Goal: Task Accomplishment & Management: Manage account settings

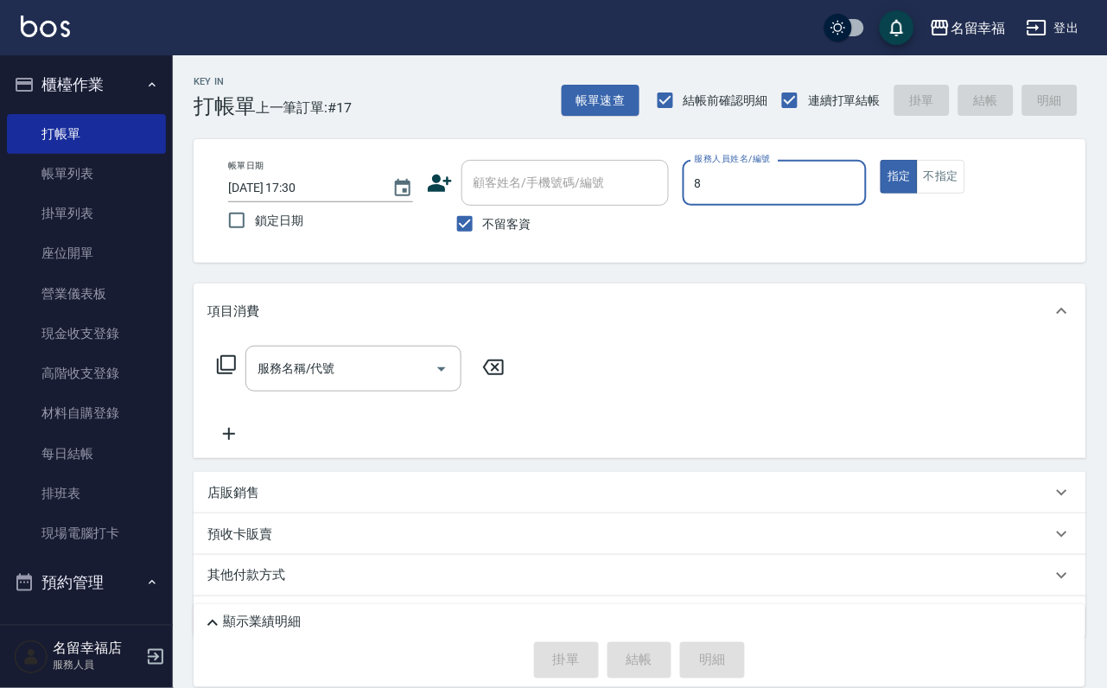
type input "[PERSON_NAME]-8"
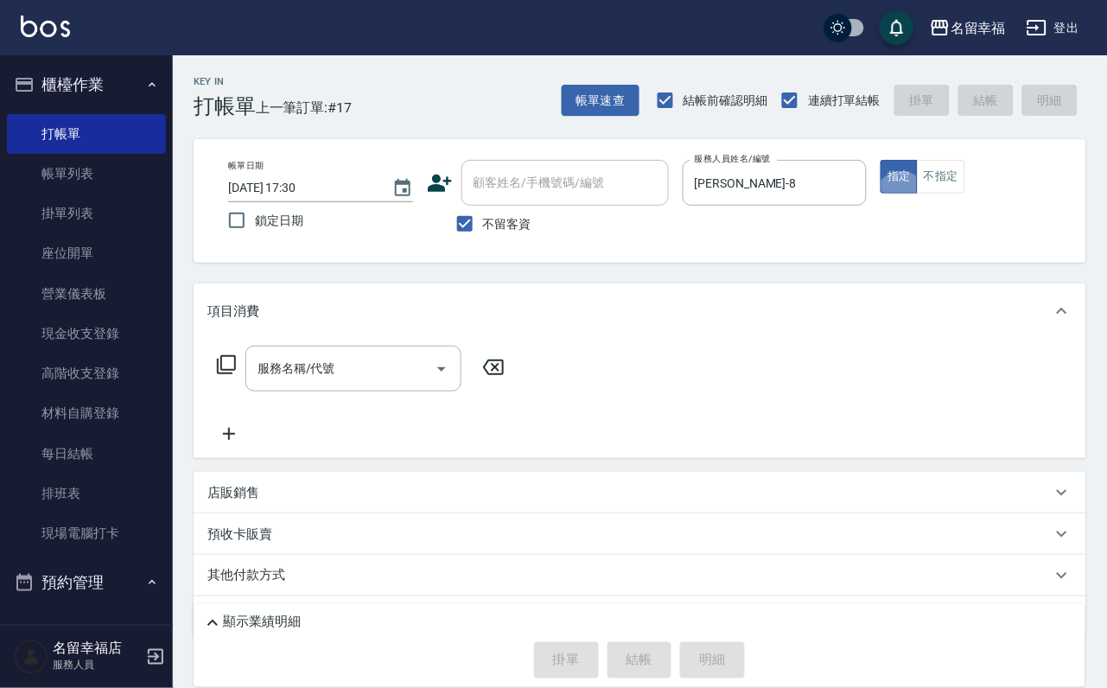
type button "true"
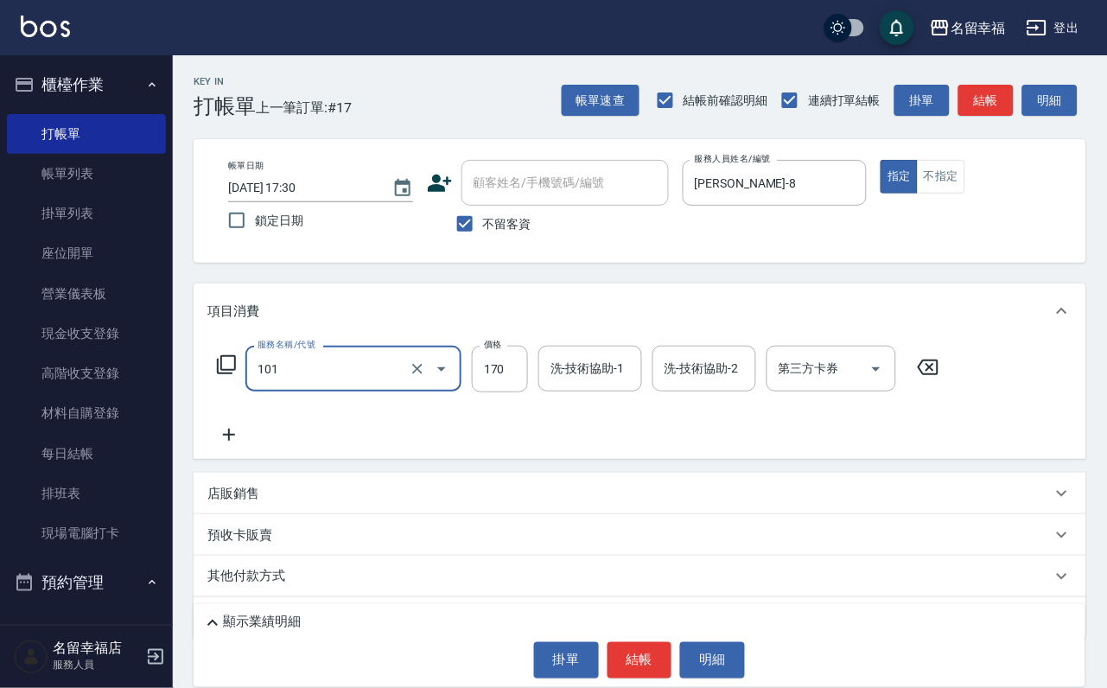
type input "洗髮(101)"
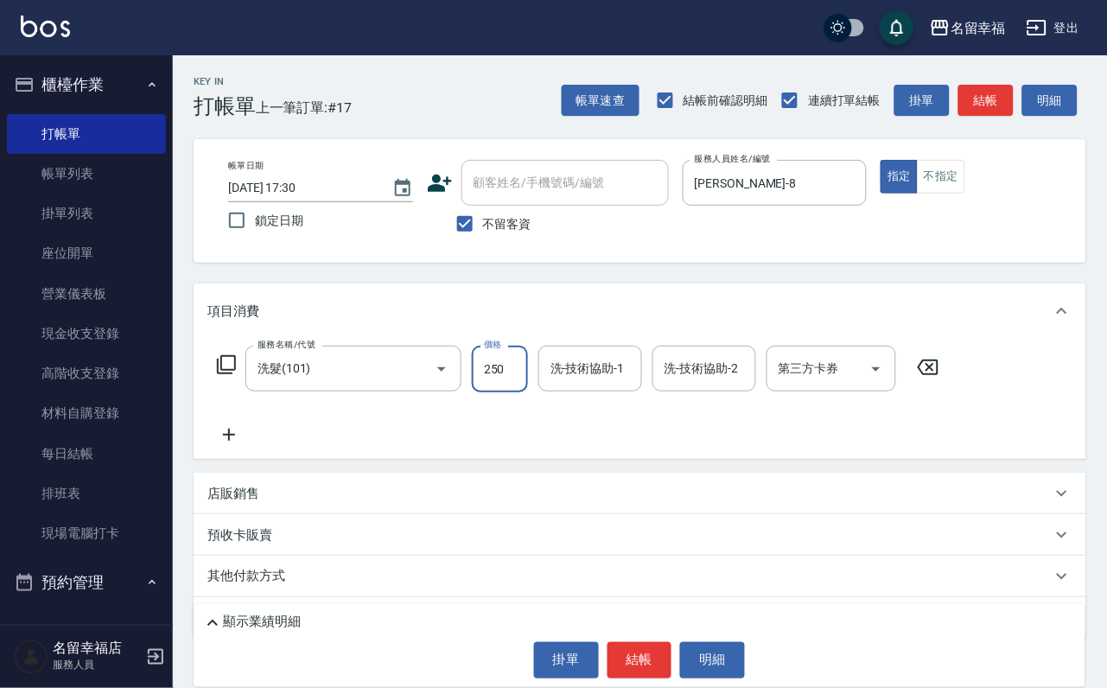
type input "250"
type input "[PERSON_NAME]-8"
click at [966, 182] on button "不指定" at bounding box center [941, 177] width 48 height 34
click at [667, 651] on button "結帳" at bounding box center [640, 660] width 65 height 36
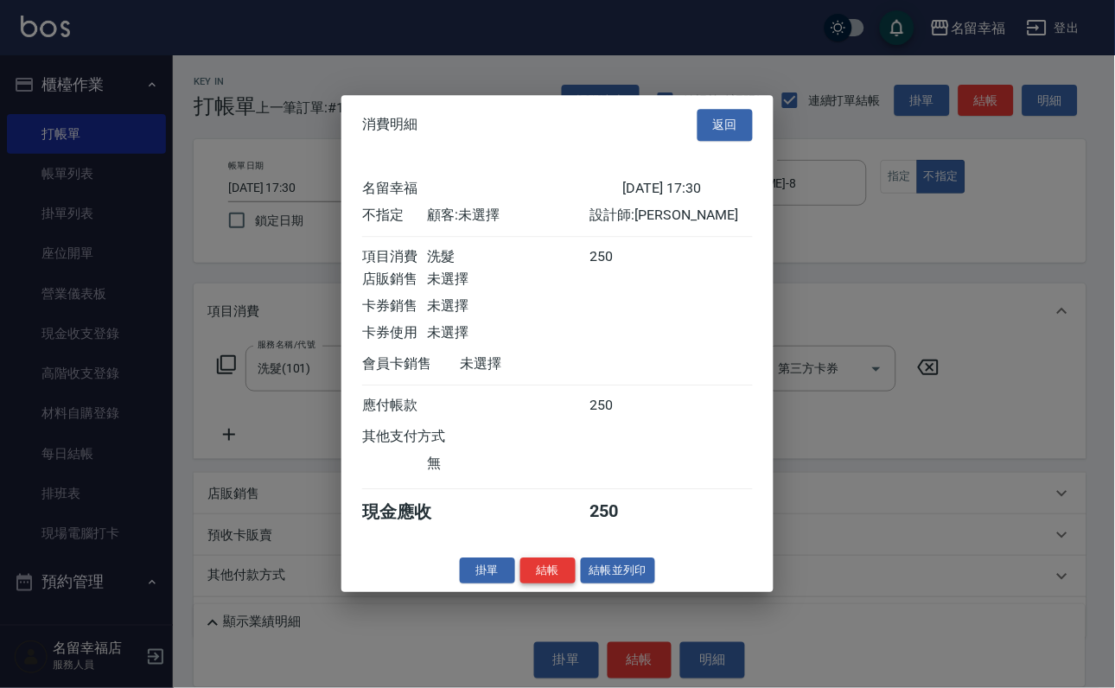
scroll to position [246, 0]
click at [520, 584] on button "結帳" at bounding box center [547, 571] width 55 height 27
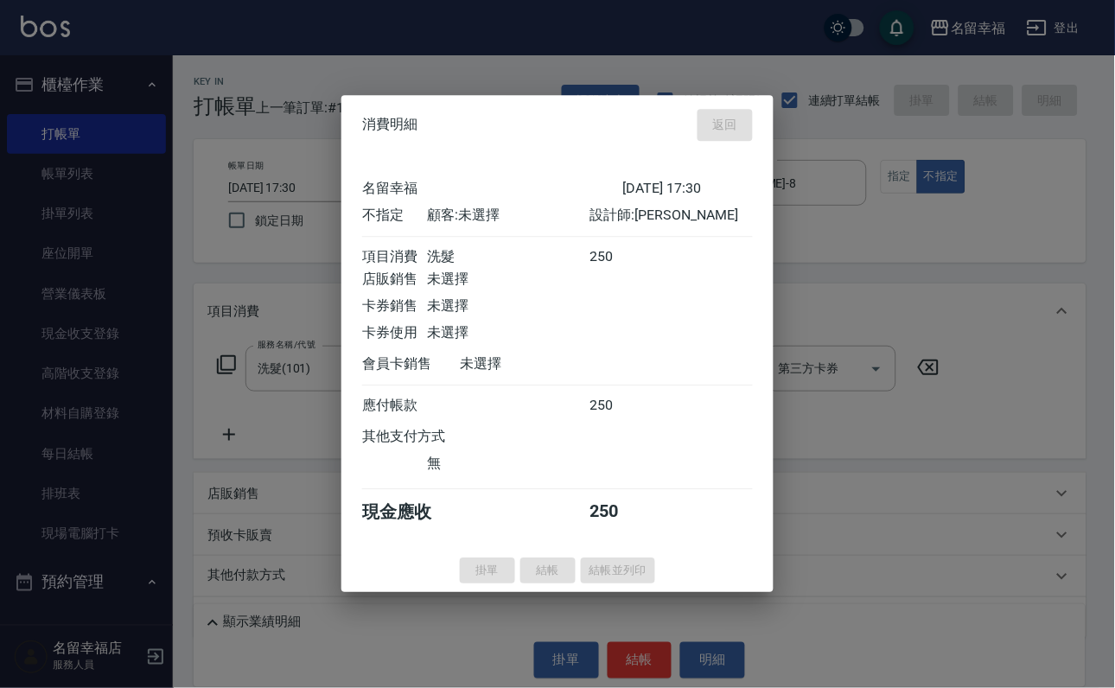
type input "[DATE] 18:39"
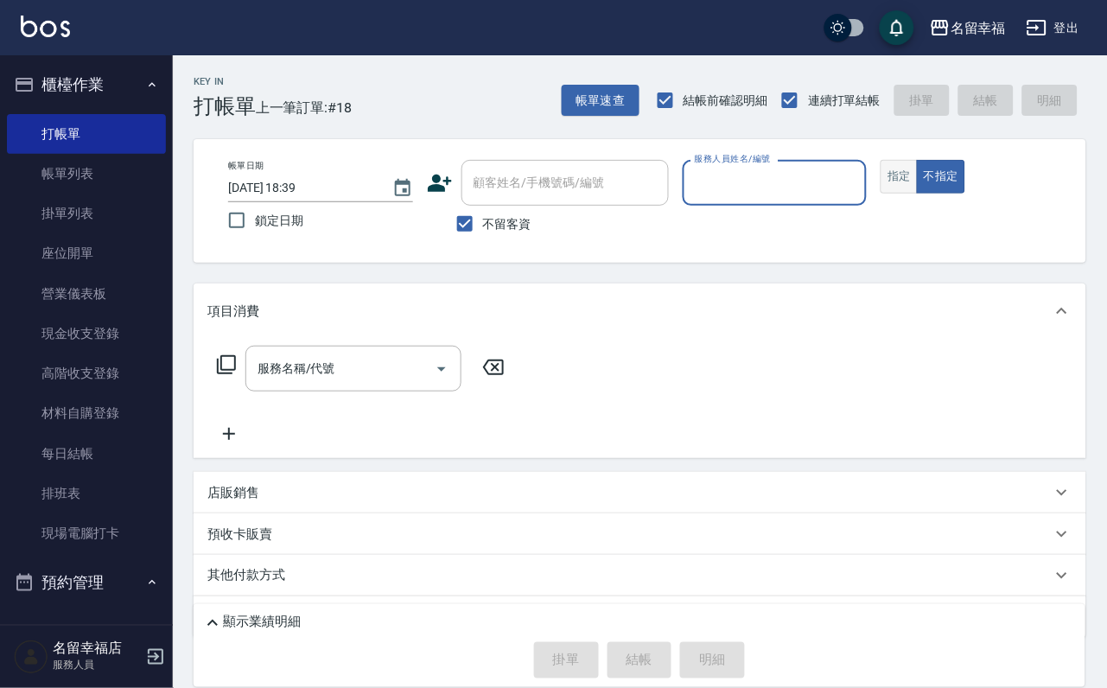
click at [918, 194] on button "指定" at bounding box center [899, 177] width 37 height 34
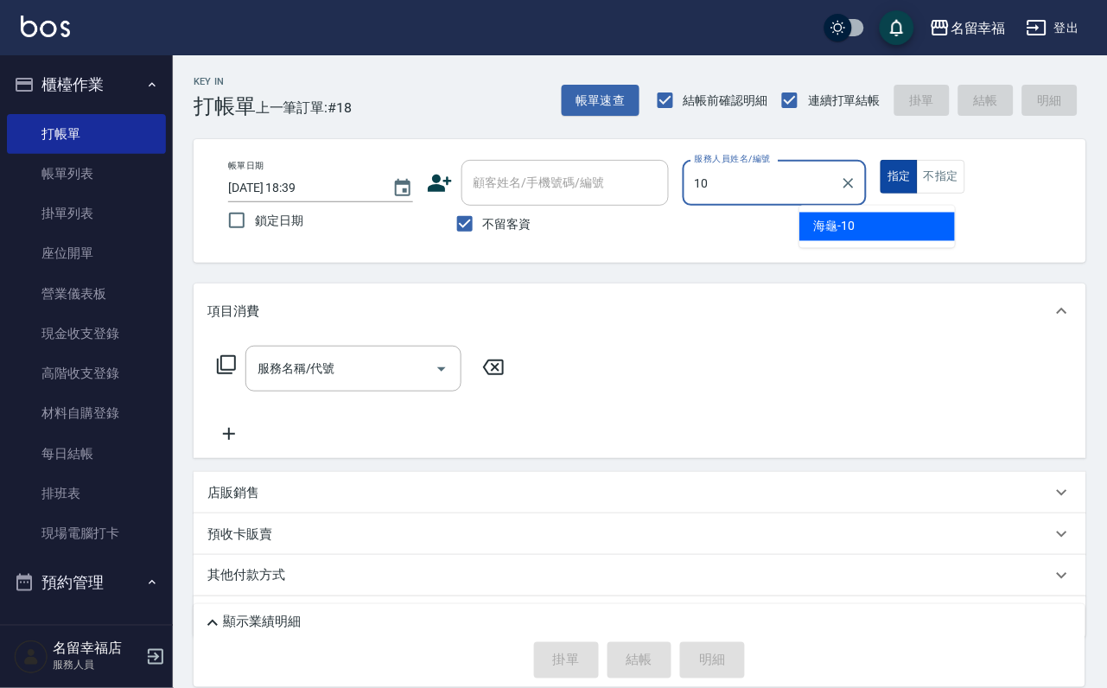
type input "海龜-10"
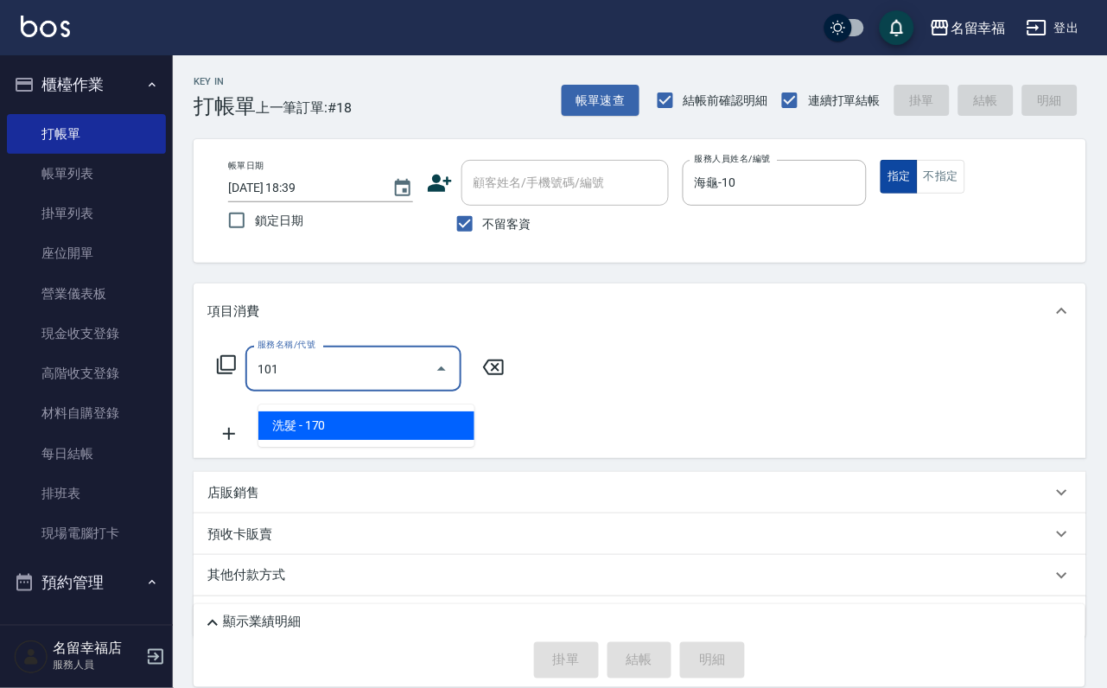
type input "洗髮(101)"
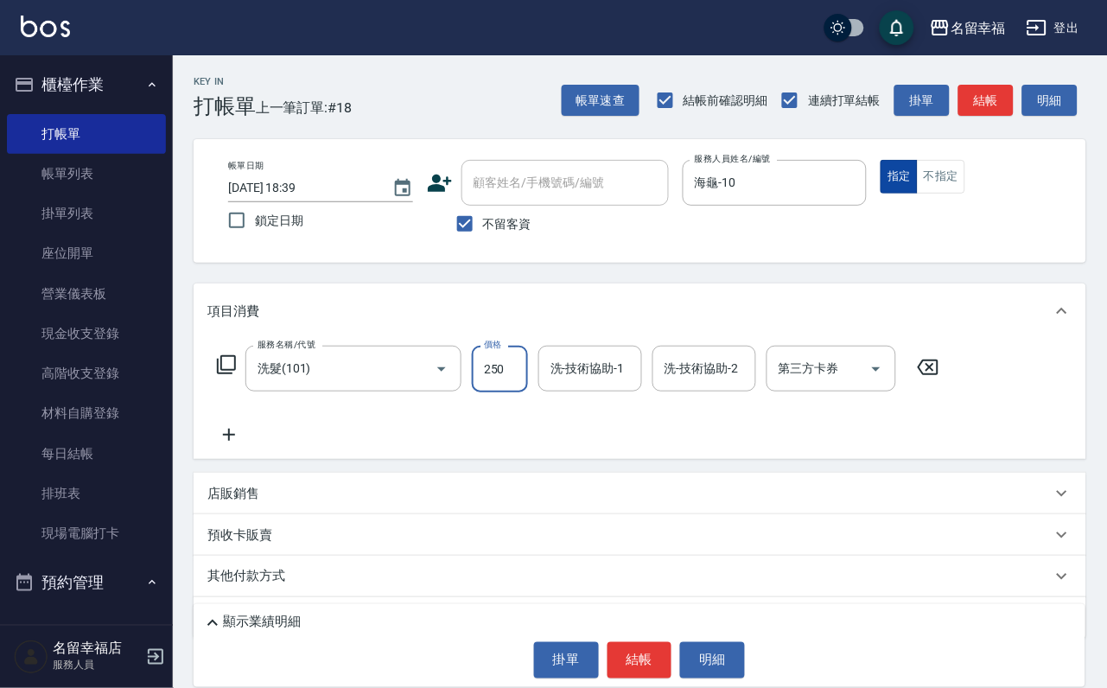
type input "250"
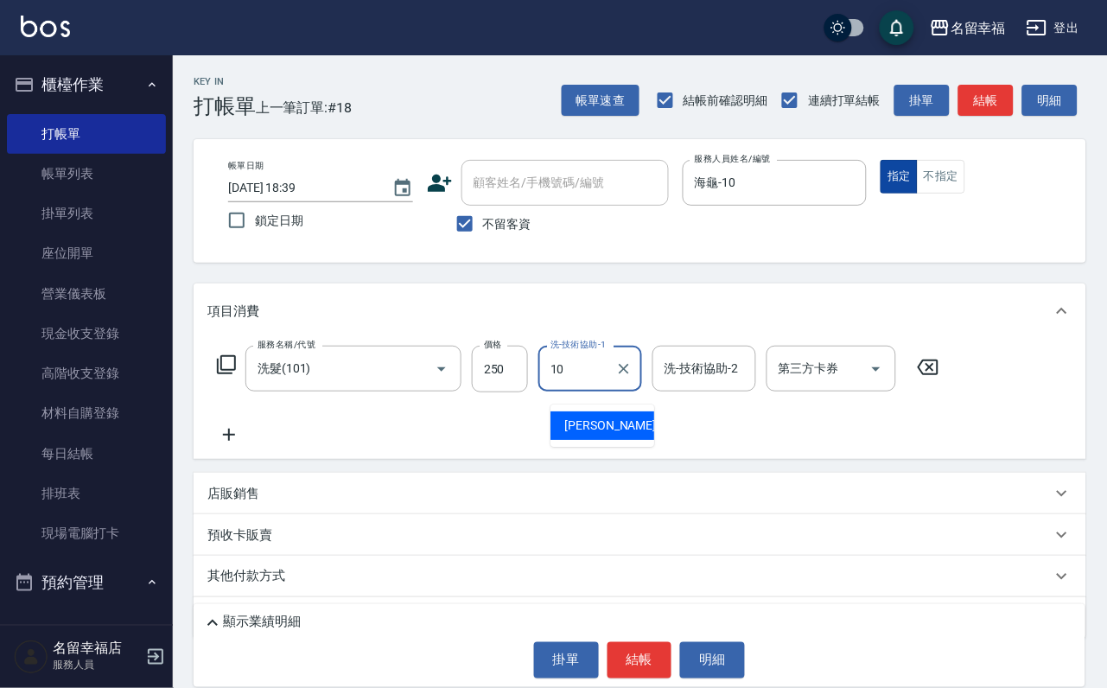
type input "海龜-10"
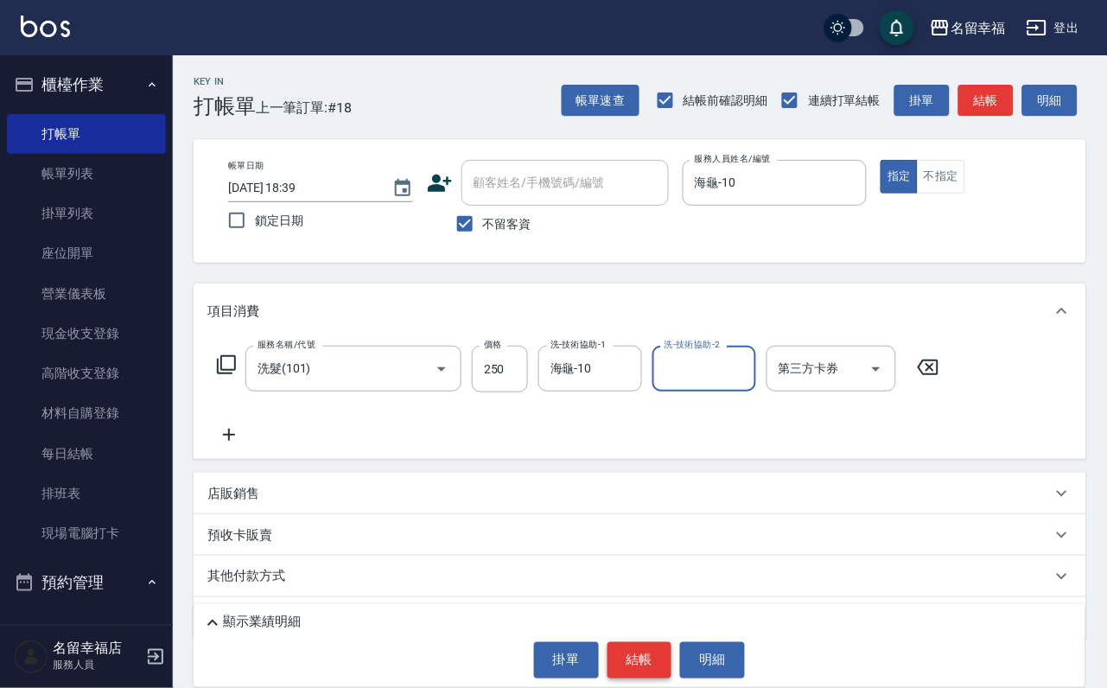
click at [640, 647] on button "結帳" at bounding box center [640, 660] width 65 height 36
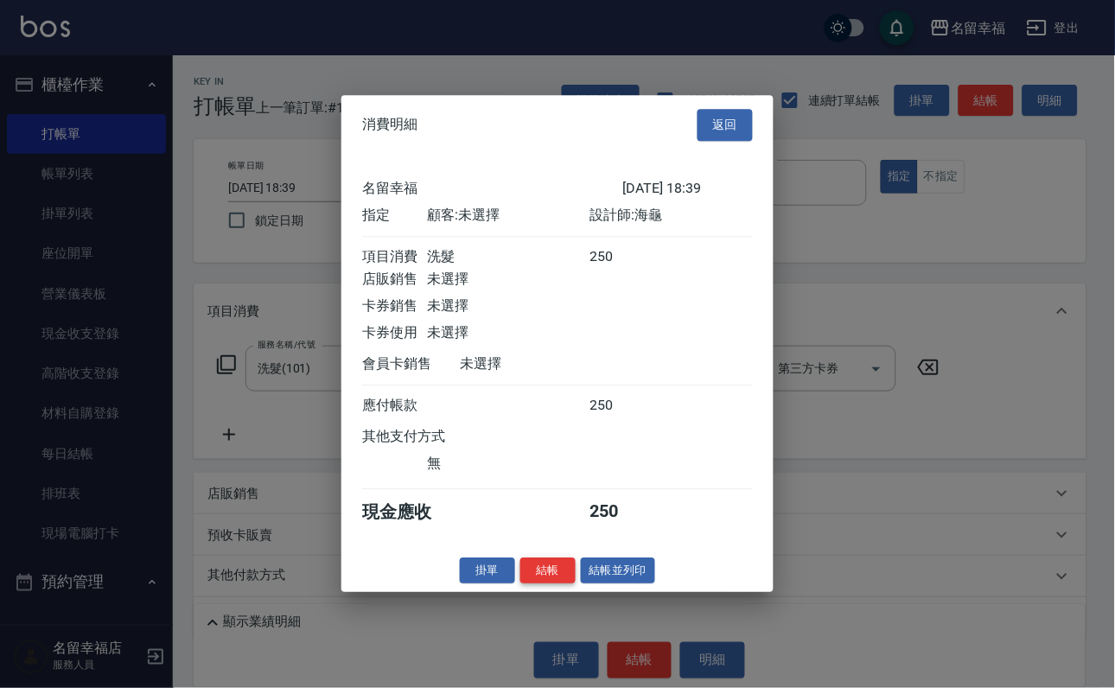
scroll to position [214, 0]
click at [526, 584] on button "結帳" at bounding box center [547, 571] width 55 height 27
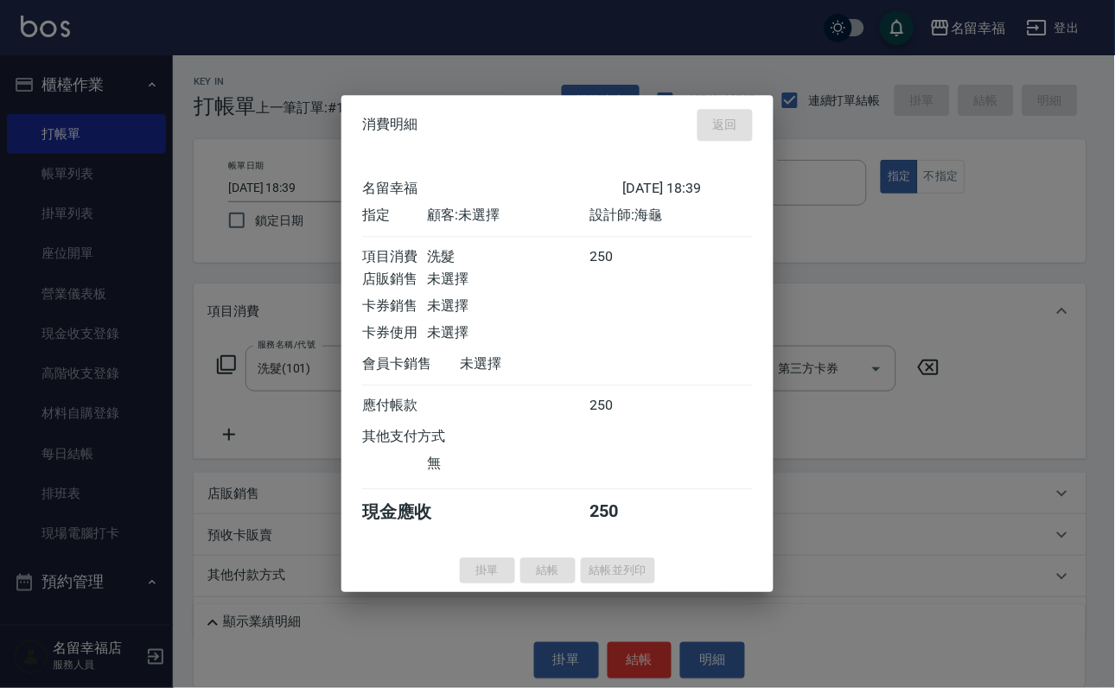
type input "[DATE] 18:56"
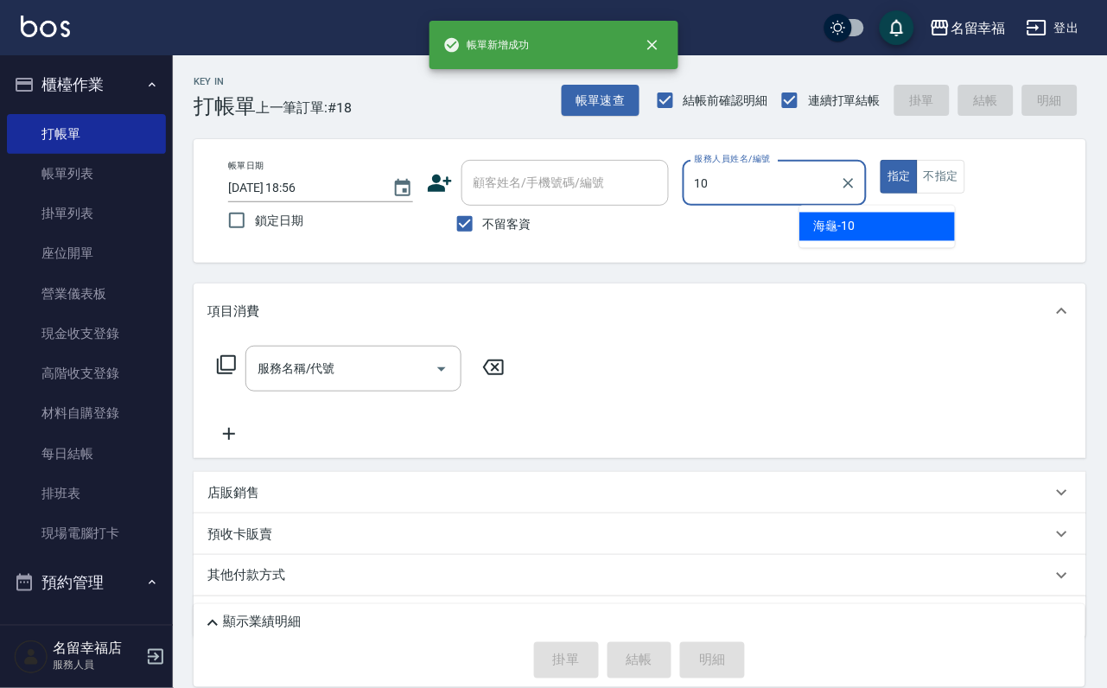
type input "海龜-10"
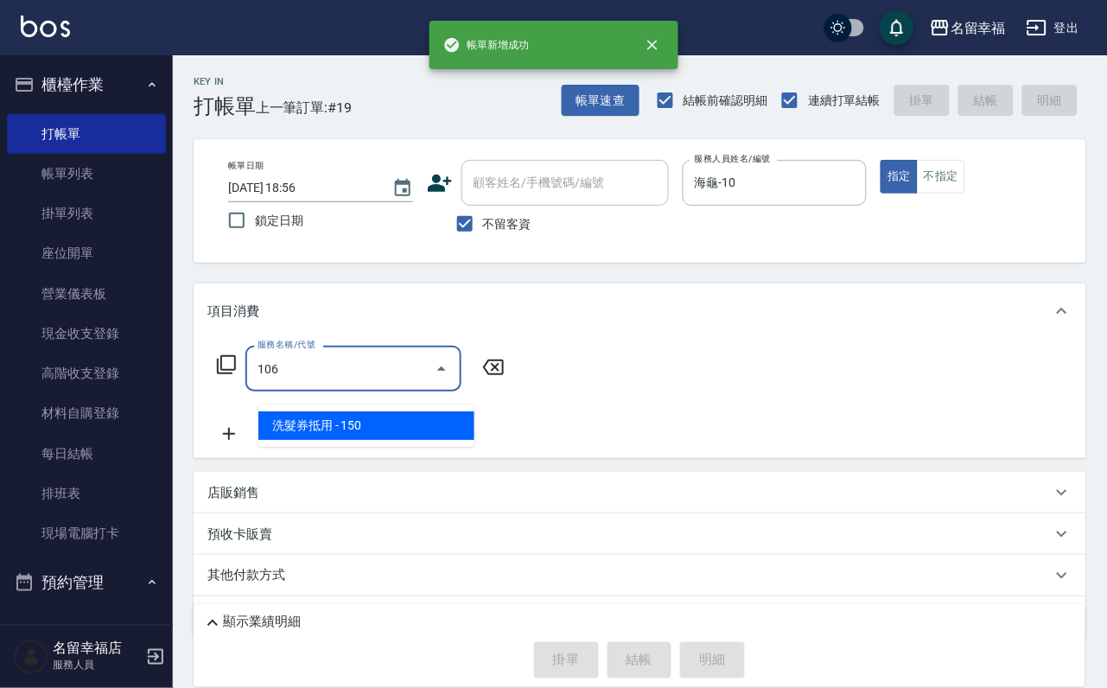
type input "洗髮券抵用(106)"
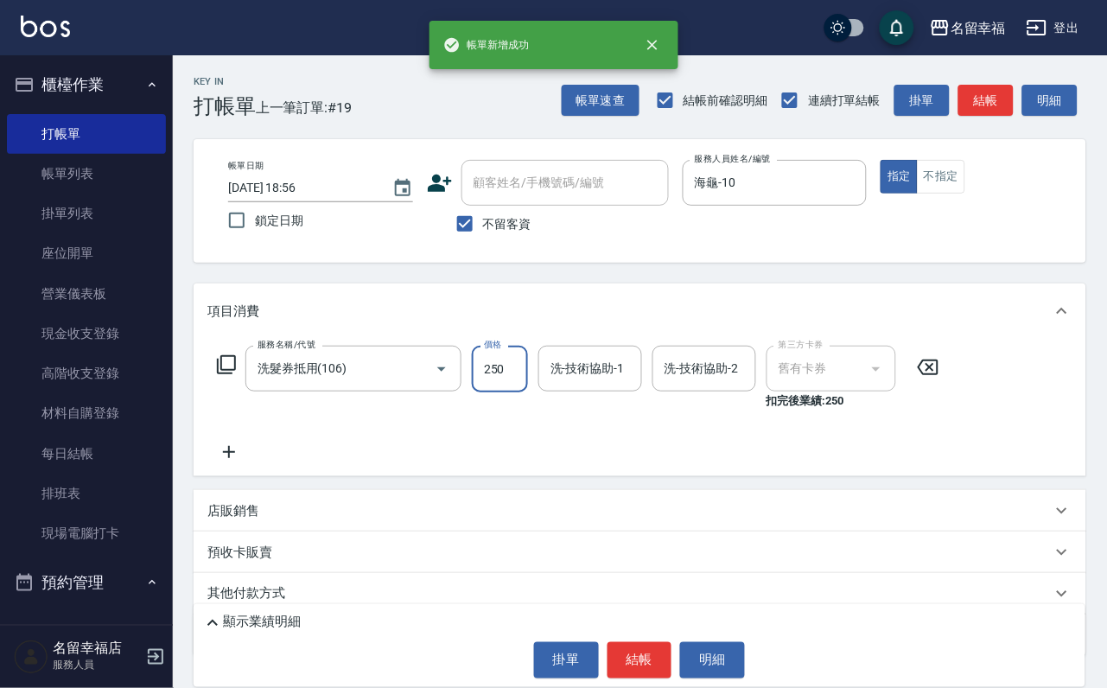
type input "250"
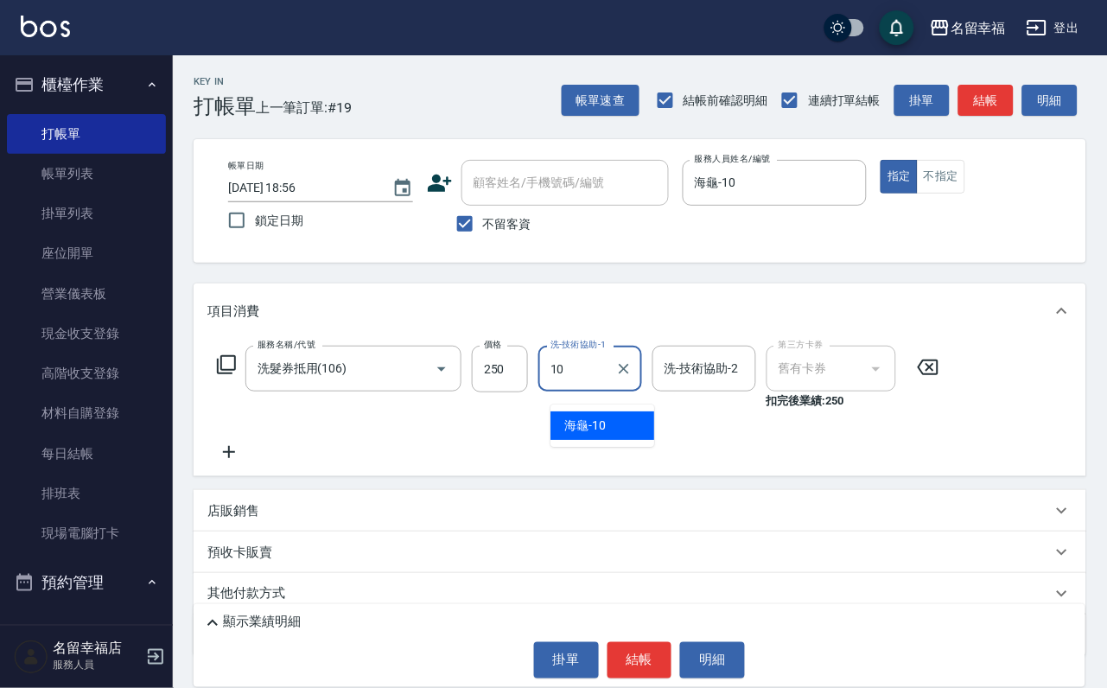
type input "海龜-10"
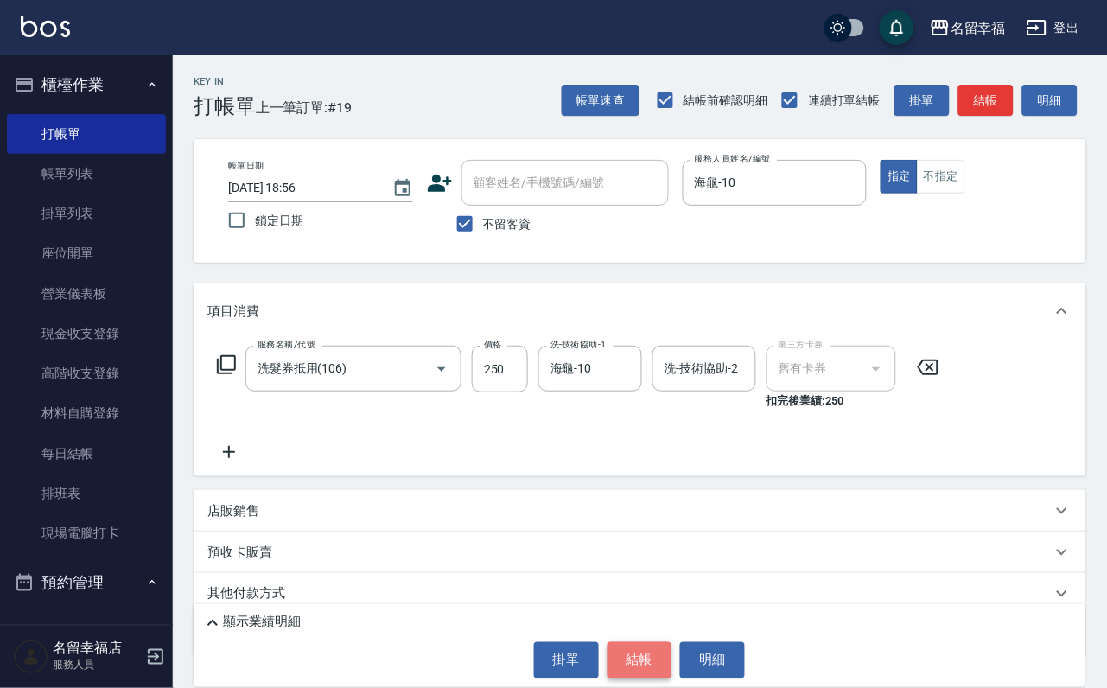
click at [624, 650] on button "結帳" at bounding box center [640, 660] width 65 height 36
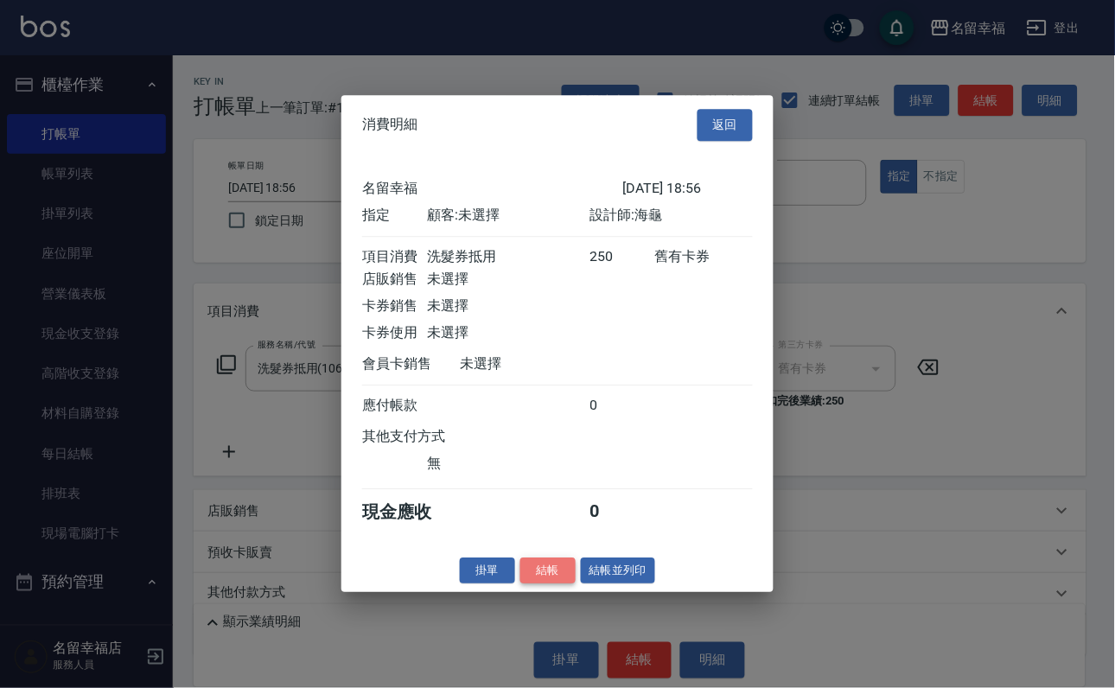
click at [536, 584] on button "結帳" at bounding box center [547, 571] width 55 height 27
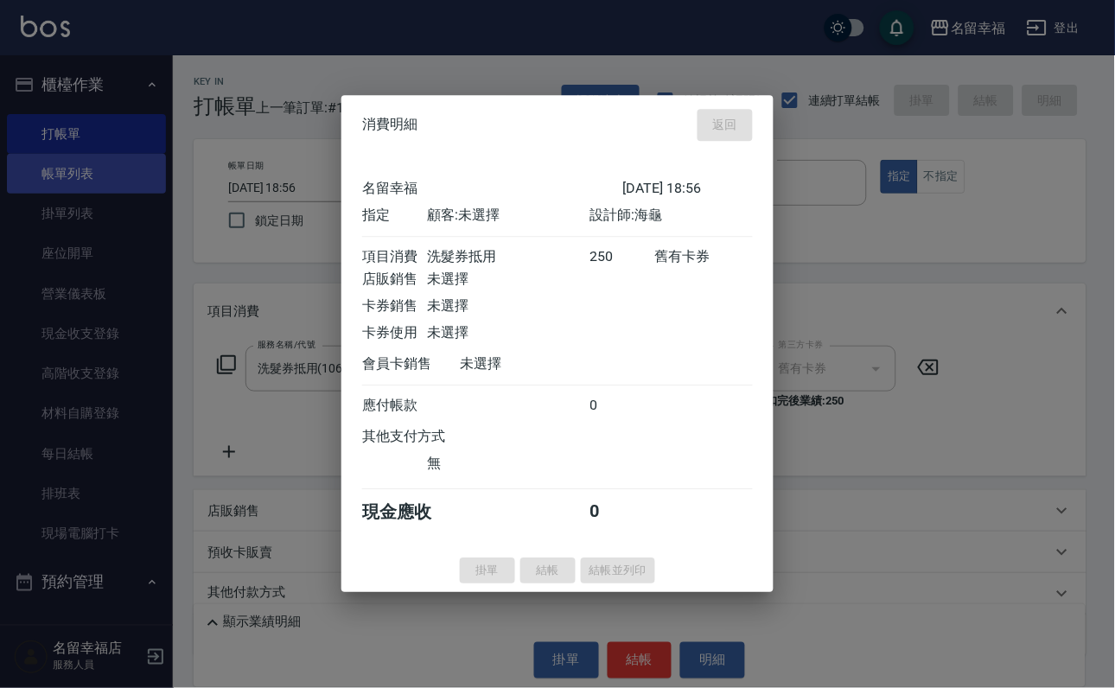
type input "[DATE] 18:57"
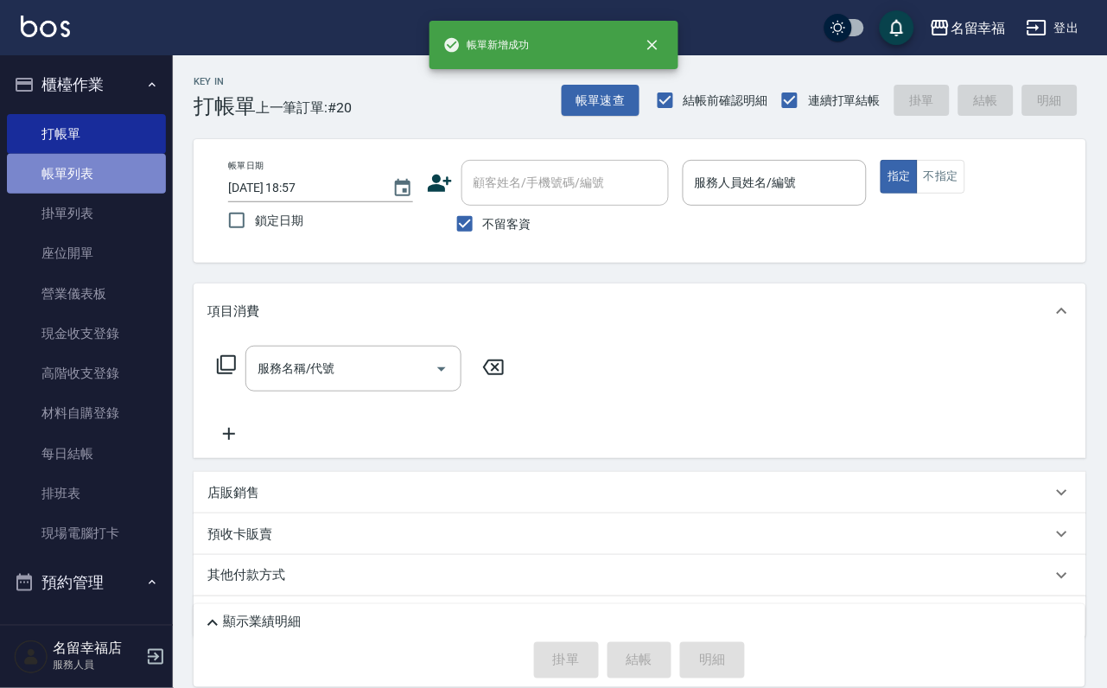
click at [113, 186] on link "帳單列表" at bounding box center [86, 174] width 159 height 40
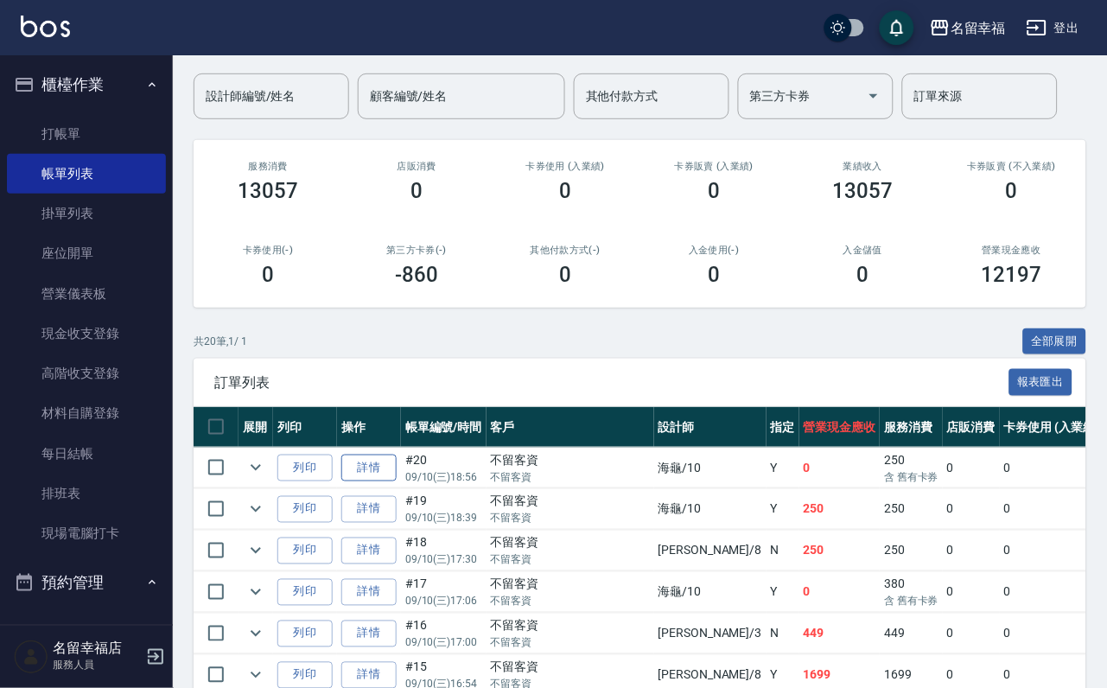
scroll to position [130, 0]
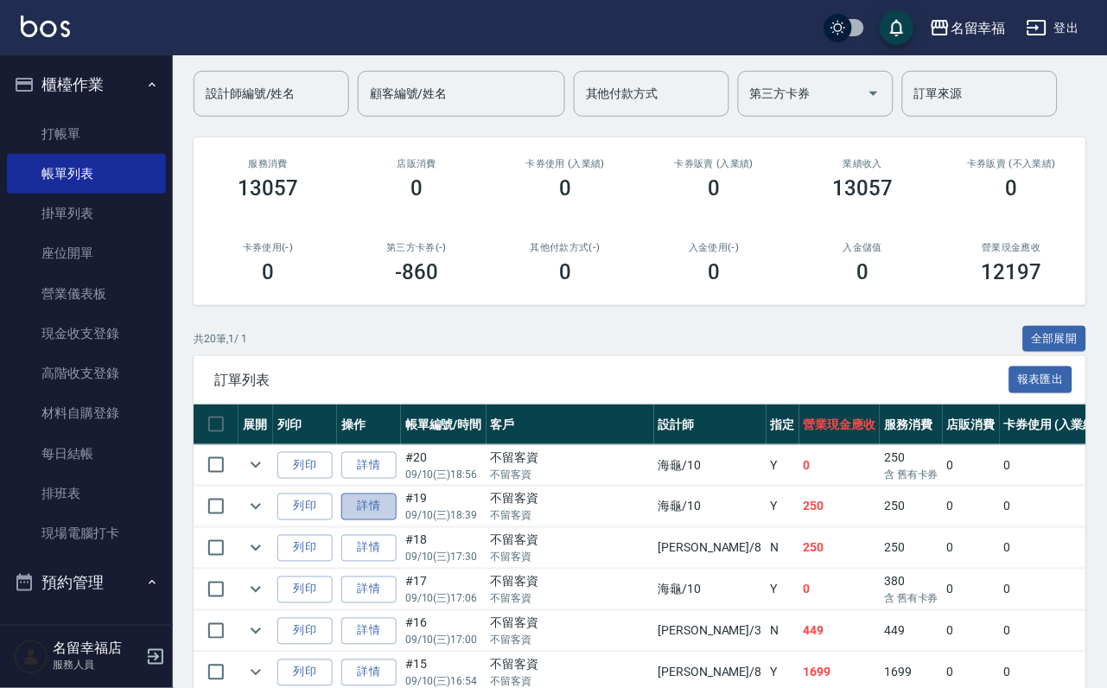
click at [383, 520] on link "詳情" at bounding box center [368, 507] width 55 height 27
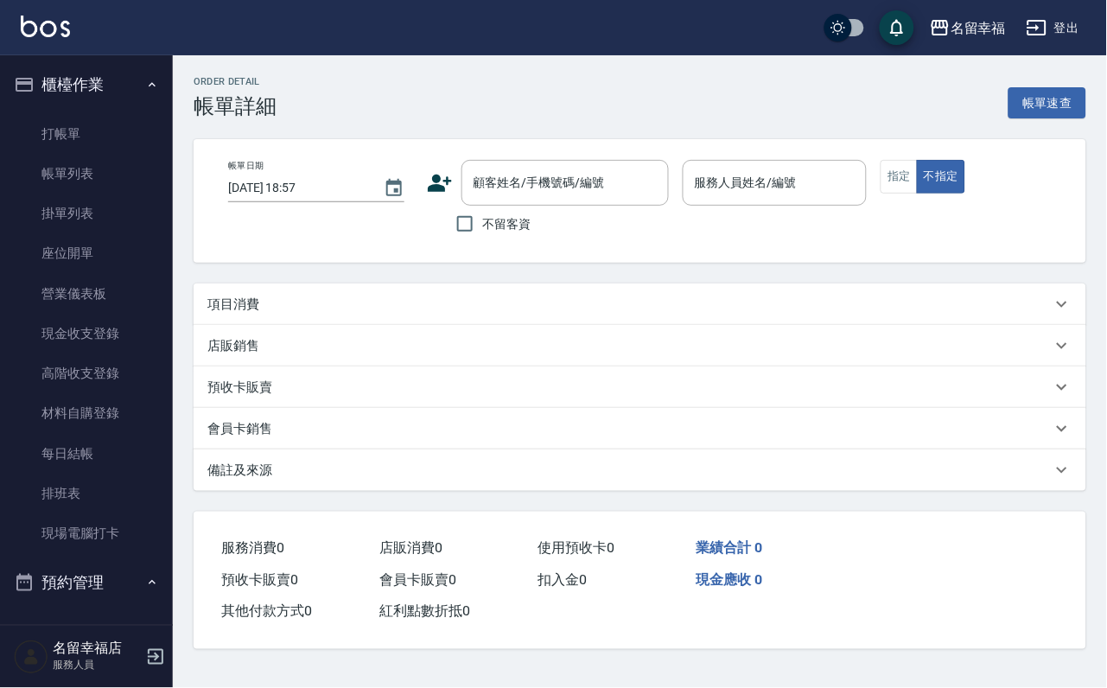
type input "[DATE] 18:39"
checkbox input "true"
type input "海龜-10"
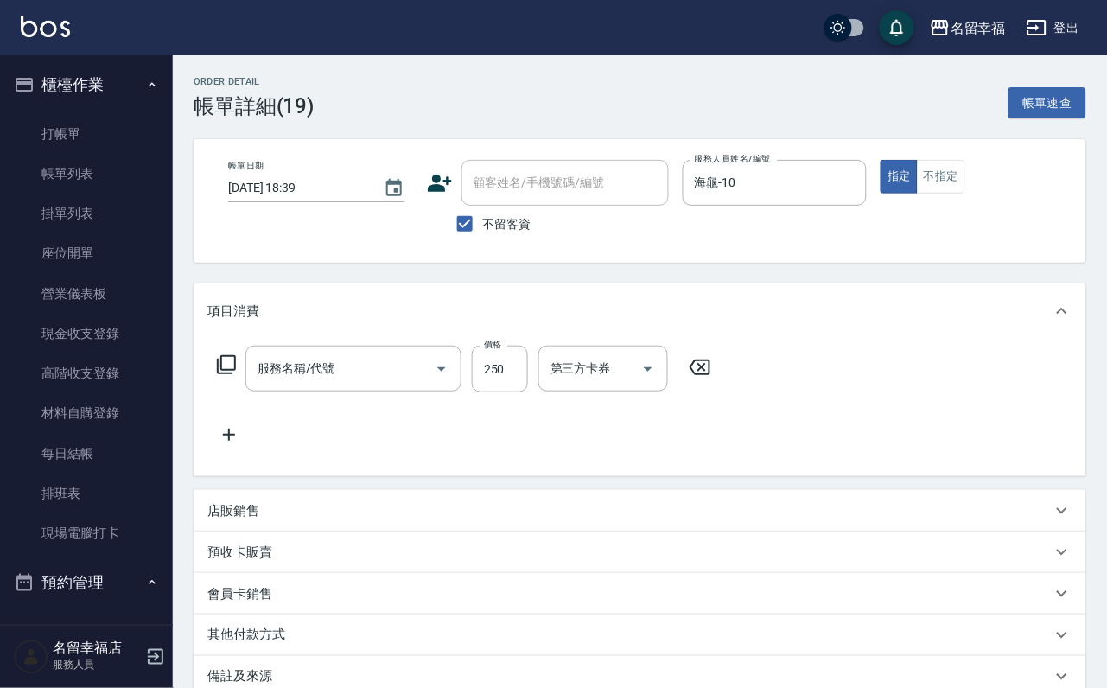
type input "洗髮(101)"
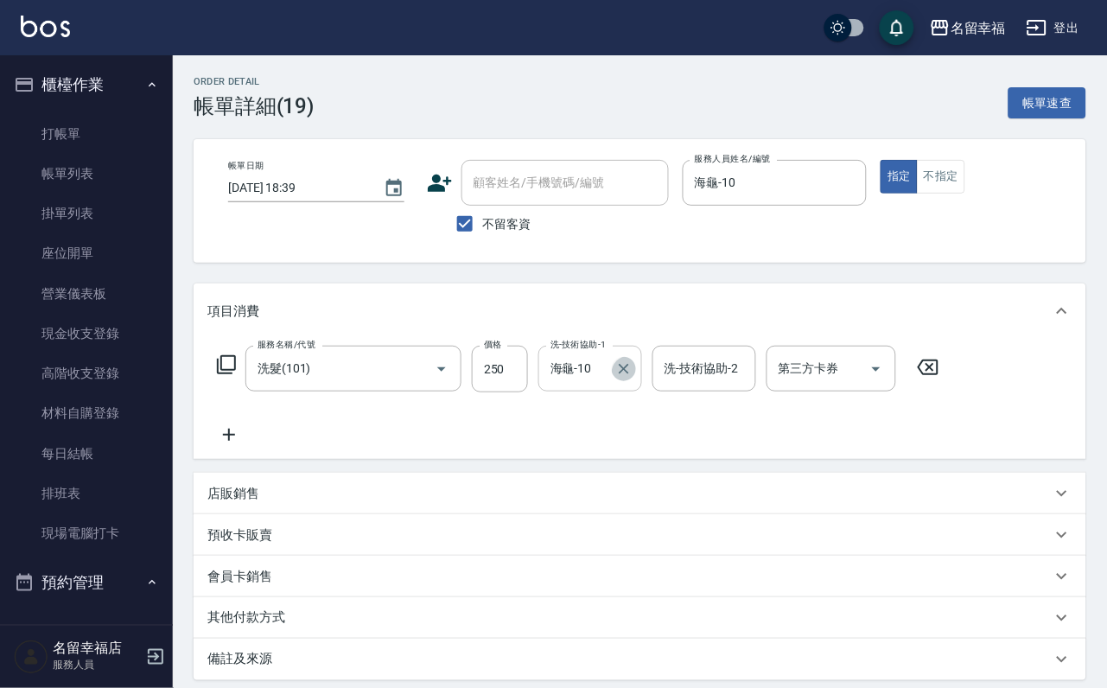
click at [633, 378] on icon "Clear" at bounding box center [624, 368] width 17 height 17
type input "惠文-17"
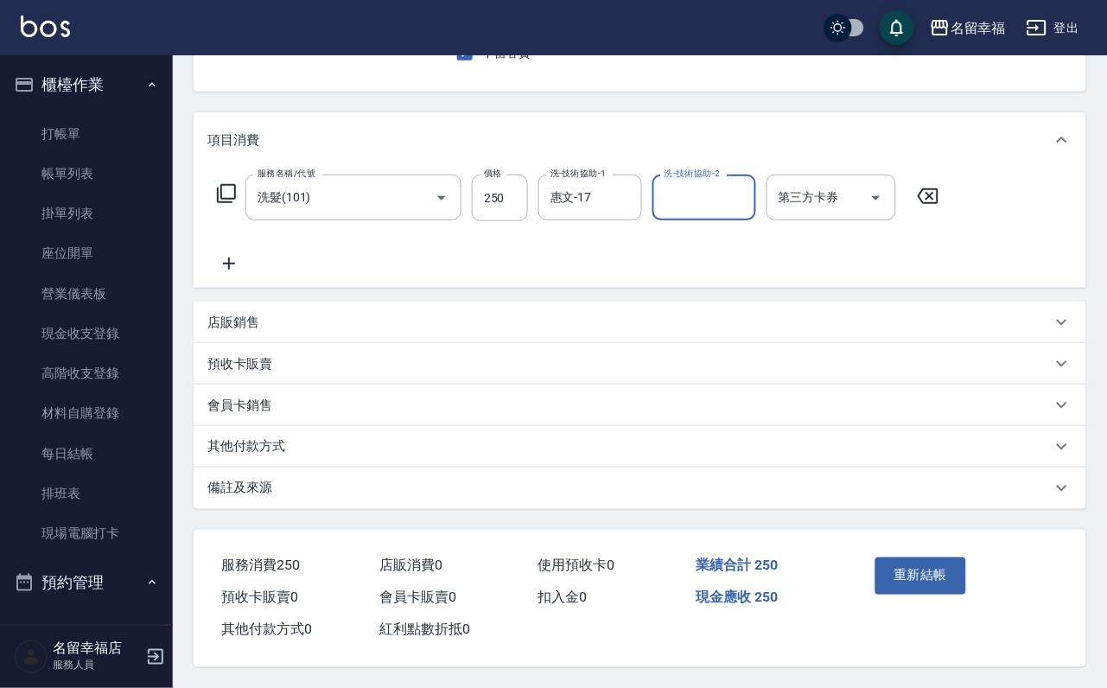
scroll to position [242, 0]
click at [911, 558] on button "重新結帳" at bounding box center [922, 576] width 92 height 36
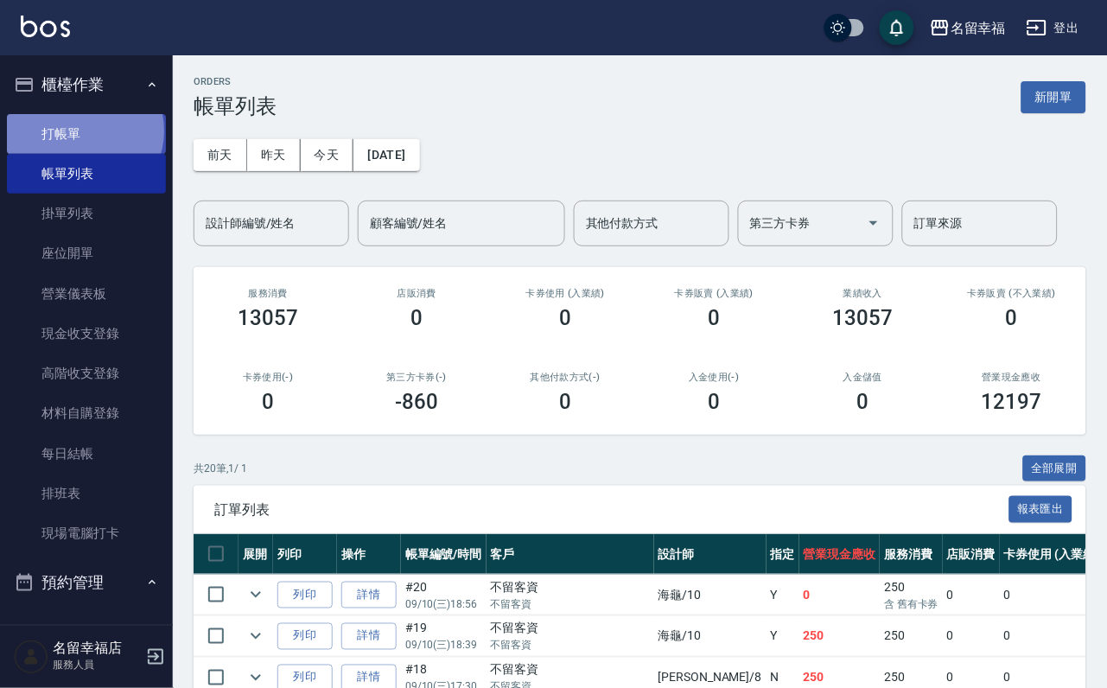
click at [83, 137] on link "打帳單" at bounding box center [86, 134] width 159 height 40
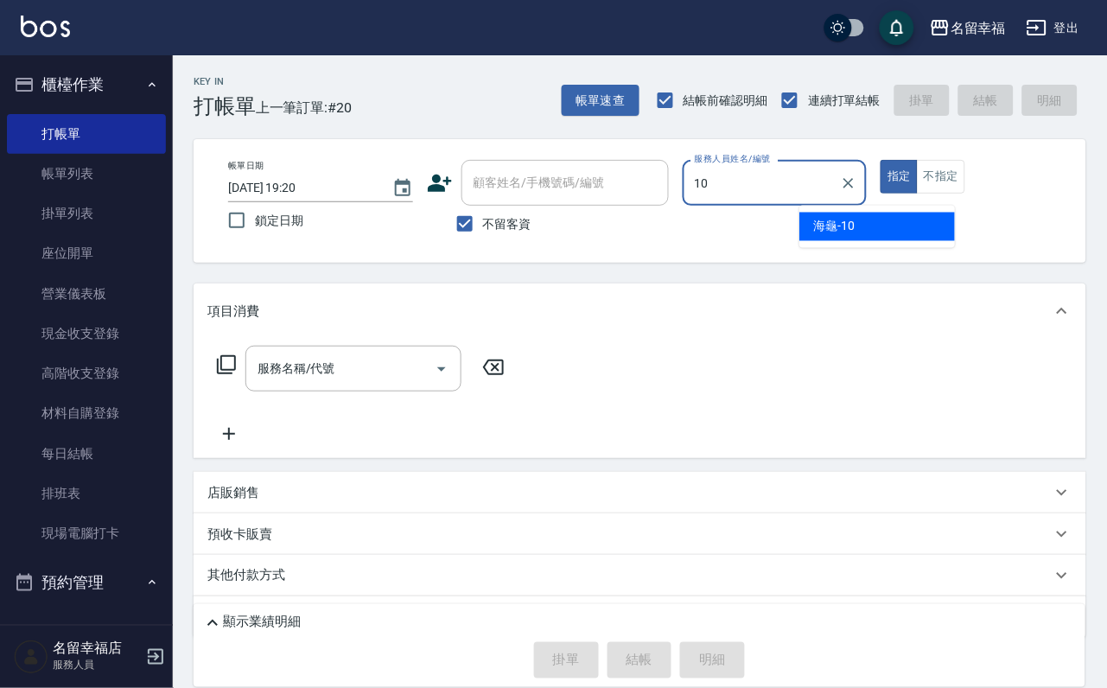
type input "海龜-10"
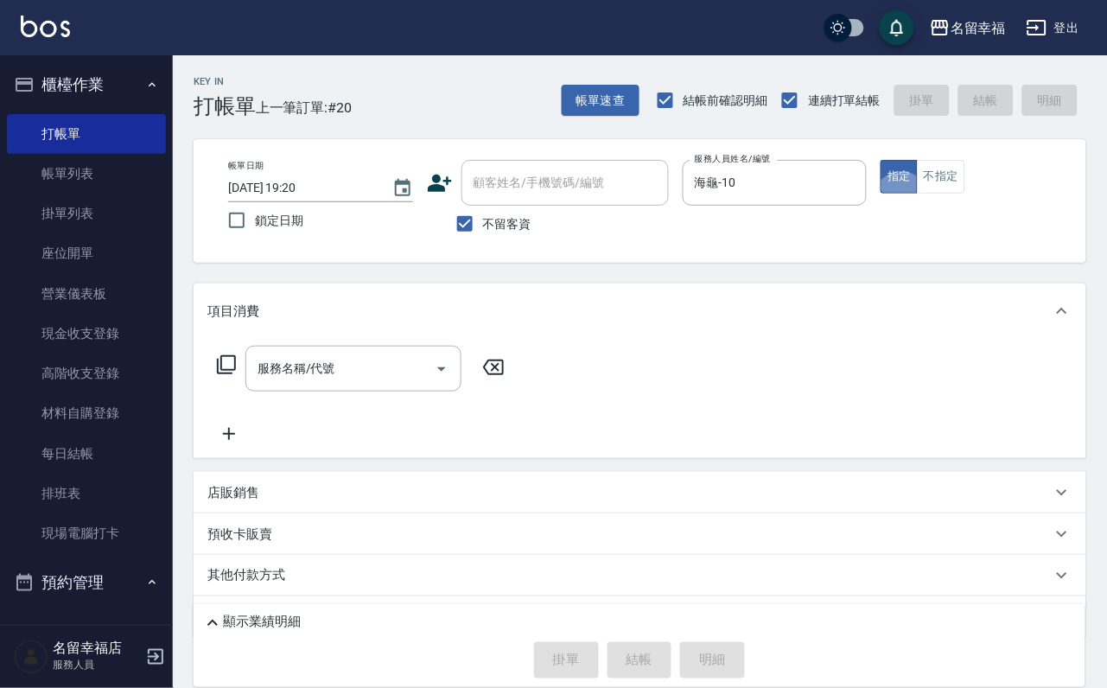
type button "true"
click at [374, 392] on div "服務名稱/代號" at bounding box center [354, 369] width 216 height 46
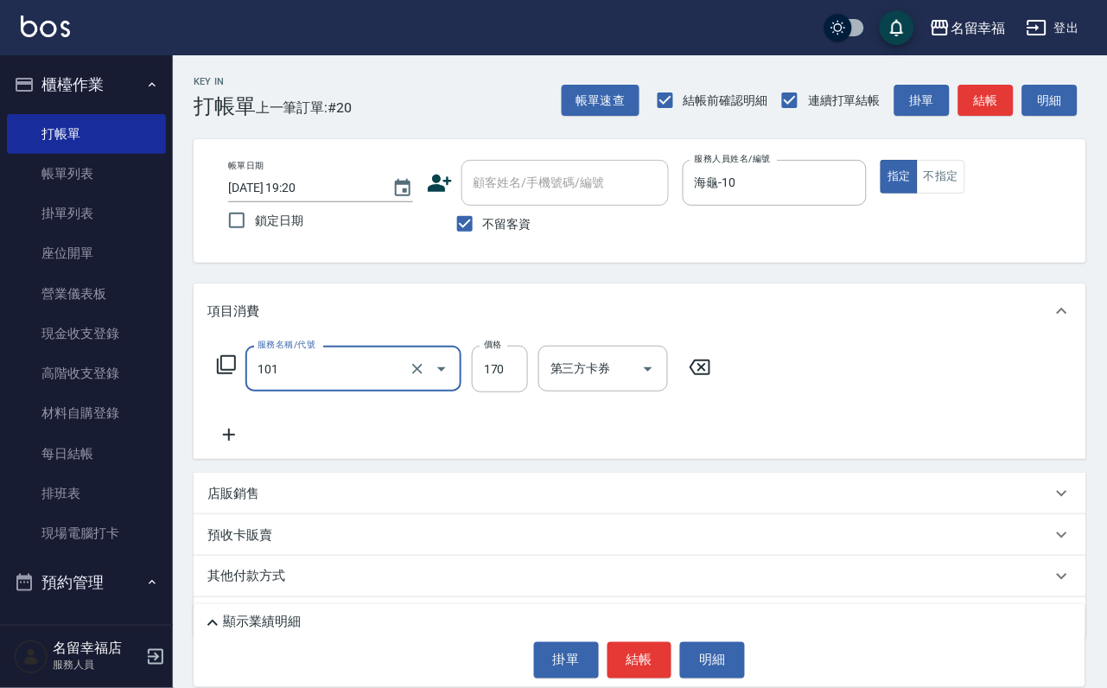
type input "洗髮(101)"
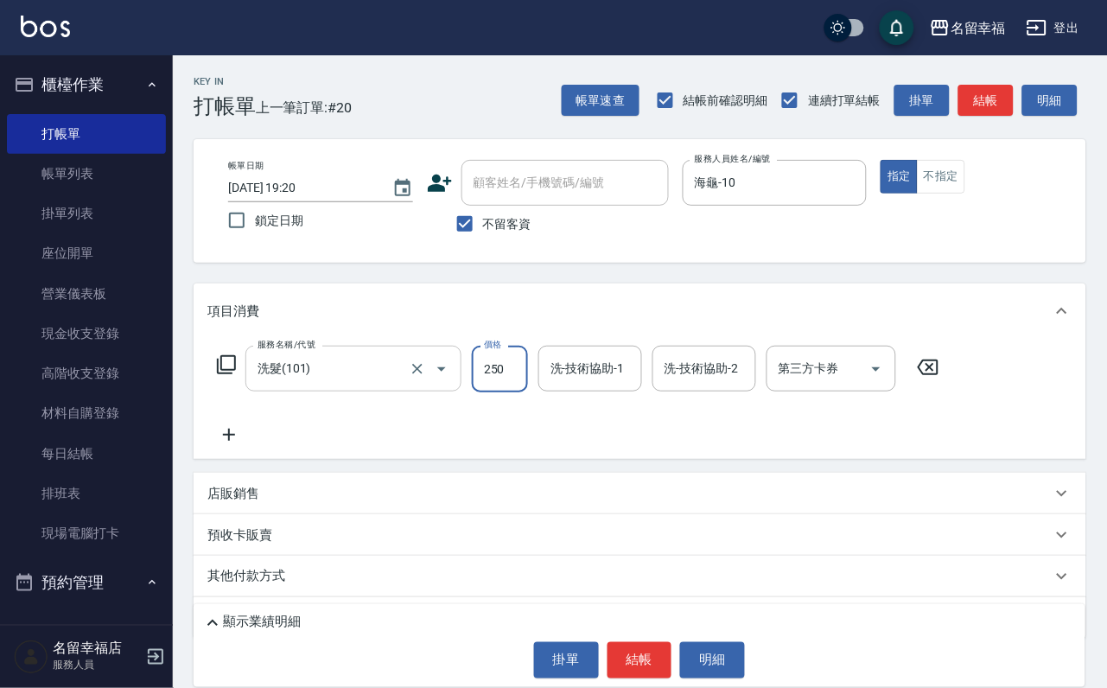
type input "250"
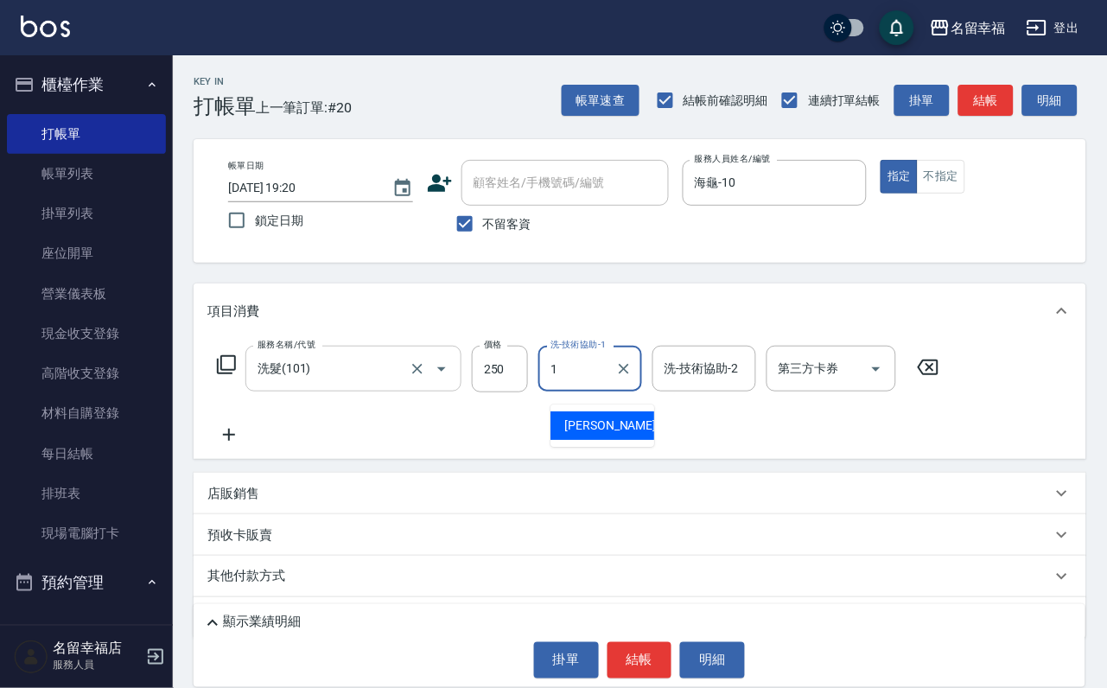
type input "[PERSON_NAME]-1"
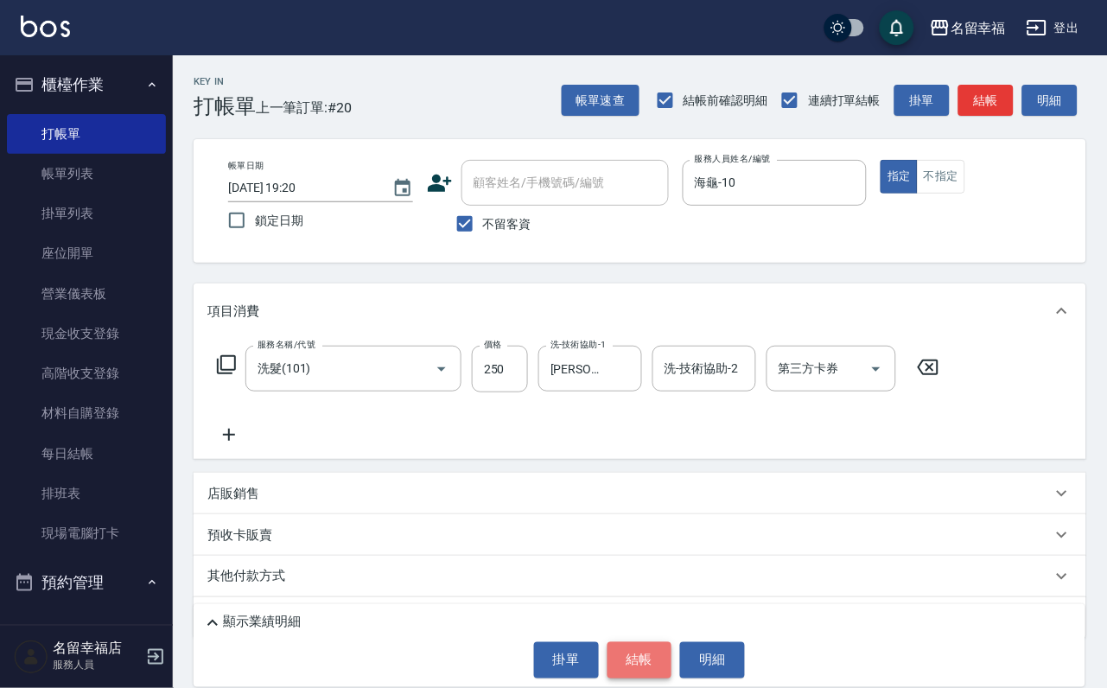
click at [631, 654] on button "結帳" at bounding box center [640, 660] width 65 height 36
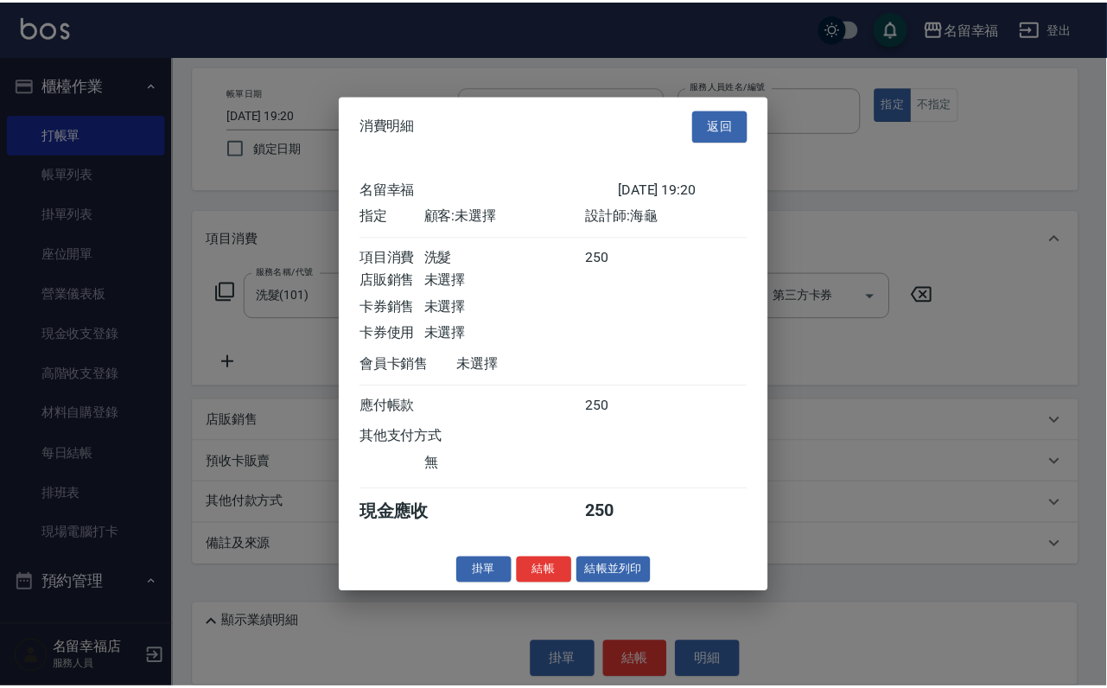
scroll to position [214, 0]
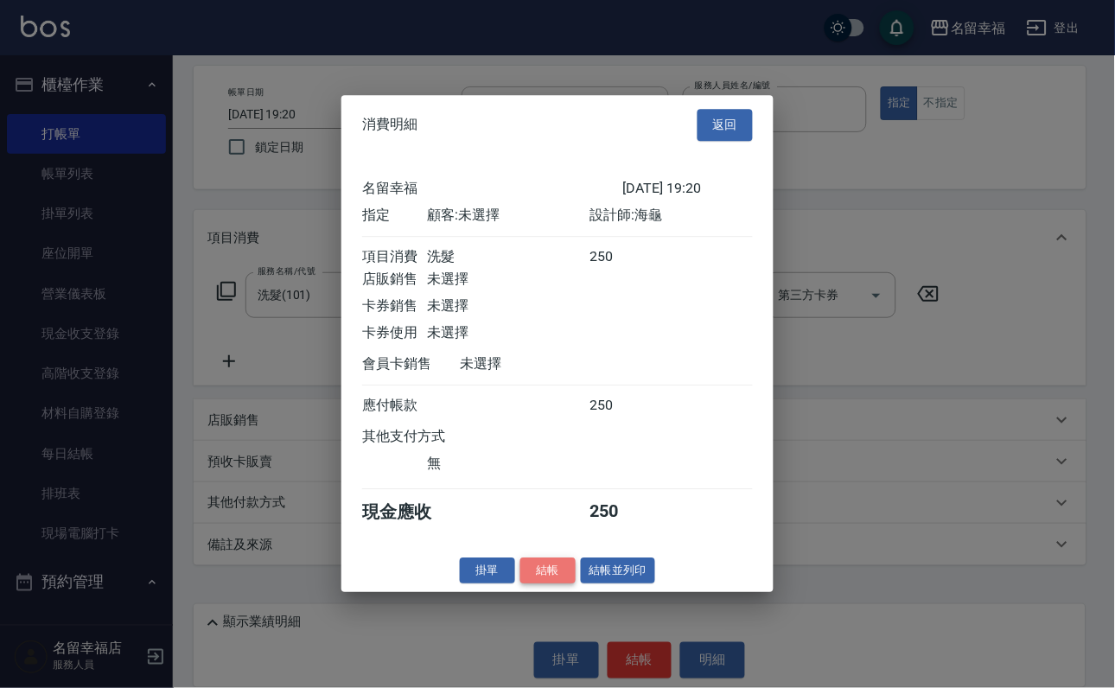
click at [520, 584] on button "結帳" at bounding box center [547, 571] width 55 height 27
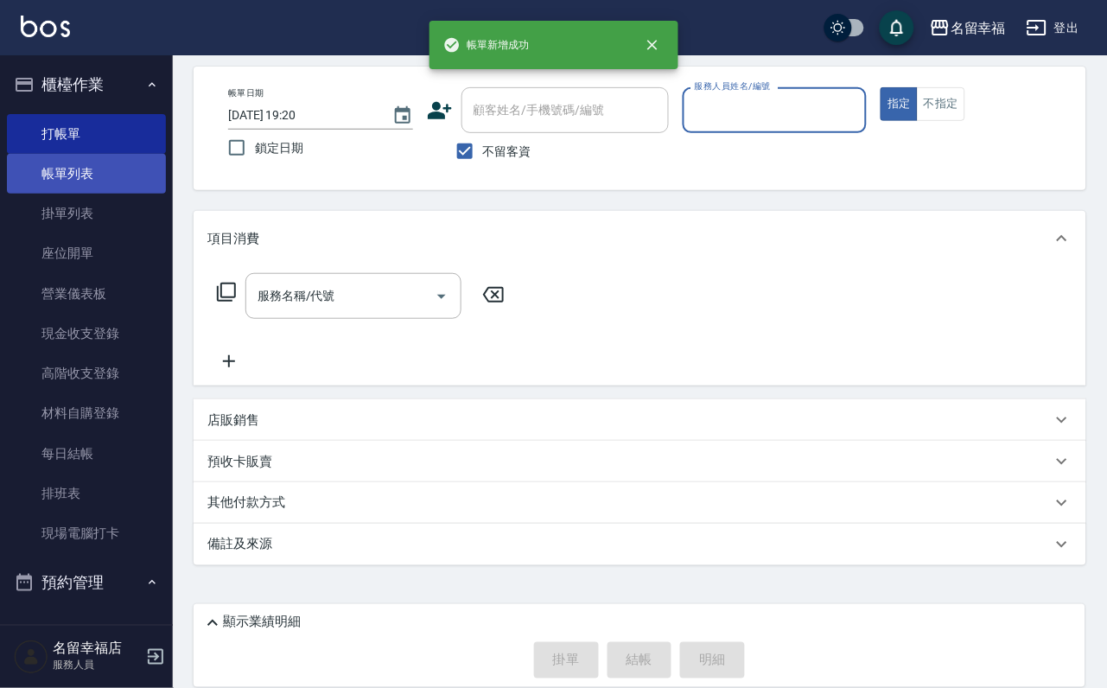
drag, startPoint x: 65, startPoint y: 178, endPoint x: 111, endPoint y: 179, distance: 45.8
click at [63, 178] on link "帳單列表" at bounding box center [86, 174] width 159 height 40
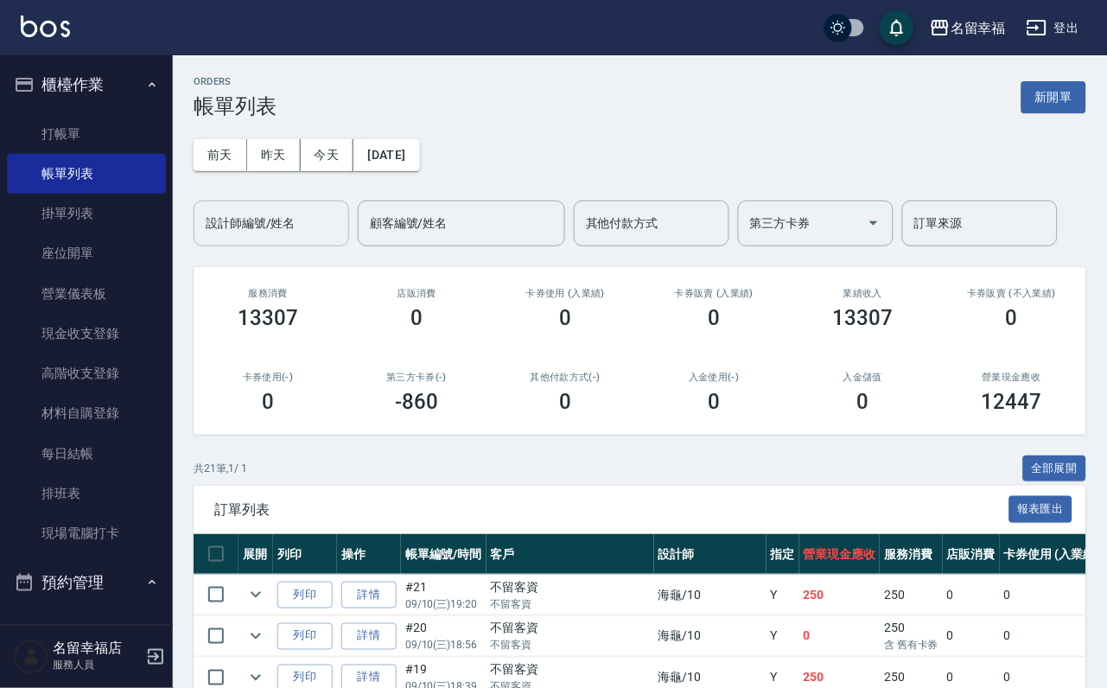
click at [277, 214] on div "設計師編號/姓名 設計師編號/姓名" at bounding box center [272, 224] width 156 height 46
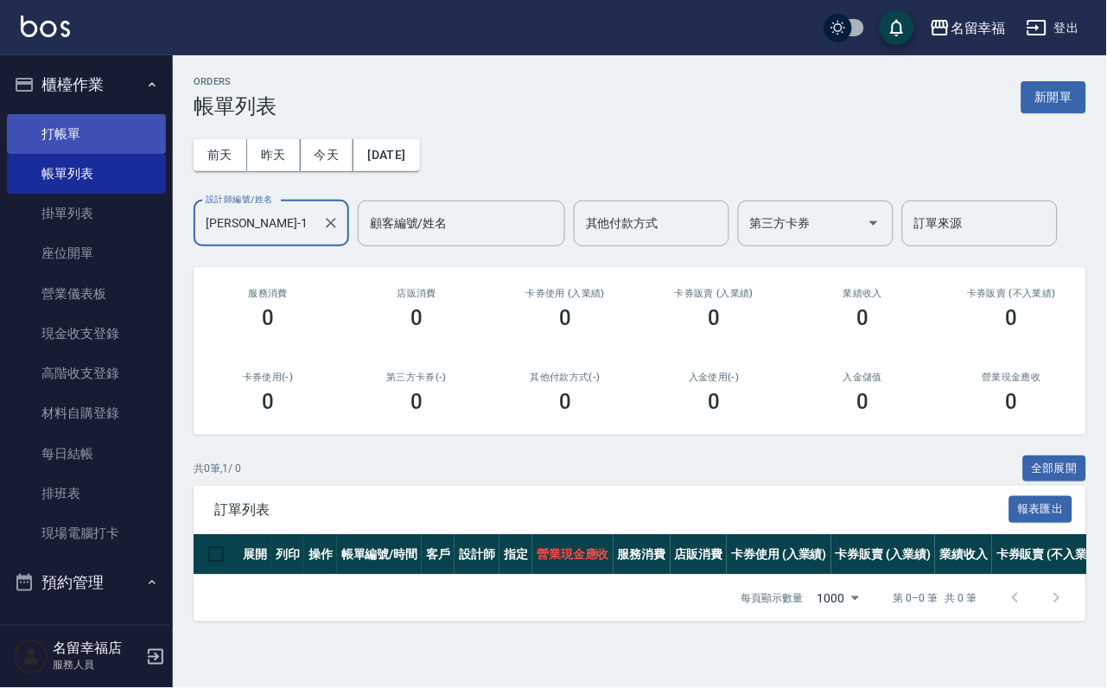
type input "[PERSON_NAME]-1"
drag, startPoint x: 90, startPoint y: 126, endPoint x: 108, endPoint y: 129, distance: 18.3
click at [91, 124] on link "打帳單" at bounding box center [86, 134] width 159 height 40
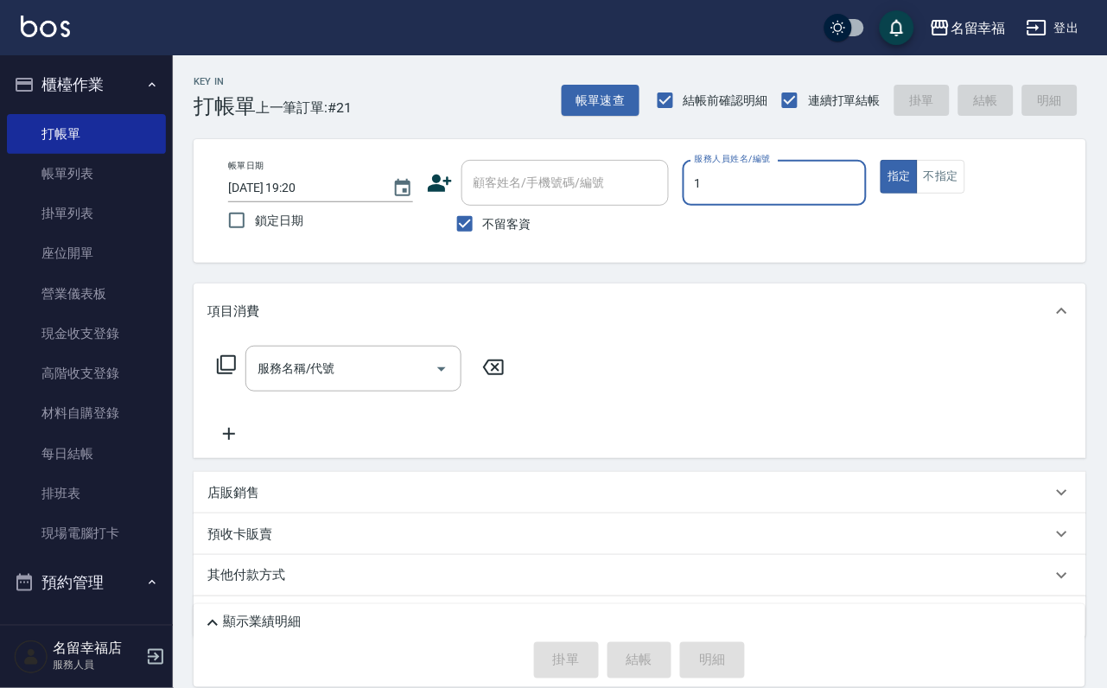
type input "[PERSON_NAME]-1"
type button "true"
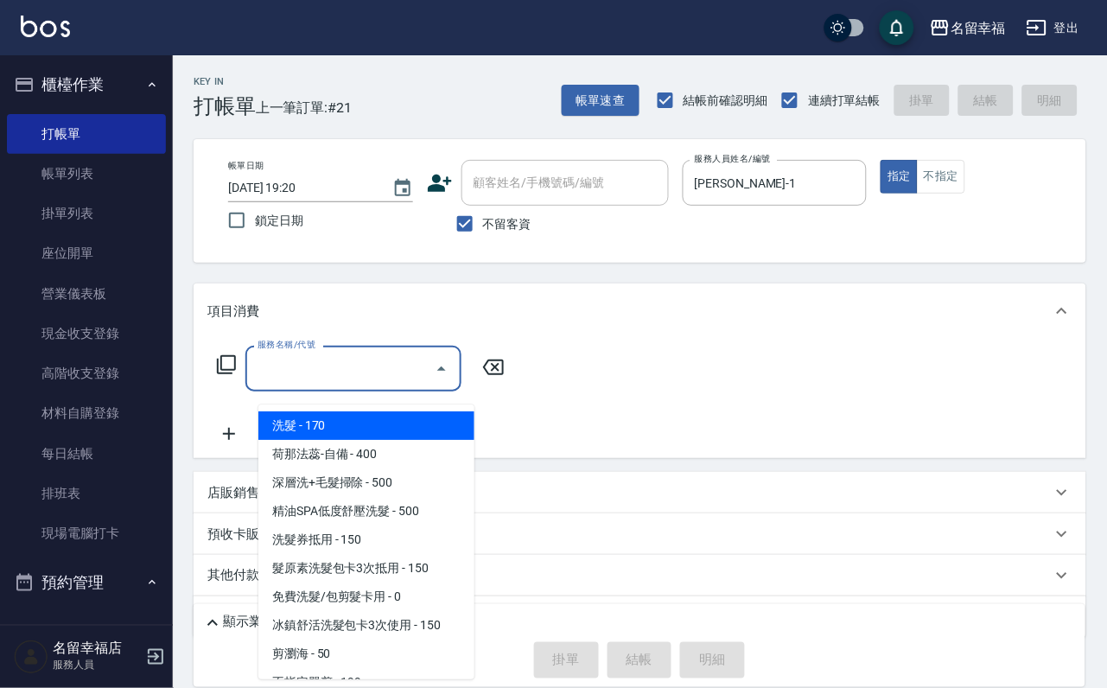
click at [337, 384] on input "服務名稱/代號" at bounding box center [340, 369] width 175 height 30
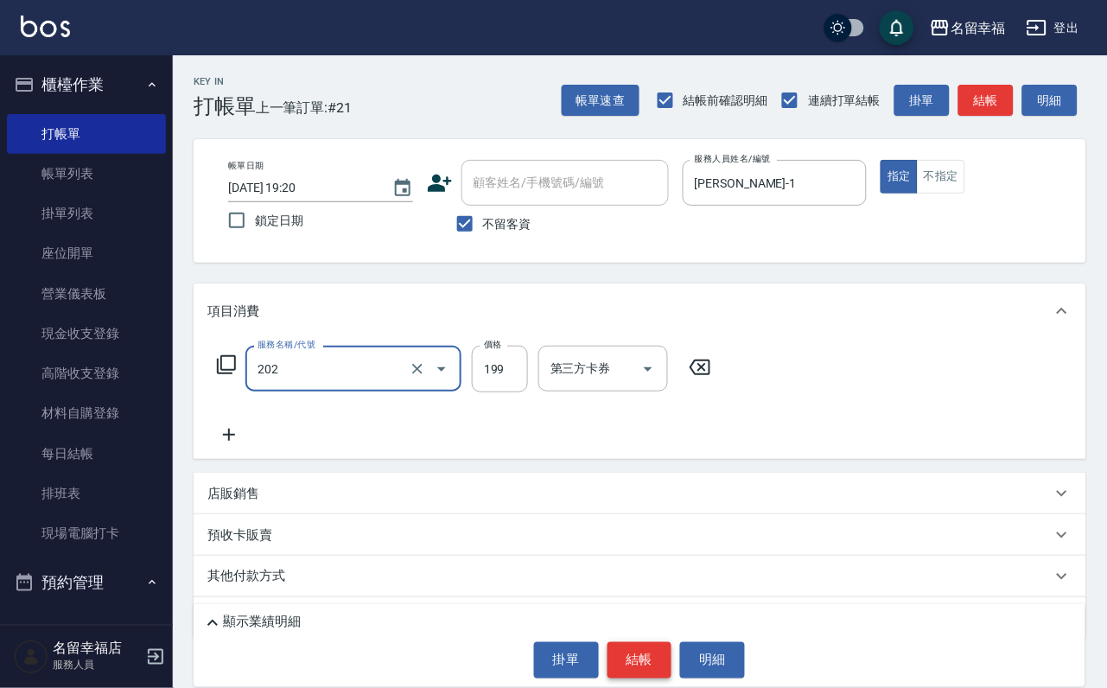
type input "不指定單剪(202)"
click at [646, 642] on button "結帳" at bounding box center [640, 660] width 65 height 36
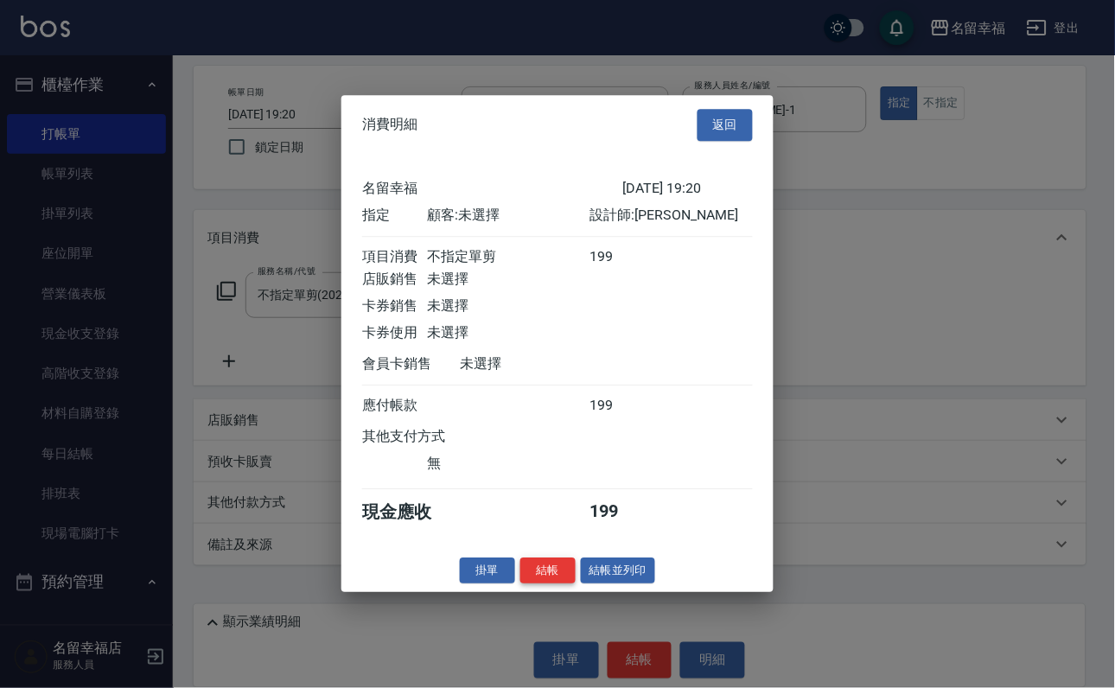
scroll to position [214, 0]
drag, startPoint x: 531, startPoint y: 667, endPoint x: 538, endPoint y: 644, distance: 24.3
click at [530, 584] on button "結帳" at bounding box center [547, 571] width 55 height 27
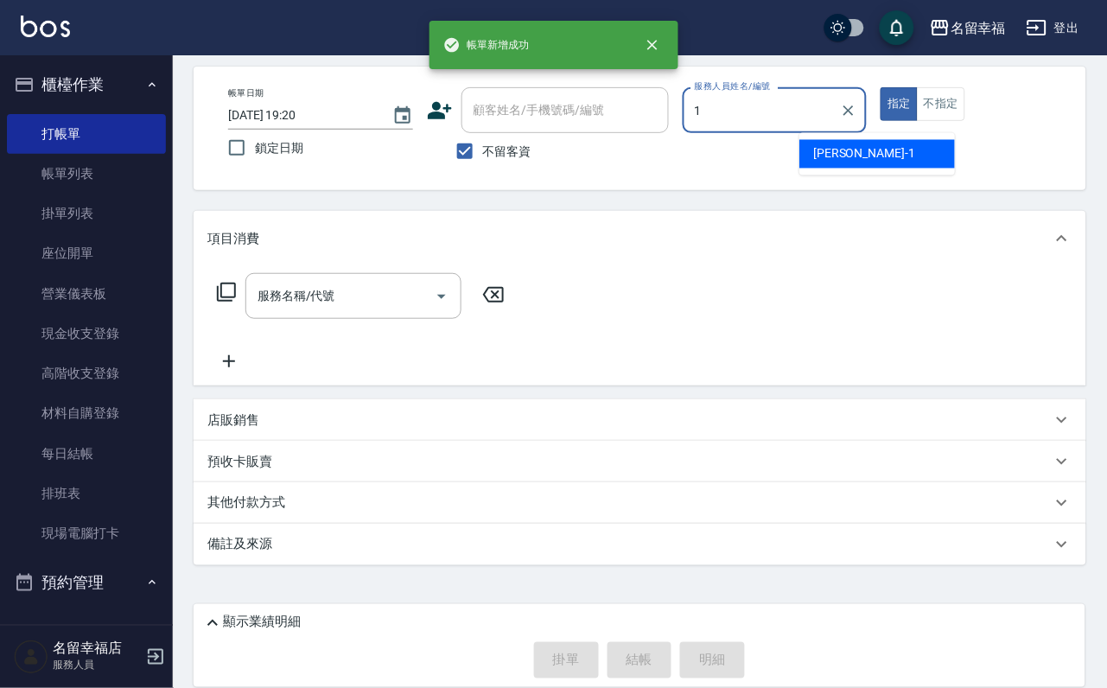
type input "[PERSON_NAME]-1"
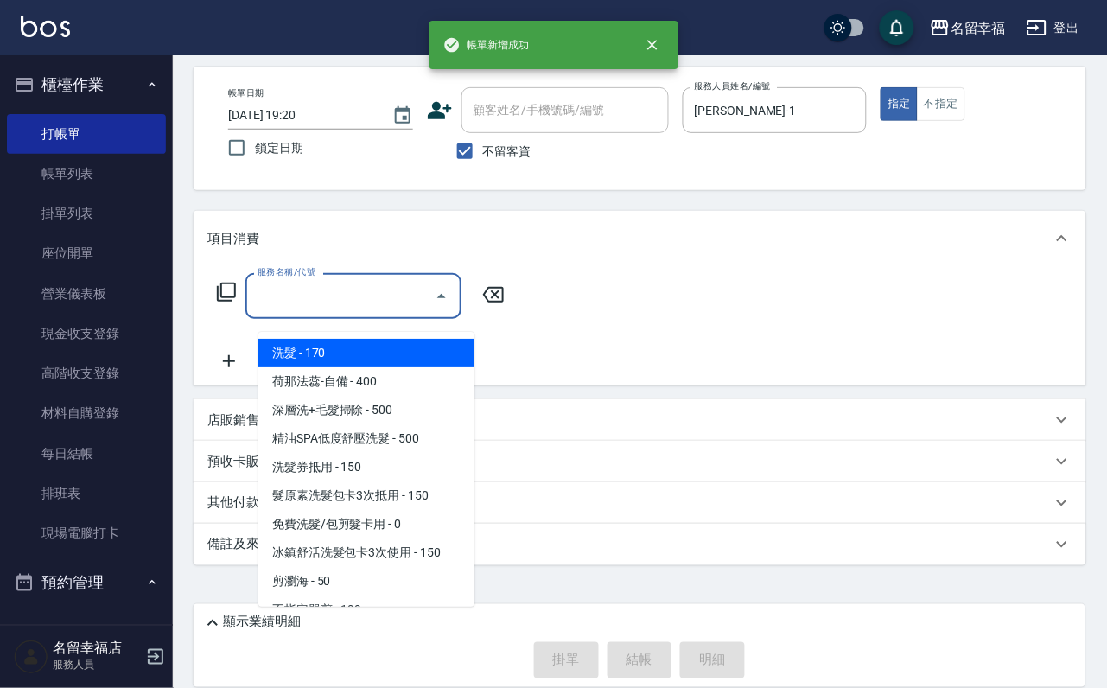
click at [328, 281] on input "服務名稱/代號" at bounding box center [340, 296] width 175 height 30
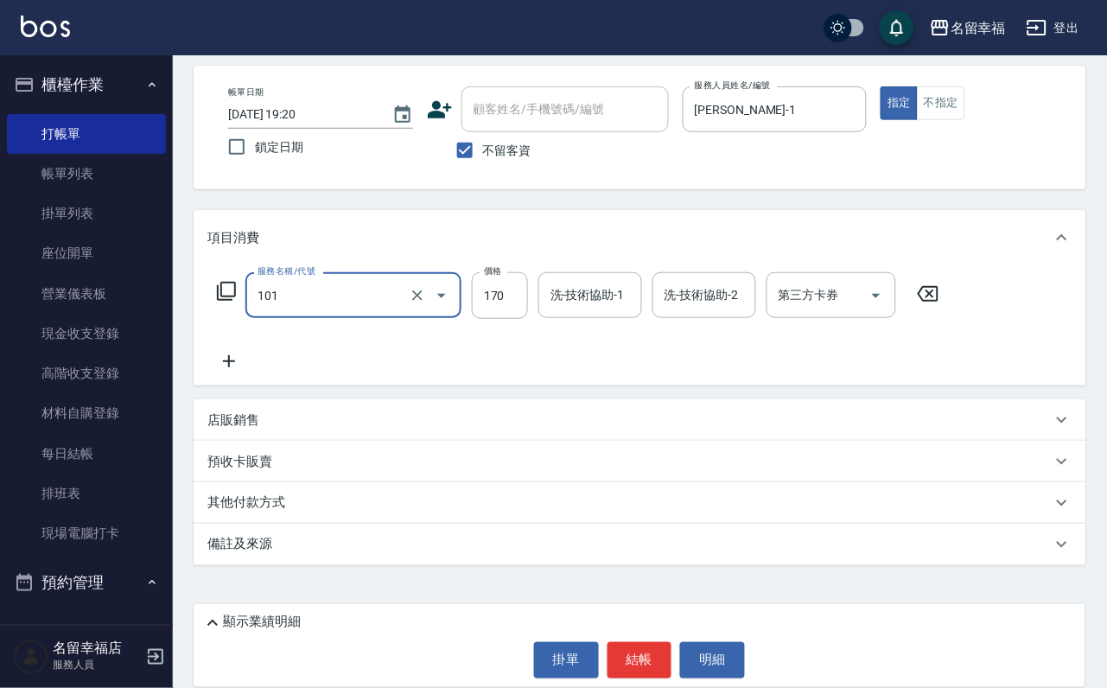
type input "洗髮(101)"
type input "230"
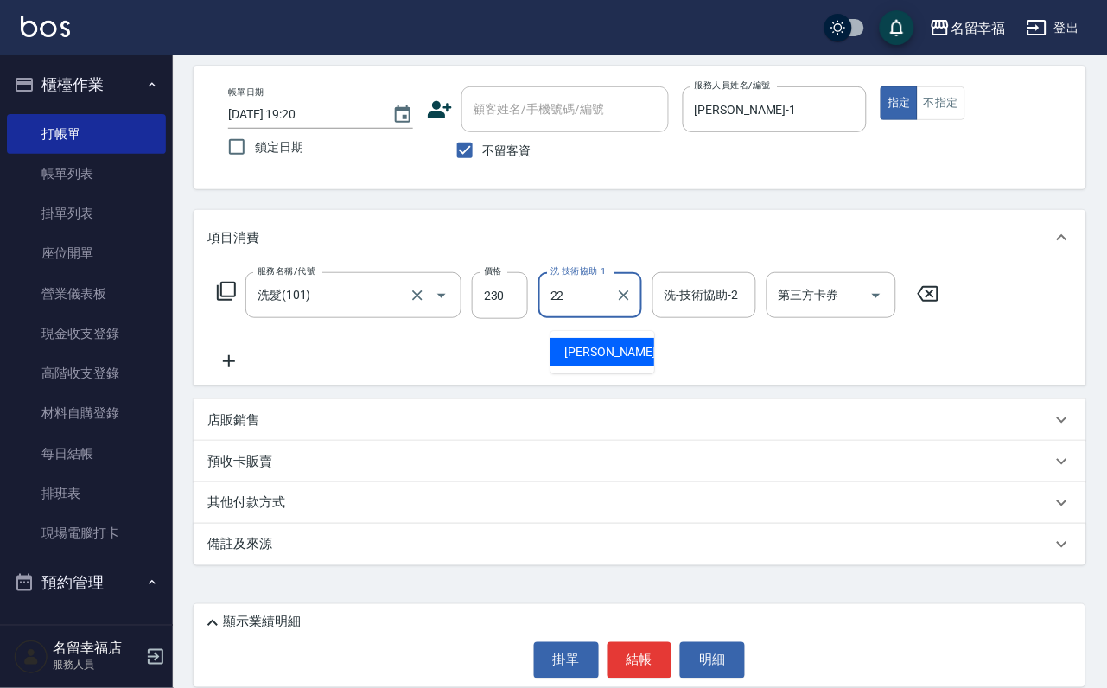
type input "[PERSON_NAME]-22"
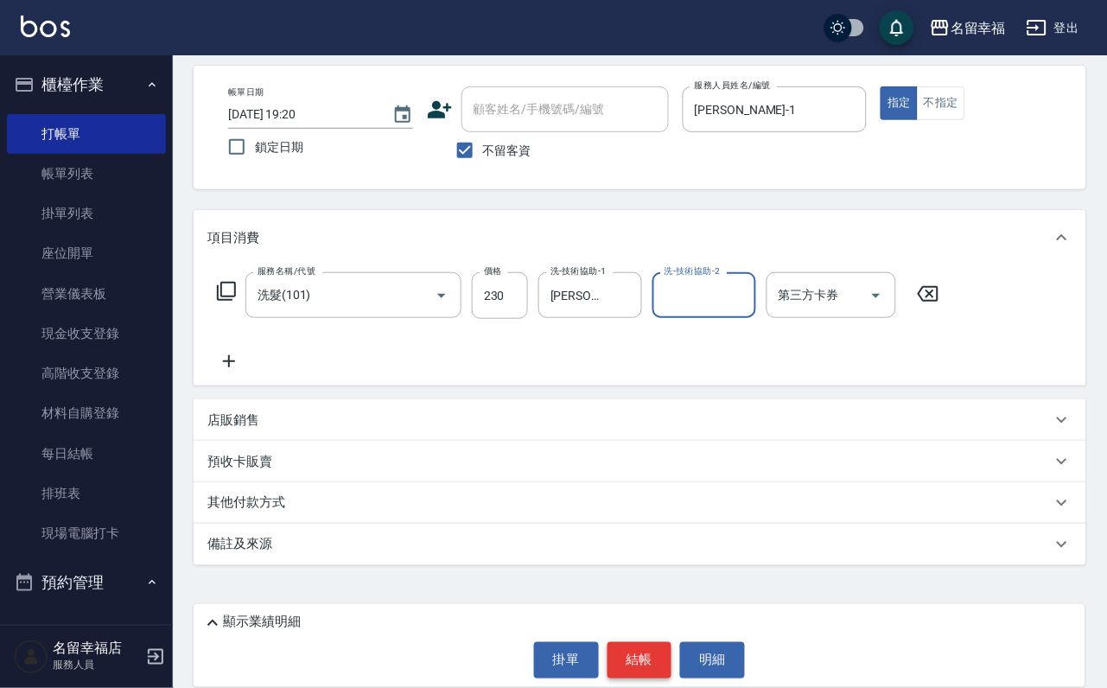
click at [654, 656] on button "結帳" at bounding box center [640, 660] width 65 height 36
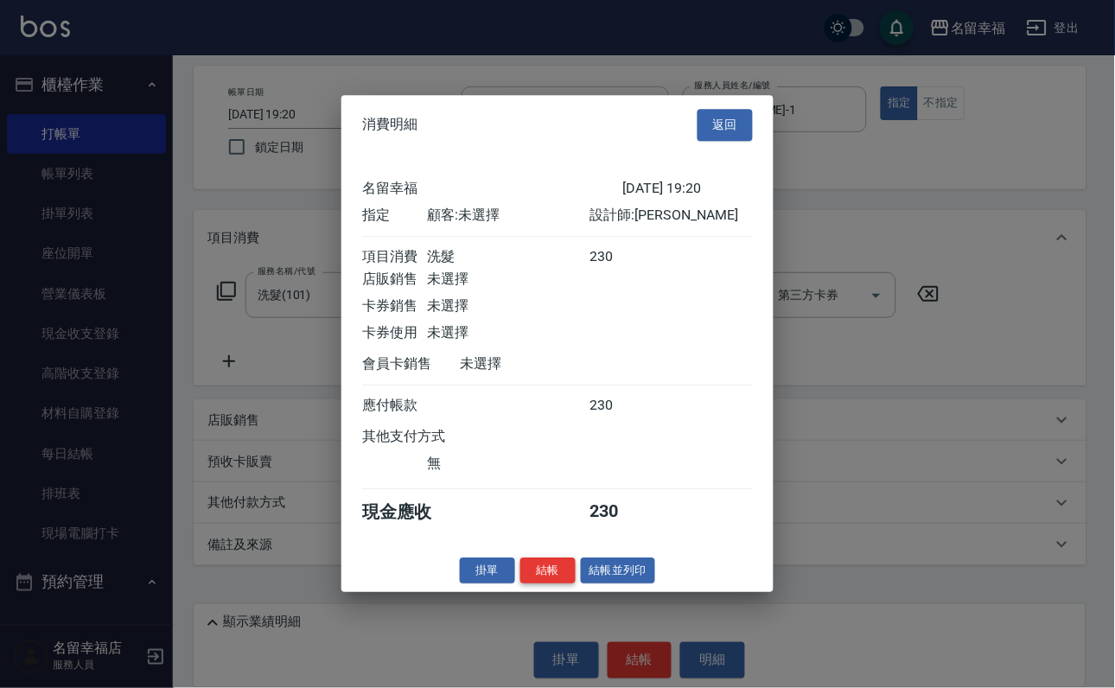
click at [550, 584] on button "結帳" at bounding box center [547, 571] width 55 height 27
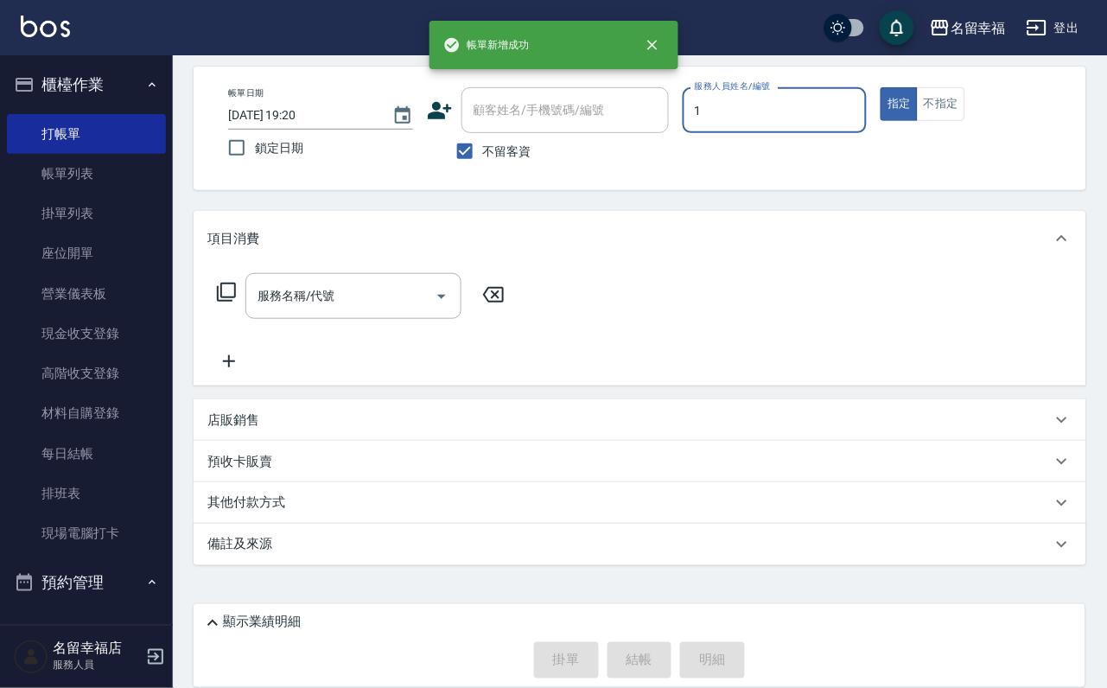
type input "[PERSON_NAME]-1"
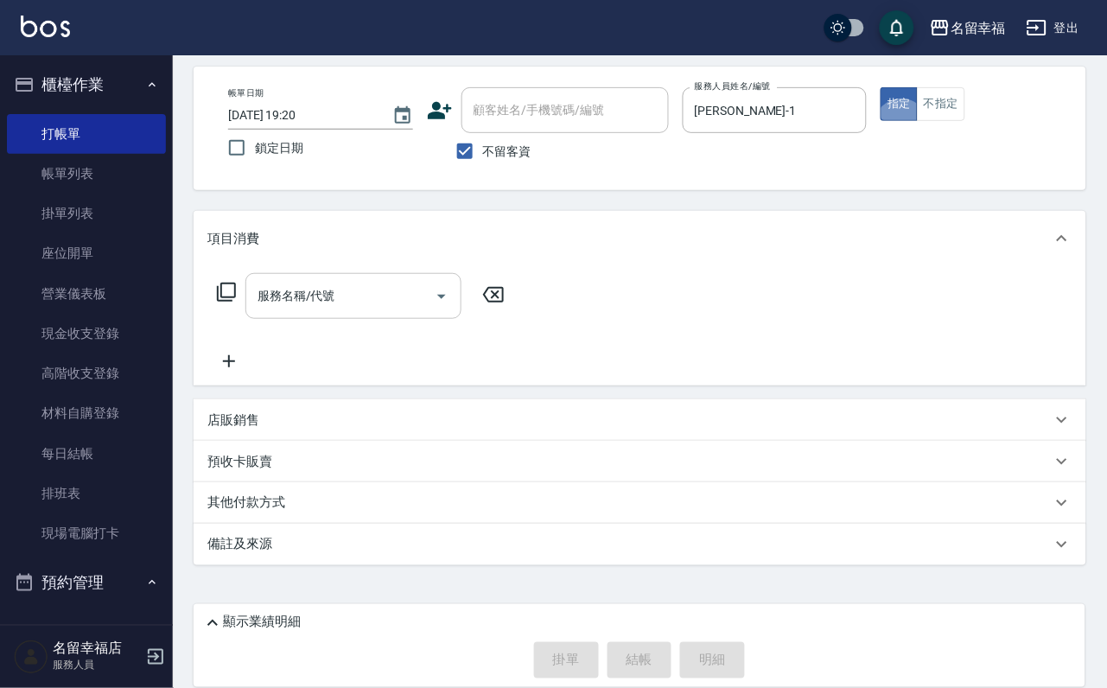
click at [386, 281] on input "服務名稱/代號" at bounding box center [340, 296] width 175 height 30
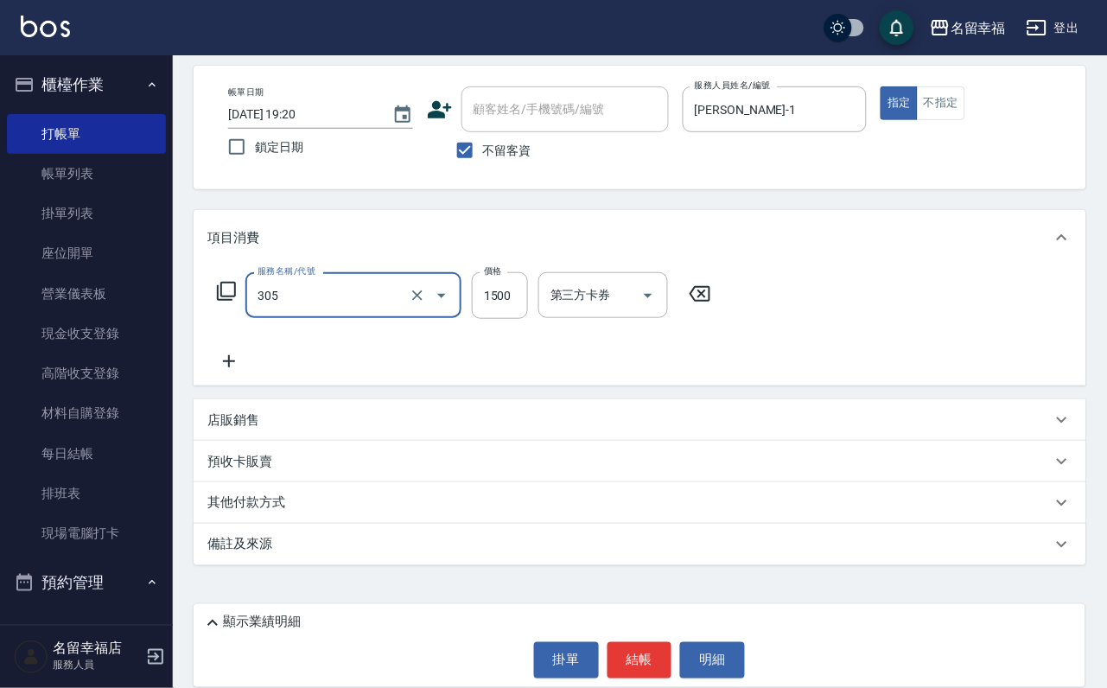
type input "設計燙髮1500(305)"
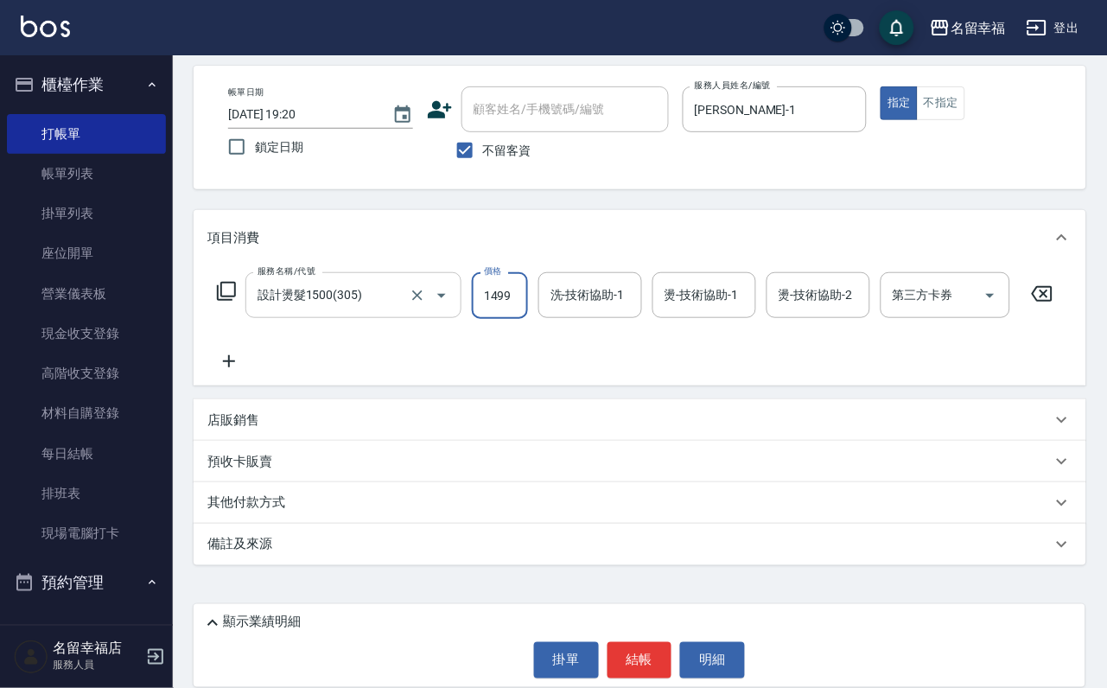
scroll to position [0, 1]
type input "1499"
type input "[PERSON_NAME]-1"
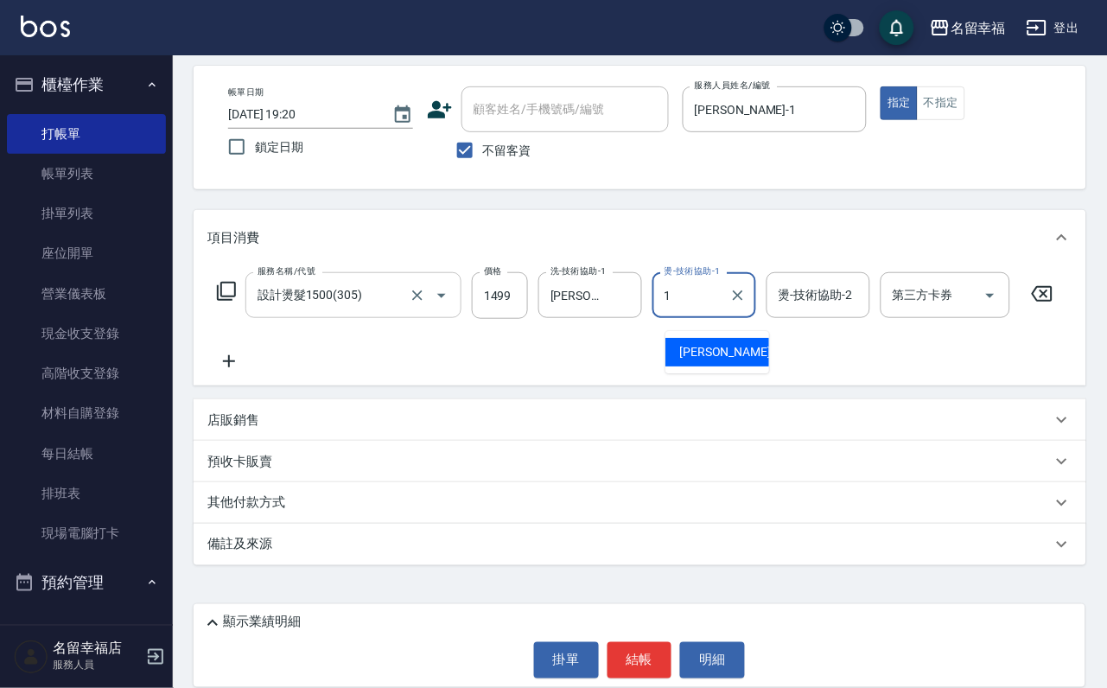
type input "[PERSON_NAME]-1"
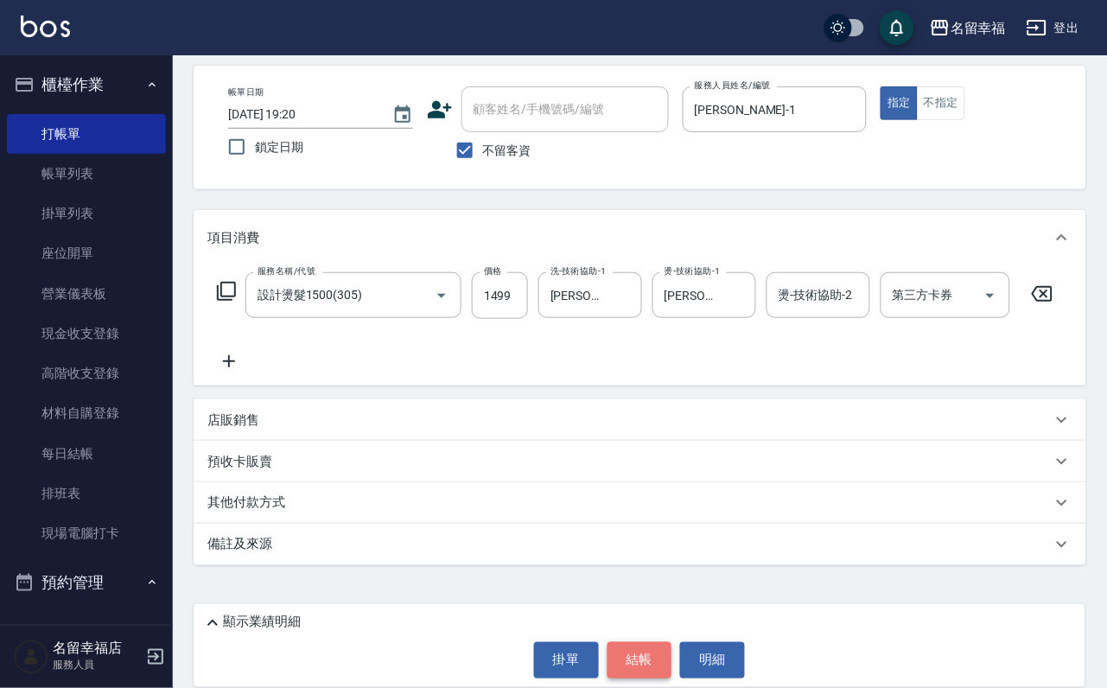
drag, startPoint x: 635, startPoint y: 641, endPoint x: 643, endPoint y: 632, distance: 12.3
click at [640, 642] on button "結帳" at bounding box center [640, 660] width 65 height 36
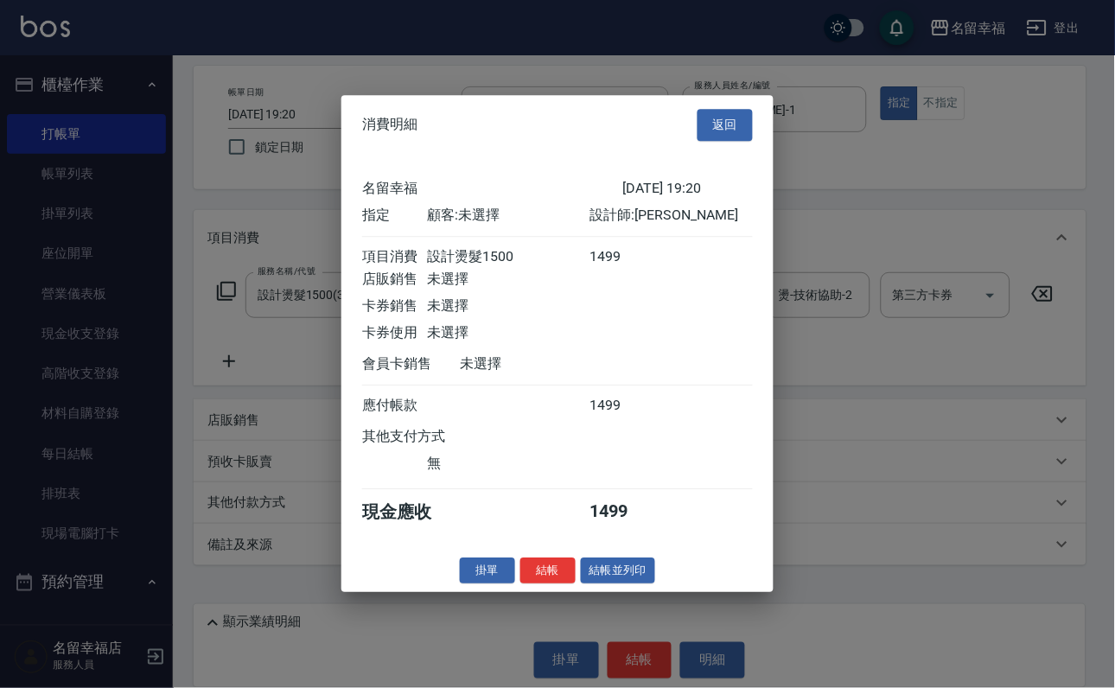
scroll to position [214, 0]
drag, startPoint x: 545, startPoint y: 657, endPoint x: 540, endPoint y: 596, distance: 61.6
click at [536, 584] on button "結帳" at bounding box center [547, 571] width 55 height 27
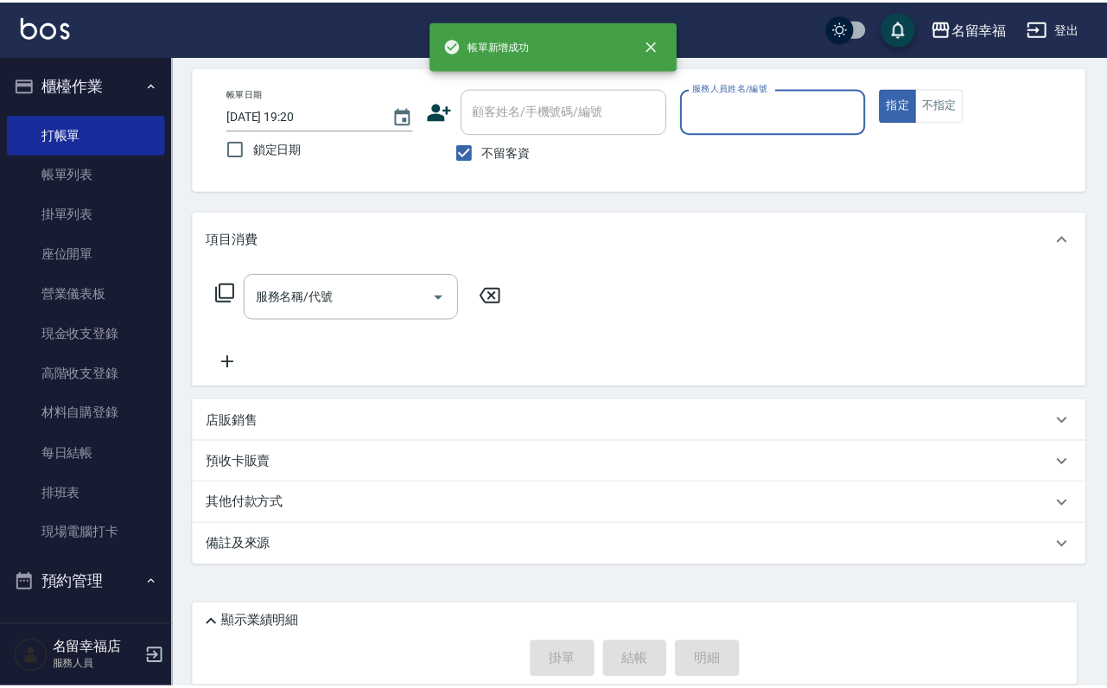
scroll to position [103, 0]
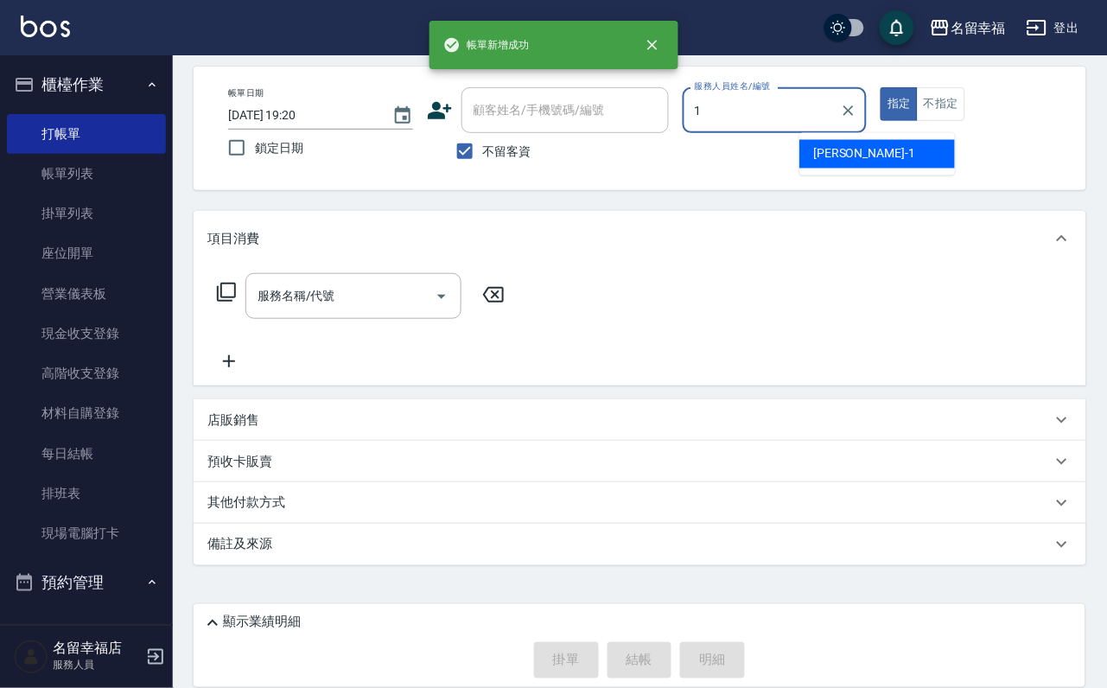
type input "[PERSON_NAME]-1"
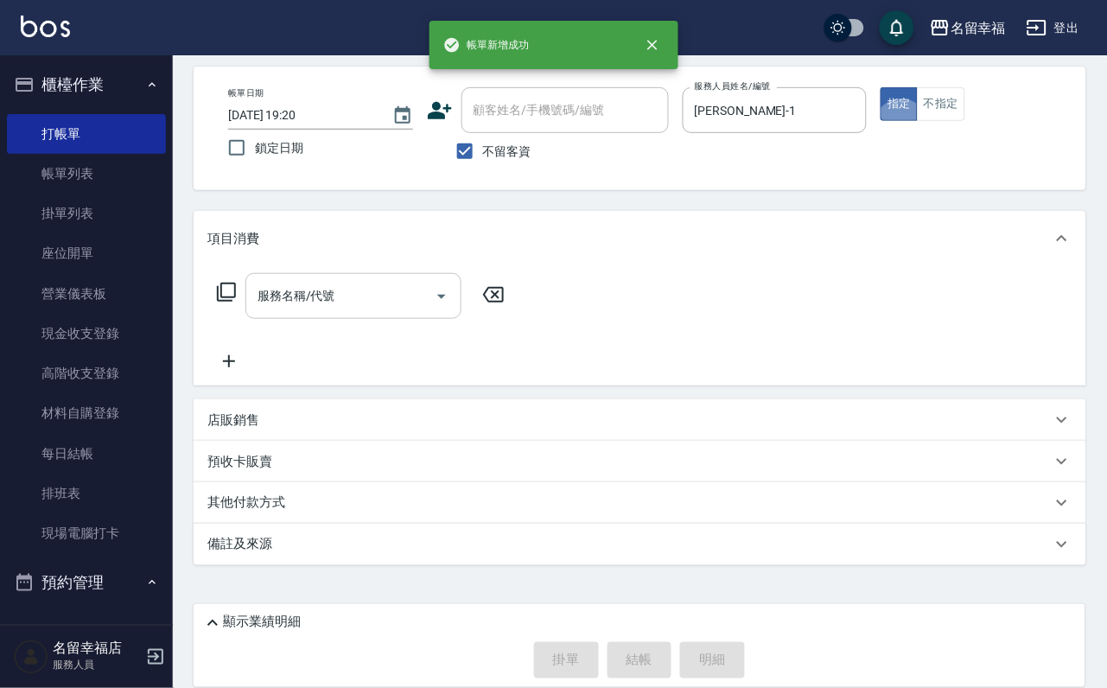
click at [388, 281] on input "服務名稱/代號" at bounding box center [340, 296] width 175 height 30
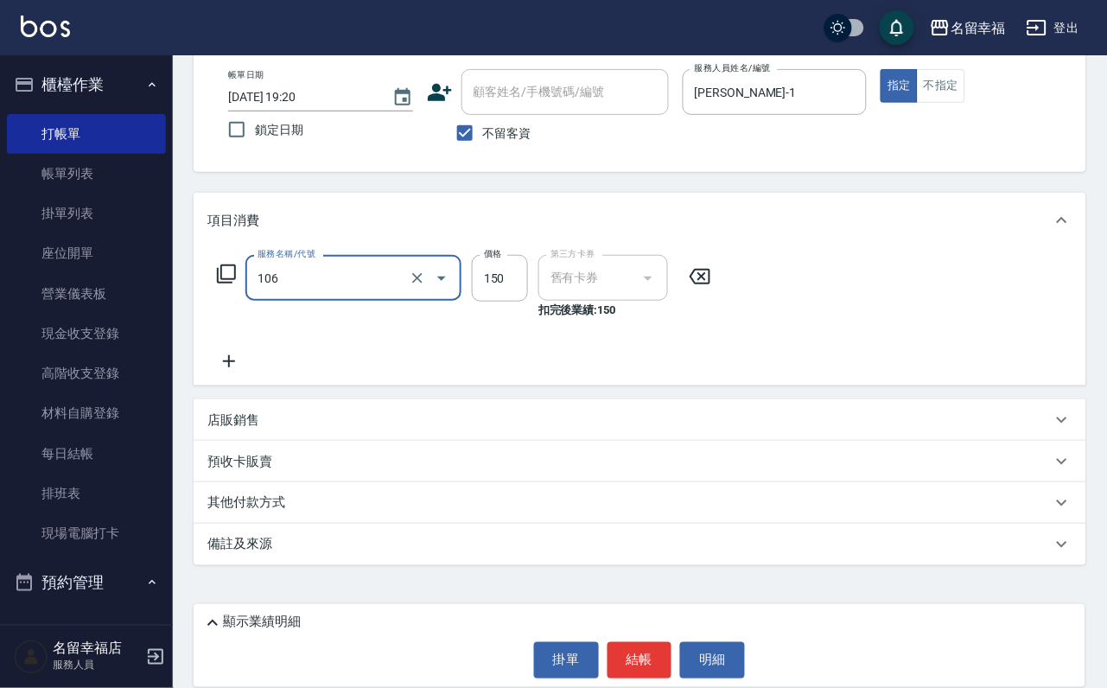
type input "洗髮券抵用(106)"
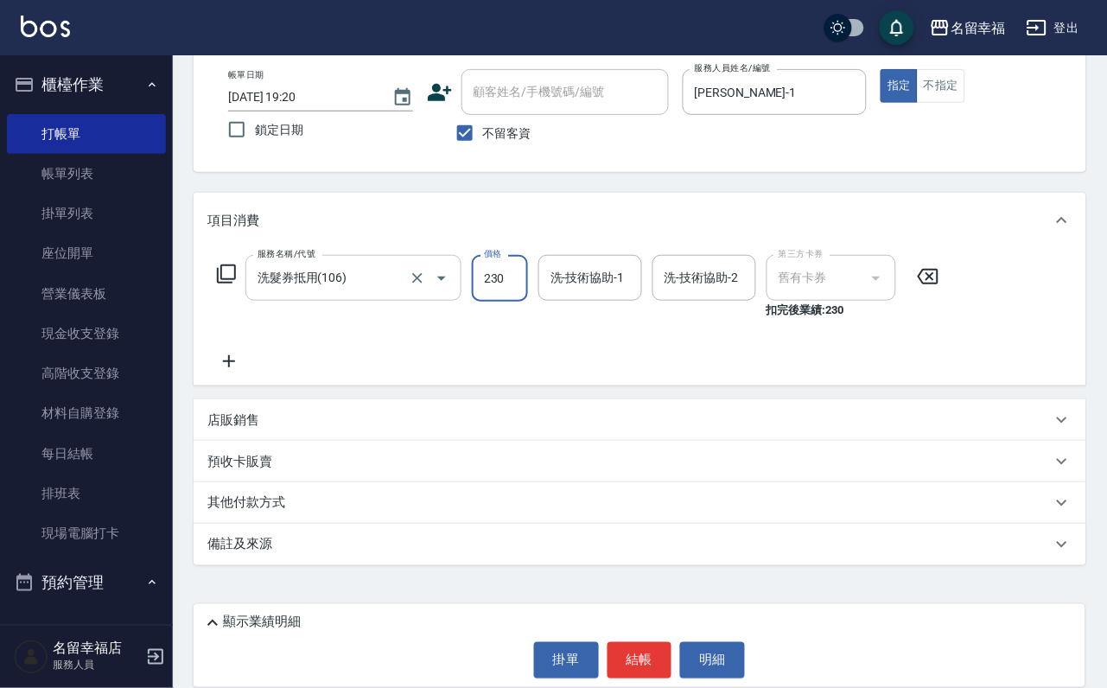
type input "230"
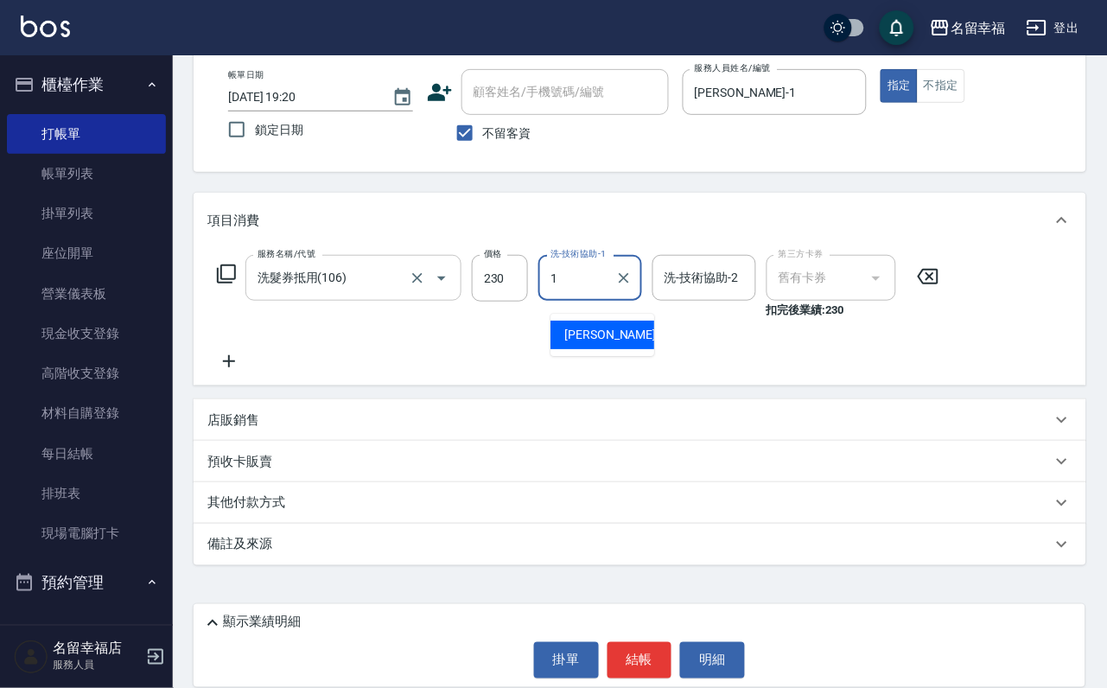
type input "[PERSON_NAME]-1"
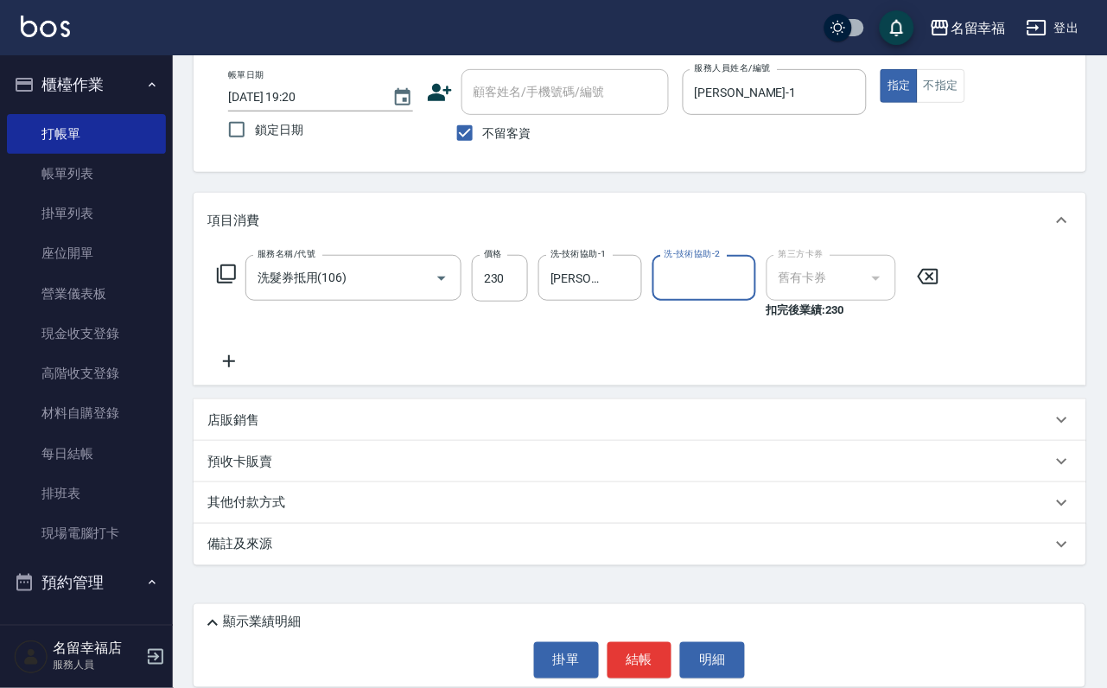
click at [240, 372] on icon at bounding box center [228, 361] width 43 height 21
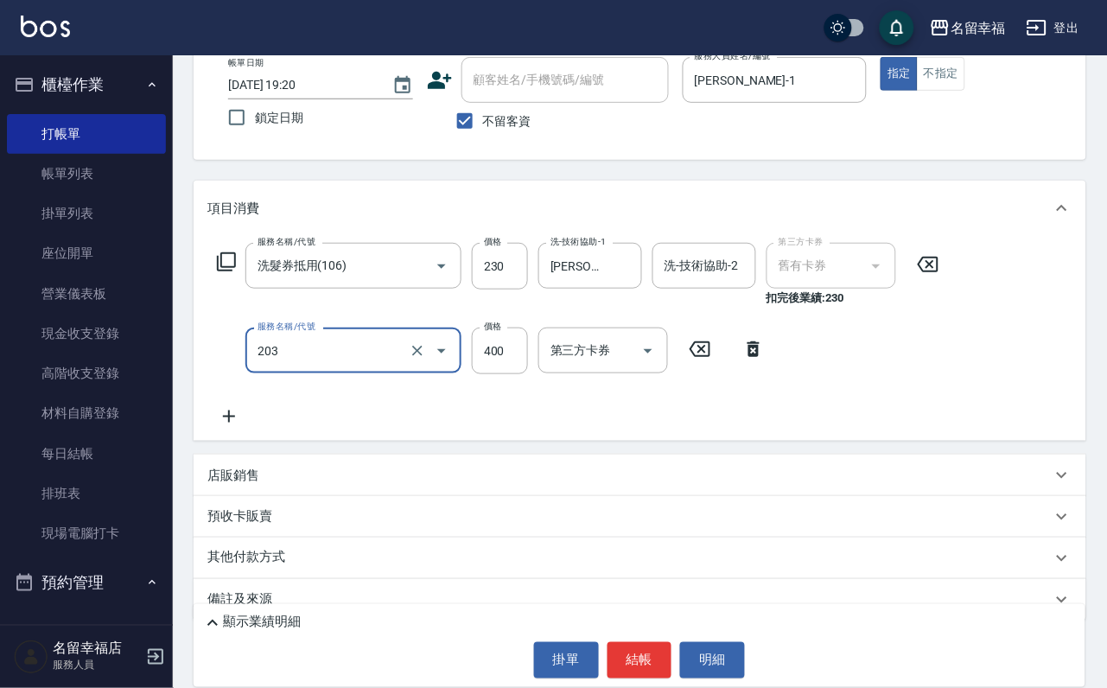
type input "指定單剪(203)"
type input "300"
click at [671, 653] on button "結帳" at bounding box center [640, 660] width 65 height 36
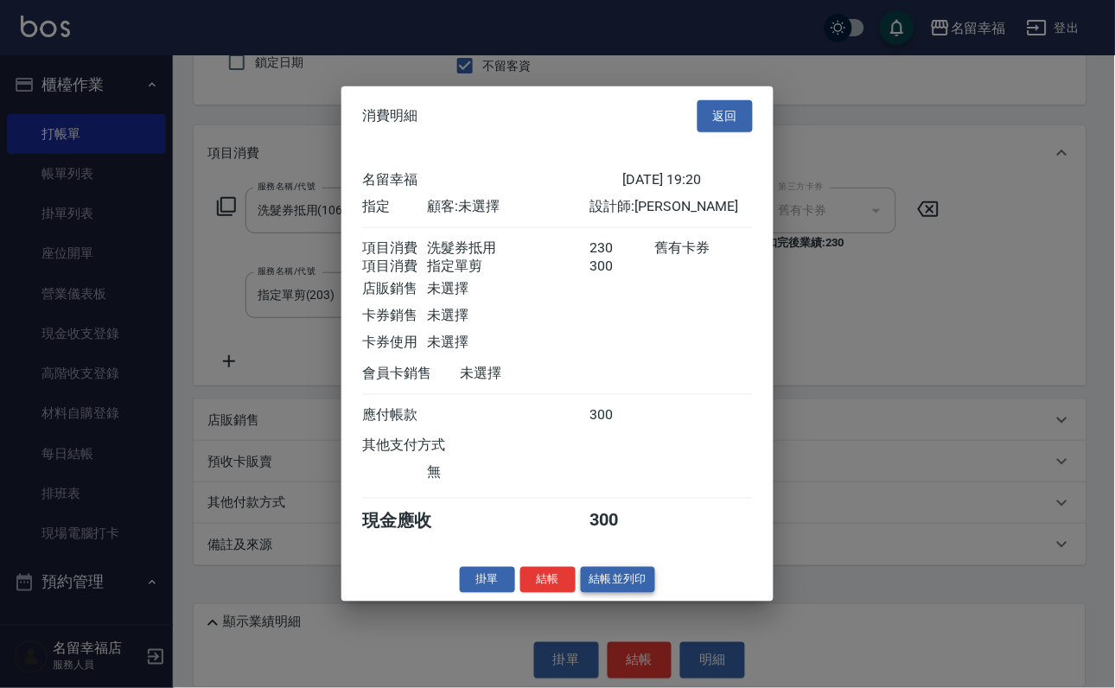
scroll to position [278, 0]
click at [551, 593] on div "掛單 結帳 結帳並列印" at bounding box center [557, 579] width 432 height 27
click at [546, 593] on button "結帳" at bounding box center [547, 579] width 55 height 27
type input "[DATE] 19:21"
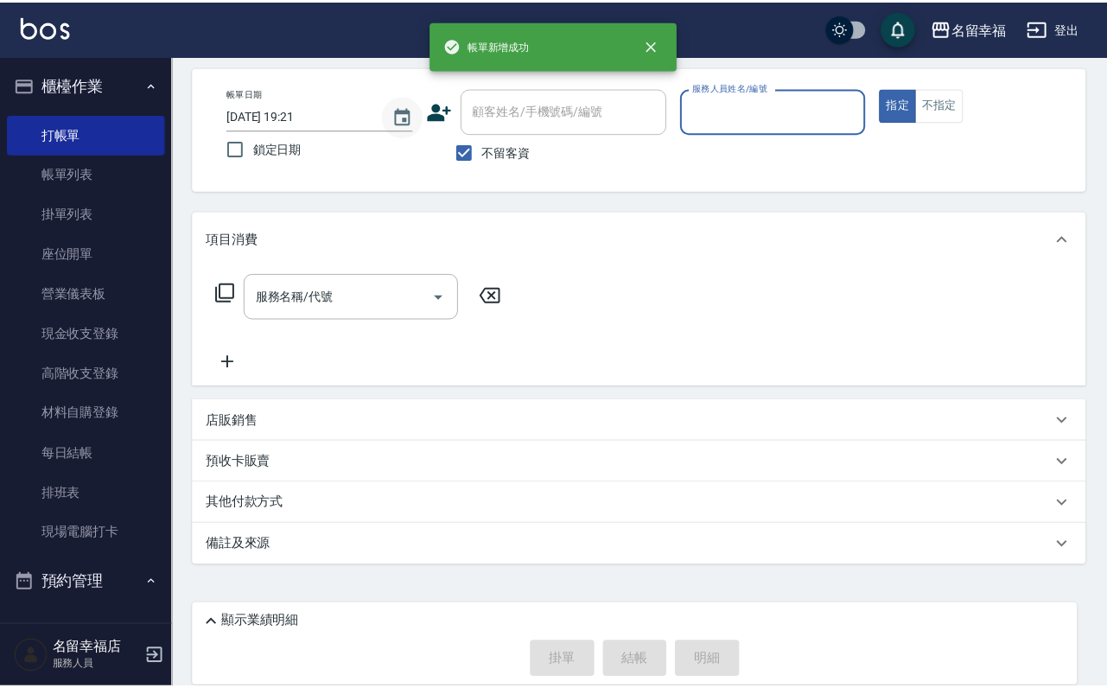
scroll to position [103, 0]
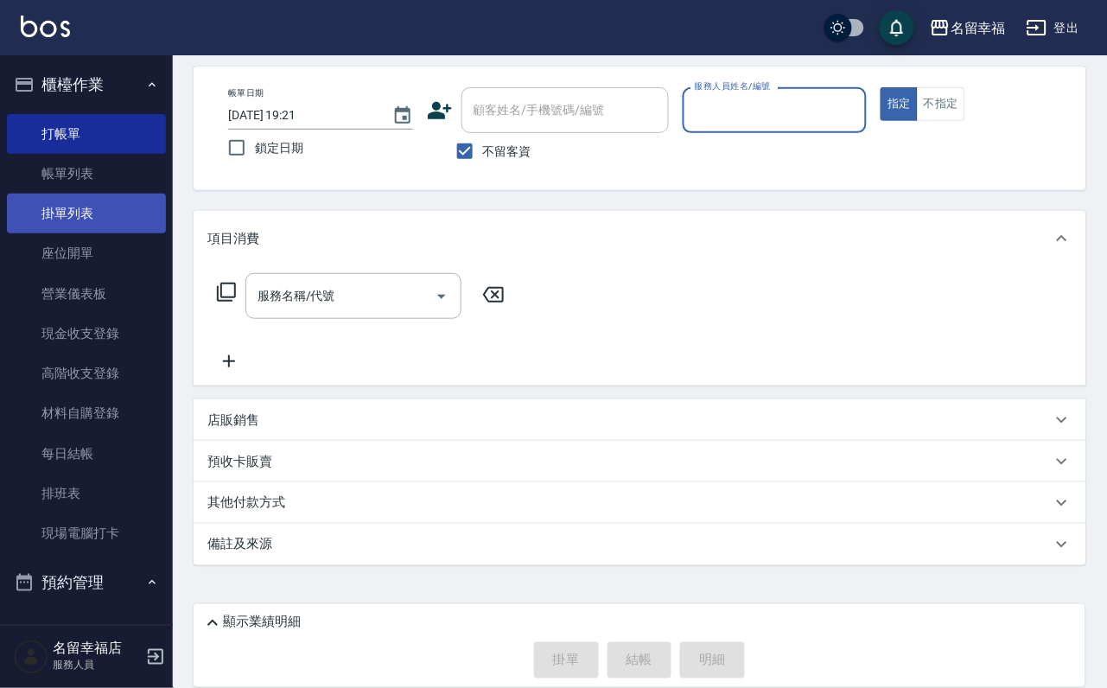
drag, startPoint x: 91, startPoint y: 172, endPoint x: 157, endPoint y: 226, distance: 85.5
click at [91, 172] on link "帳單列表" at bounding box center [86, 174] width 159 height 40
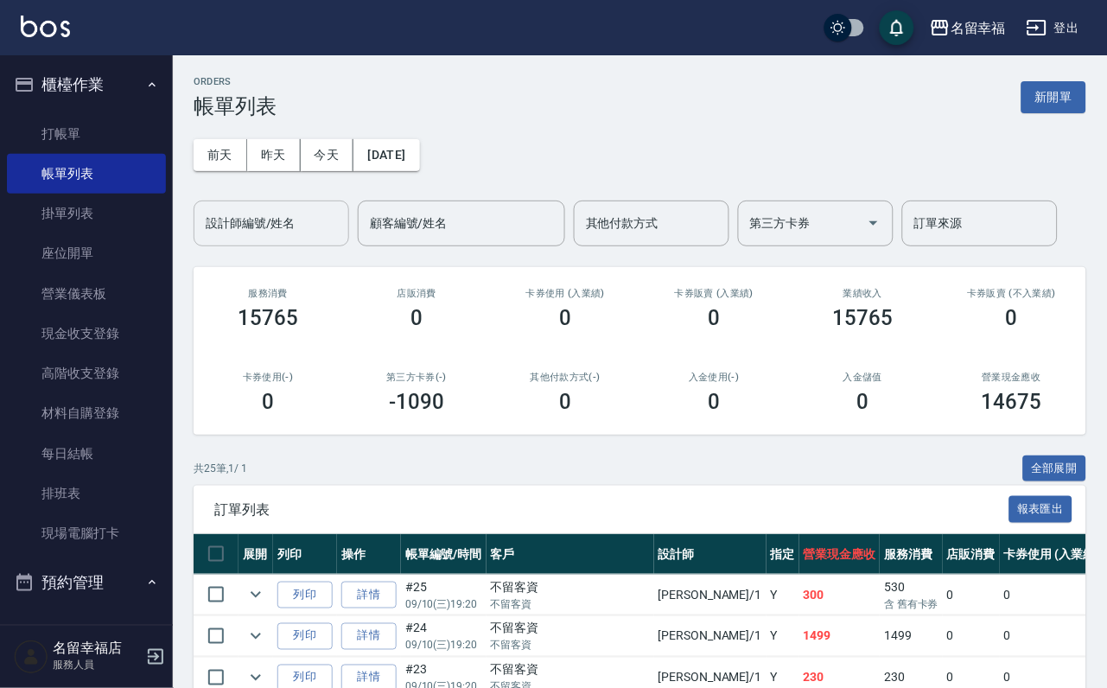
drag, startPoint x: 280, startPoint y: 233, endPoint x: 282, endPoint y: 224, distance: 8.8
click at [280, 224] on input "設計師編號/姓名" at bounding box center [271, 223] width 140 height 30
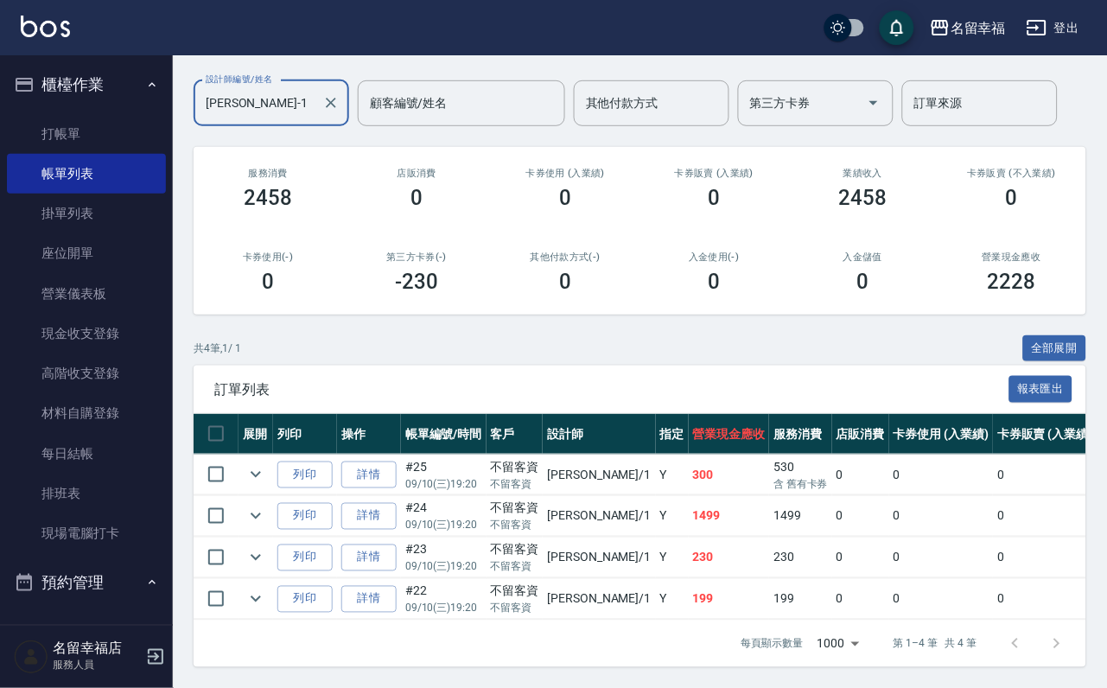
scroll to position [255, 0]
type input "[PERSON_NAME]-1"
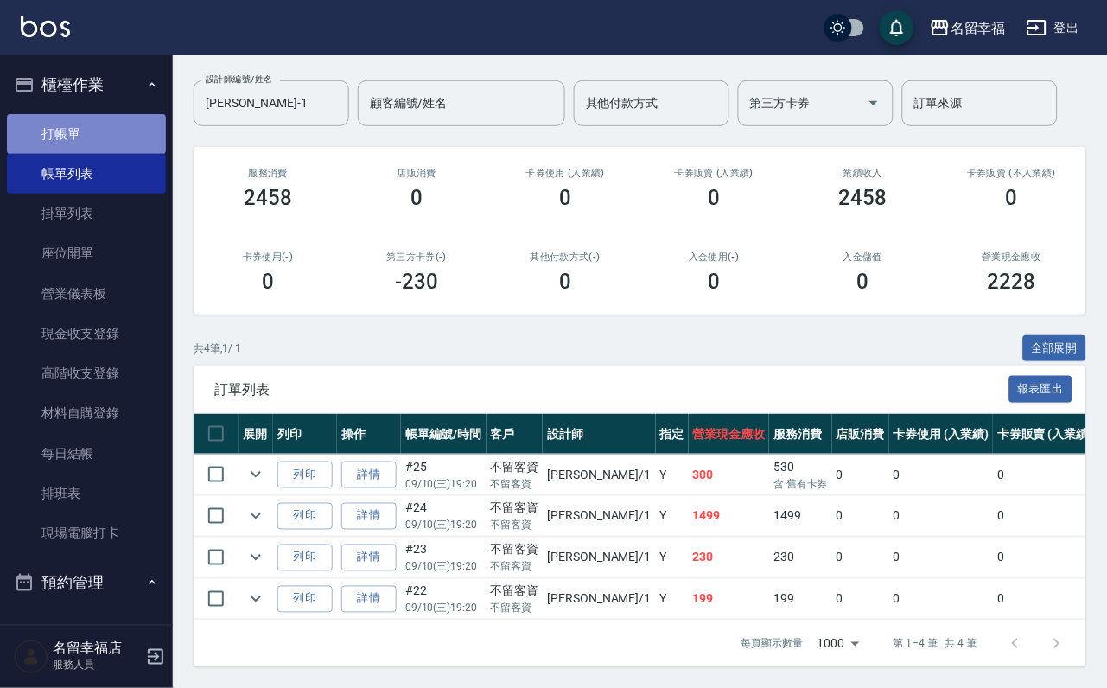
click at [107, 137] on link "打帳單" at bounding box center [86, 134] width 159 height 40
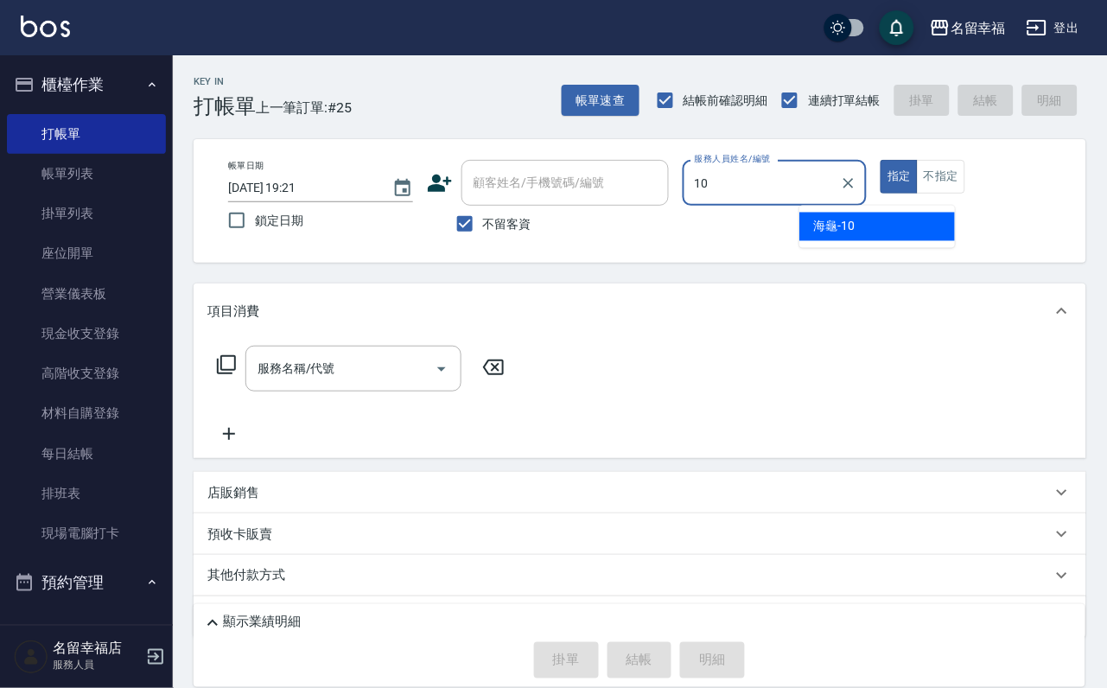
type input "海龜-10"
type button "true"
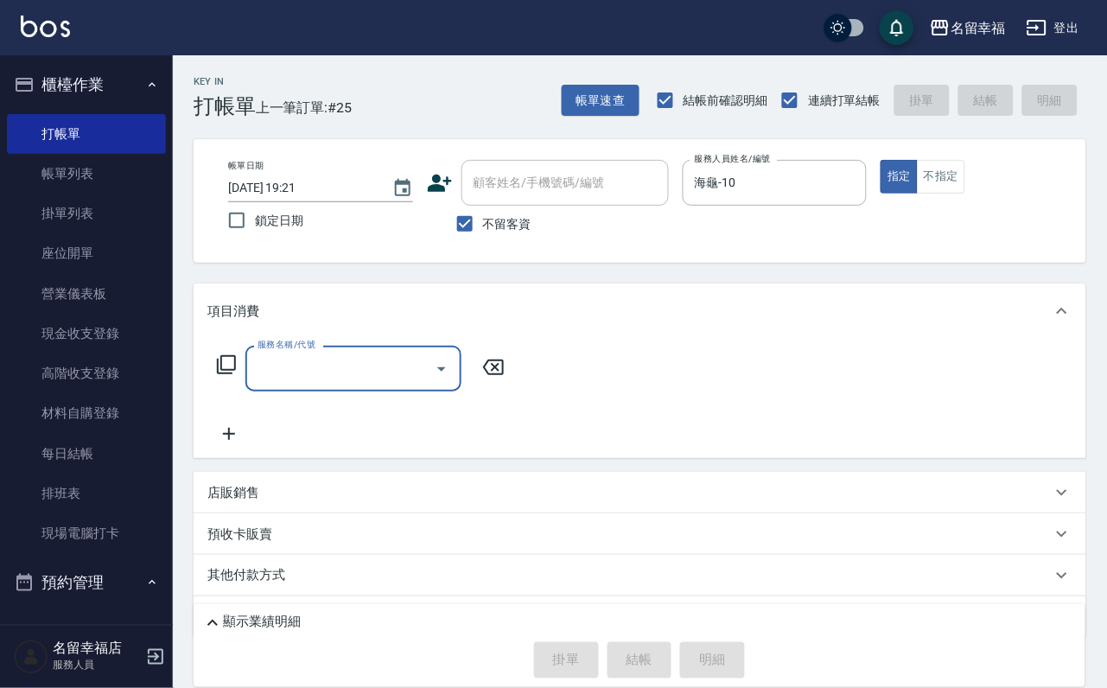
type input "0"
type input "洗髮券抵用(106)"
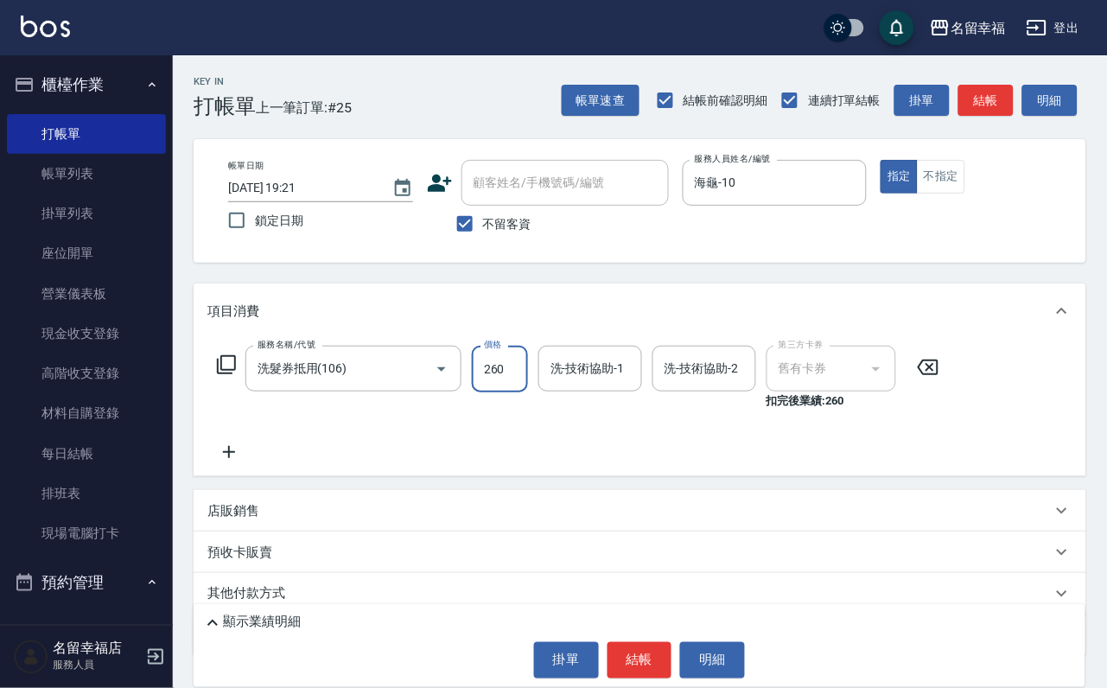
type input "260"
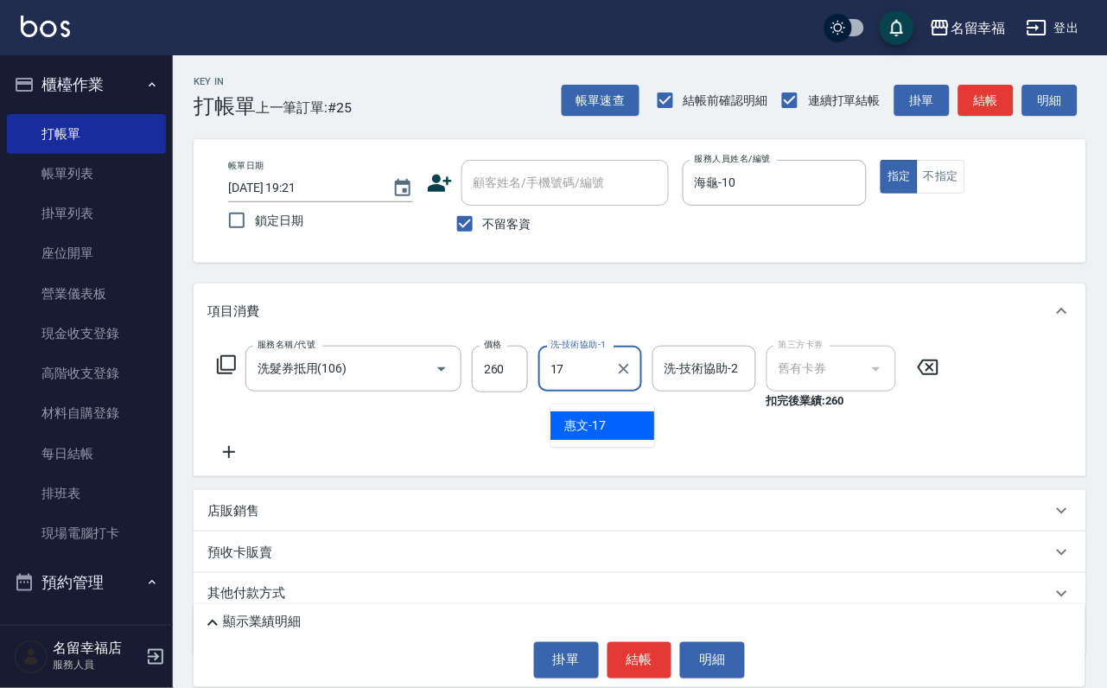
type input "惠文-17"
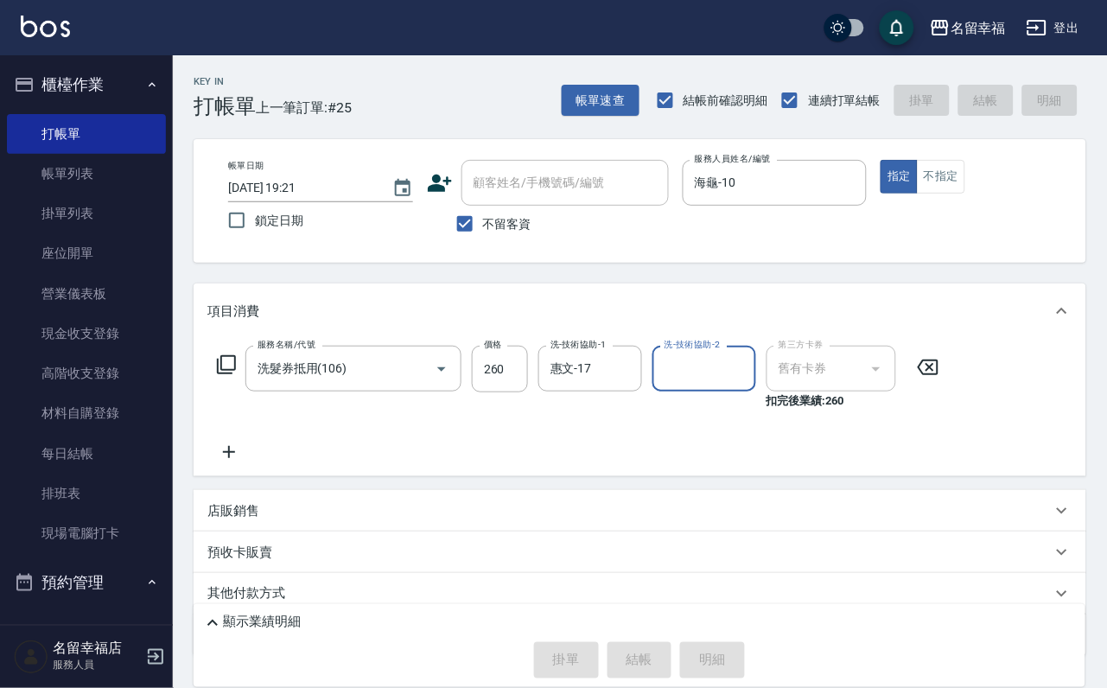
type input "[DATE] 19:37"
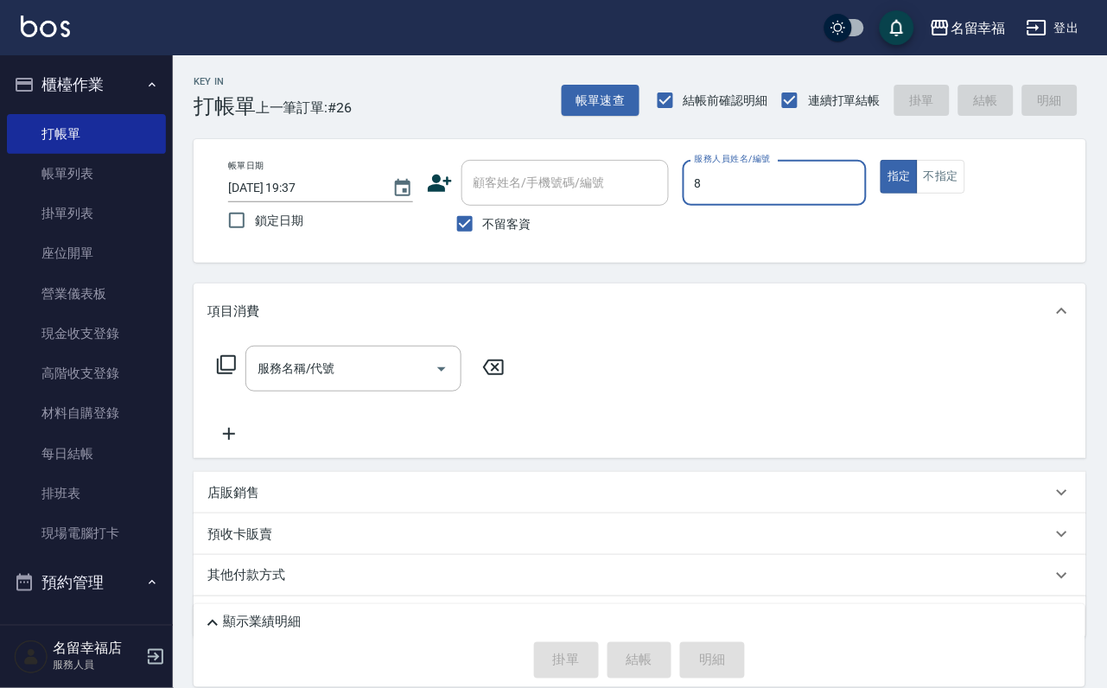
type input "[PERSON_NAME]-8"
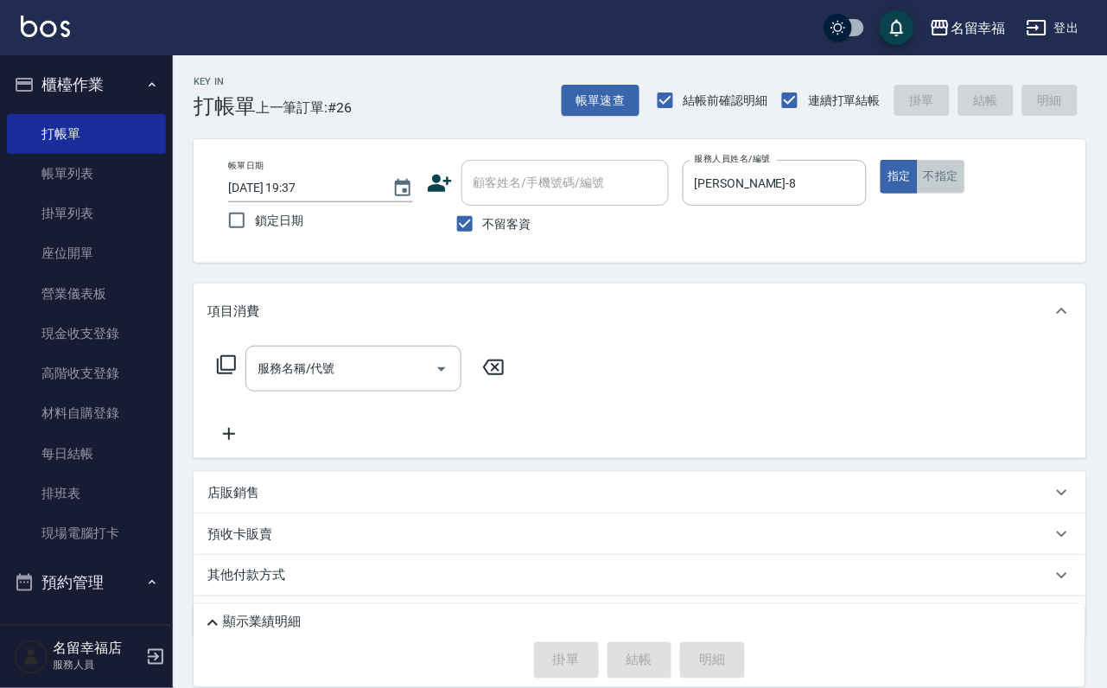
click at [966, 194] on button "不指定" at bounding box center [941, 177] width 48 height 34
click at [306, 384] on input "服務名稱/代號" at bounding box center [340, 369] width 175 height 30
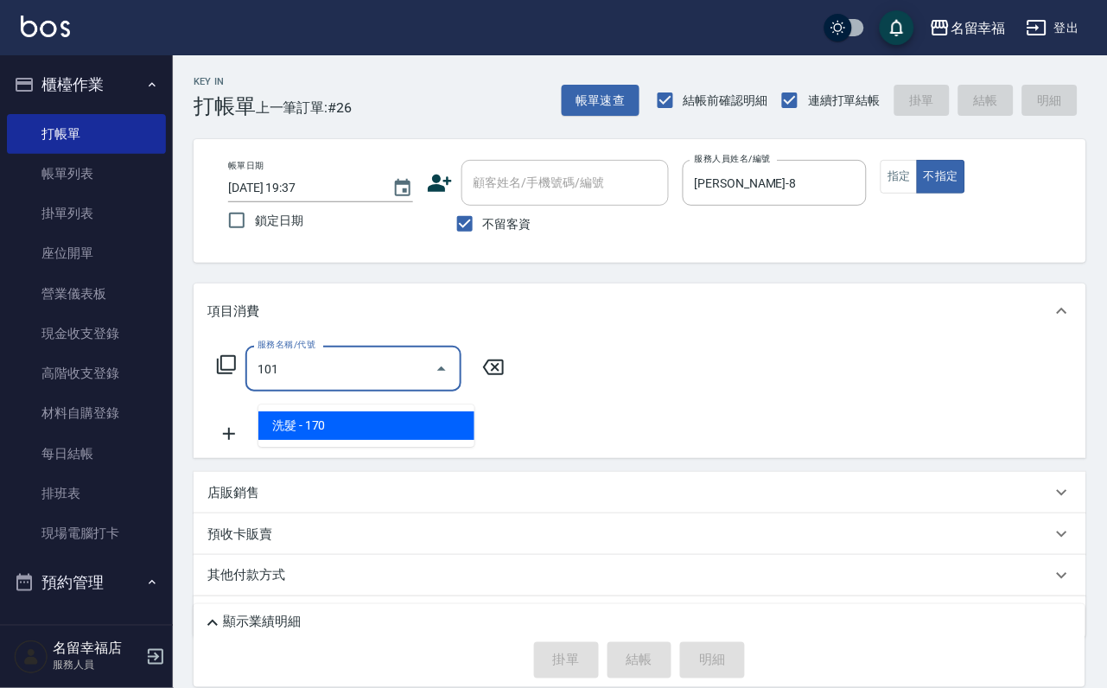
type input "洗髮(101)"
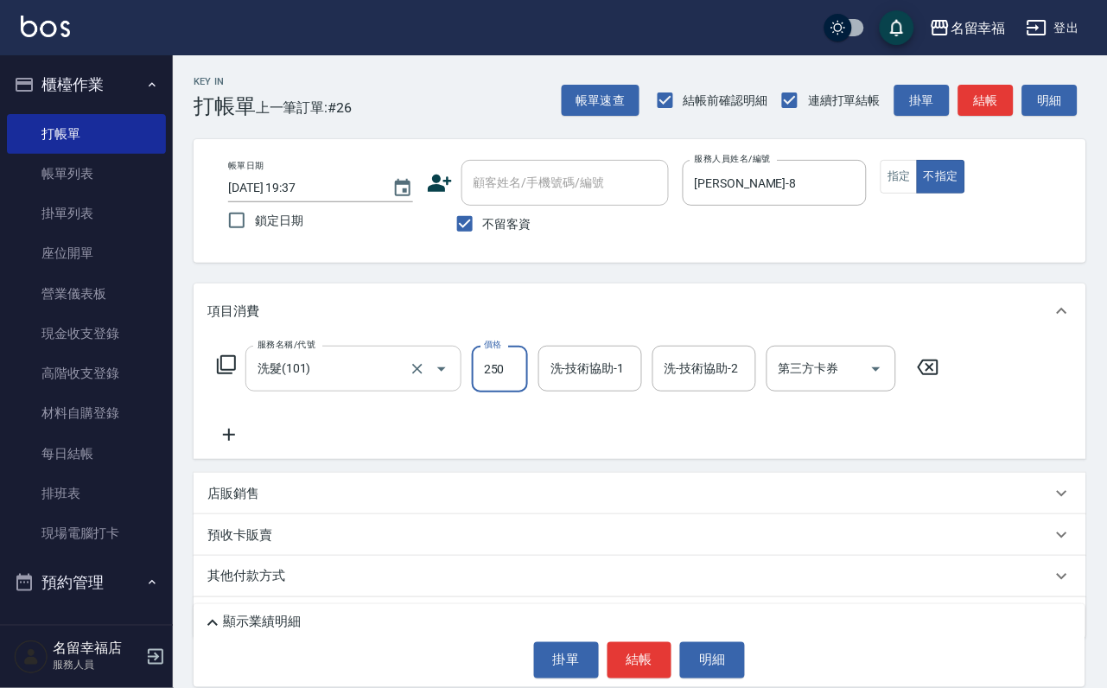
type input "250"
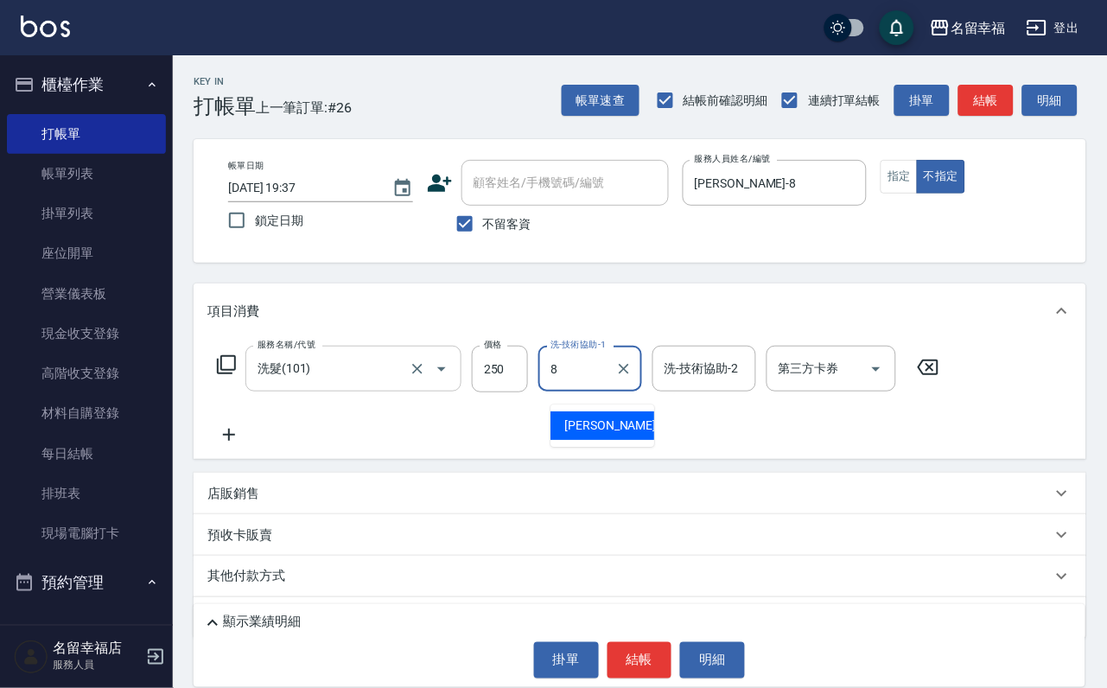
type input "[PERSON_NAME]-8"
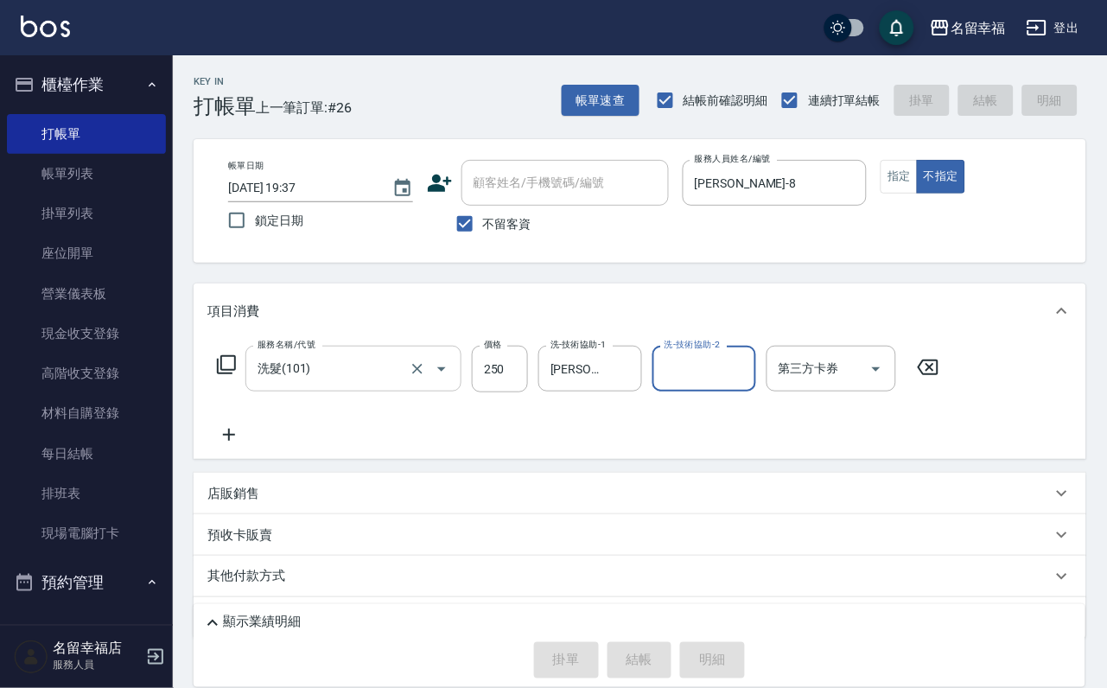
type input "[DATE] 19:41"
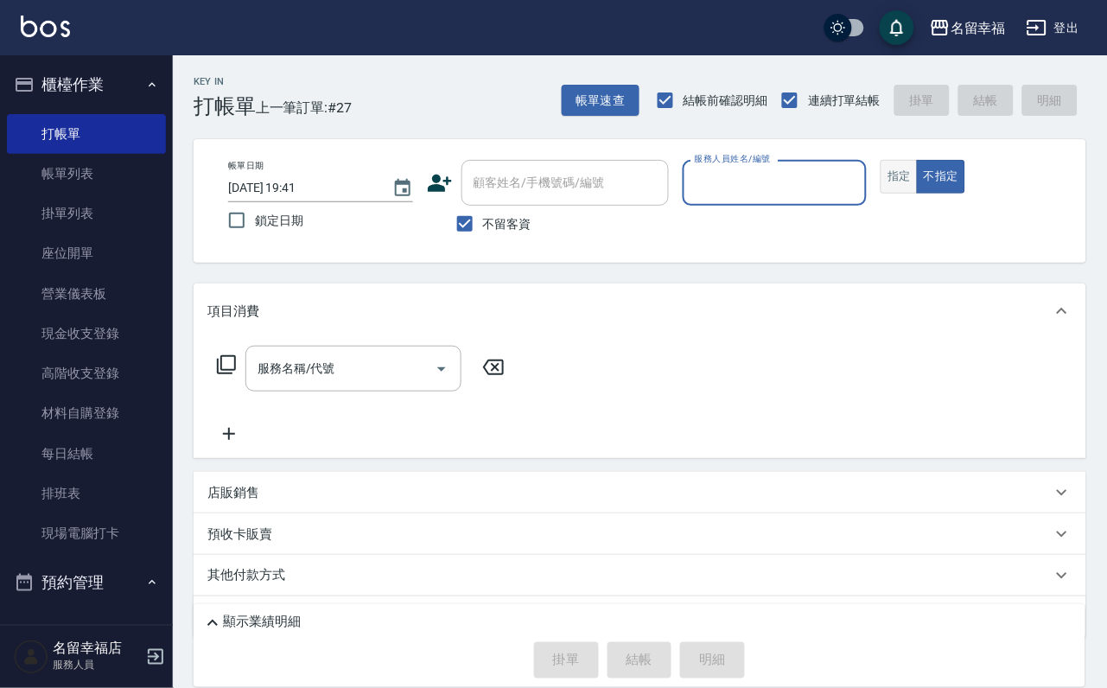
click at [918, 194] on button "指定" at bounding box center [899, 177] width 37 height 34
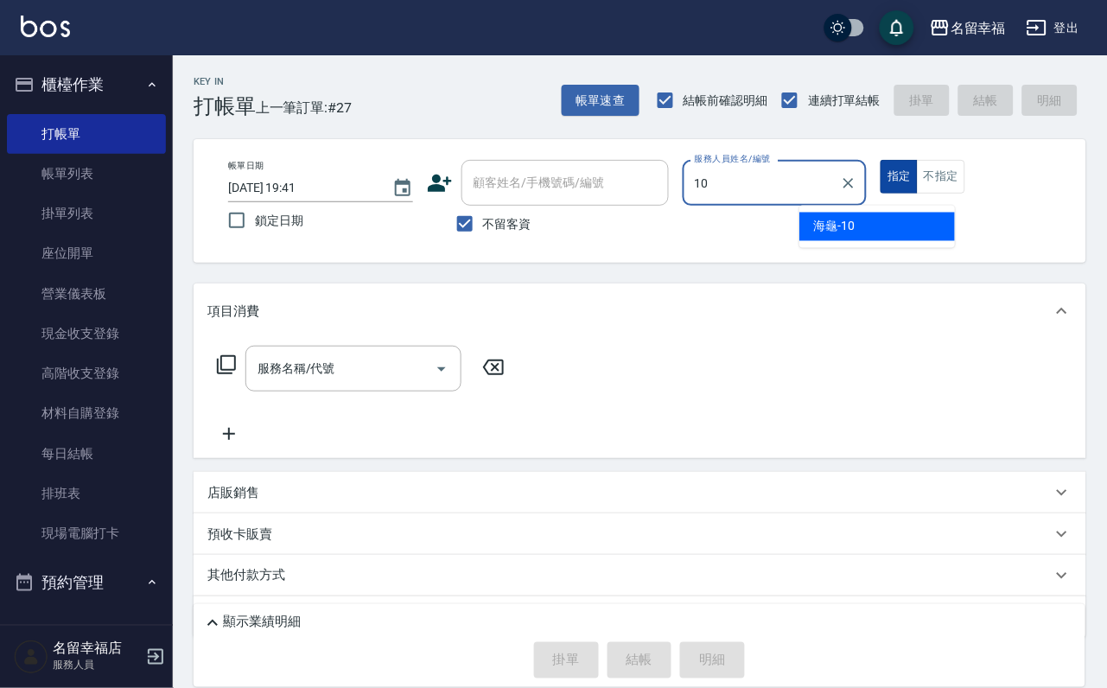
type input "海龜-10"
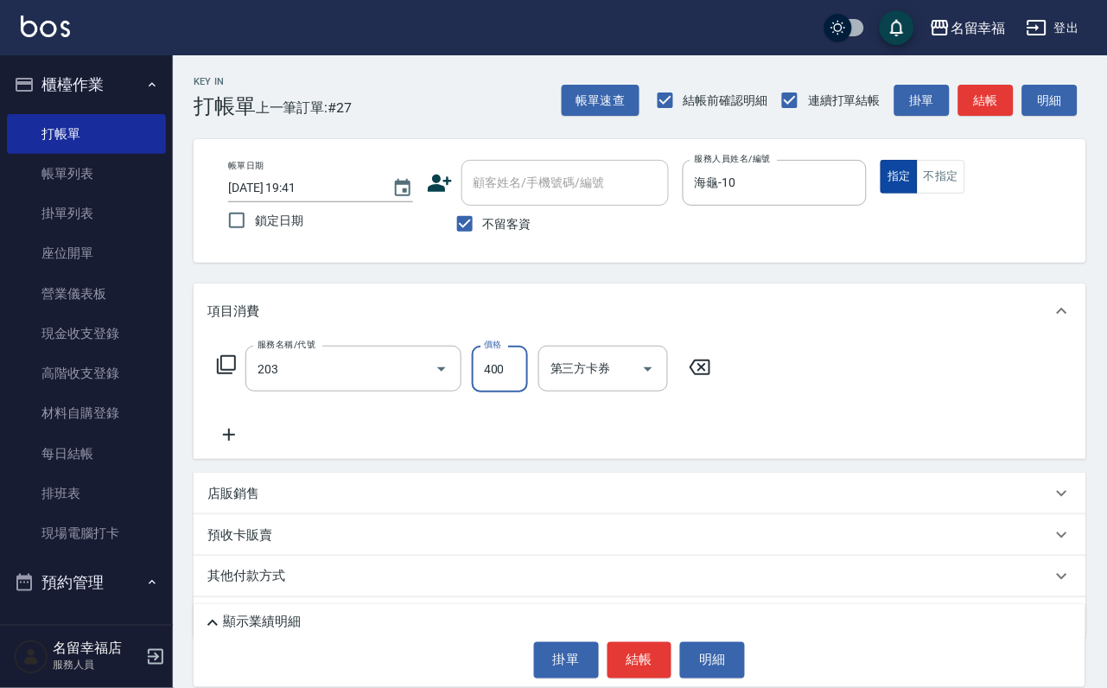
type input "指定單剪(203)"
type input "200"
click at [643, 655] on button "結帳" at bounding box center [640, 660] width 65 height 36
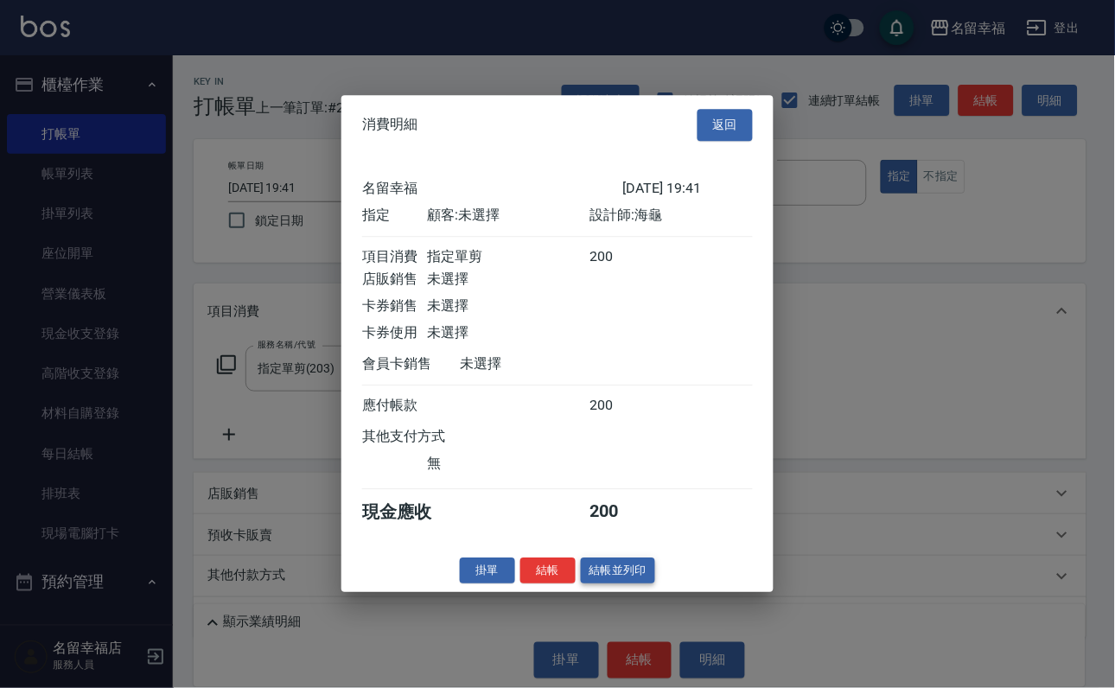
scroll to position [214, 0]
click at [544, 584] on button "結帳" at bounding box center [547, 571] width 55 height 27
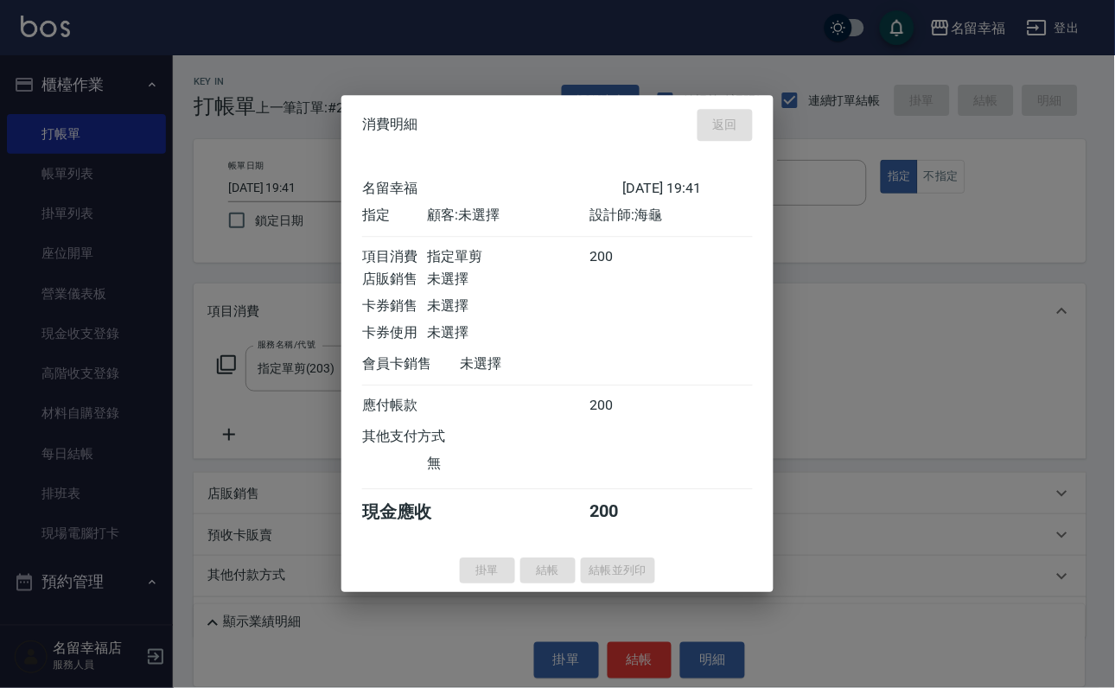
type input "[DATE] 19:59"
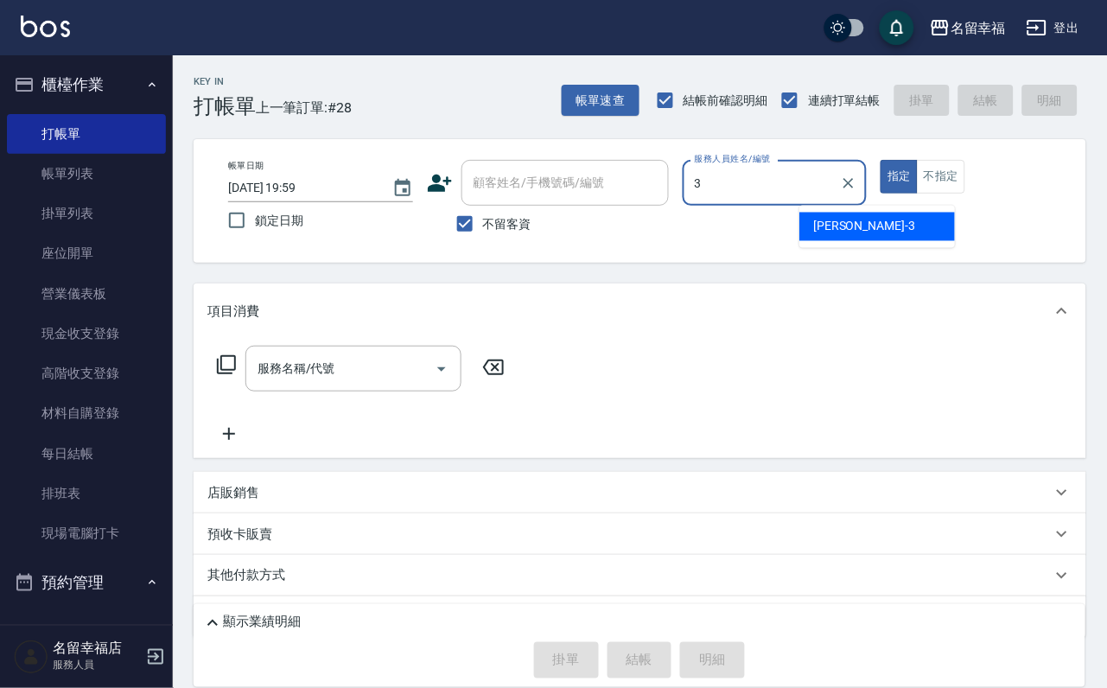
type input "[PERSON_NAME]-3"
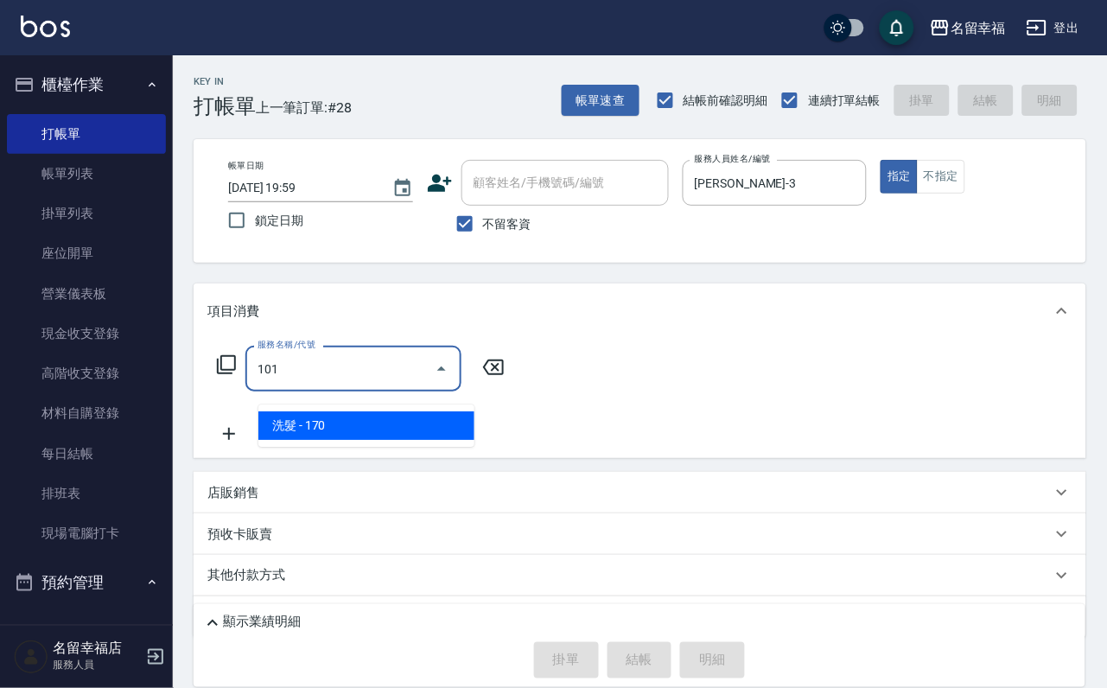
type input "洗髮(101)"
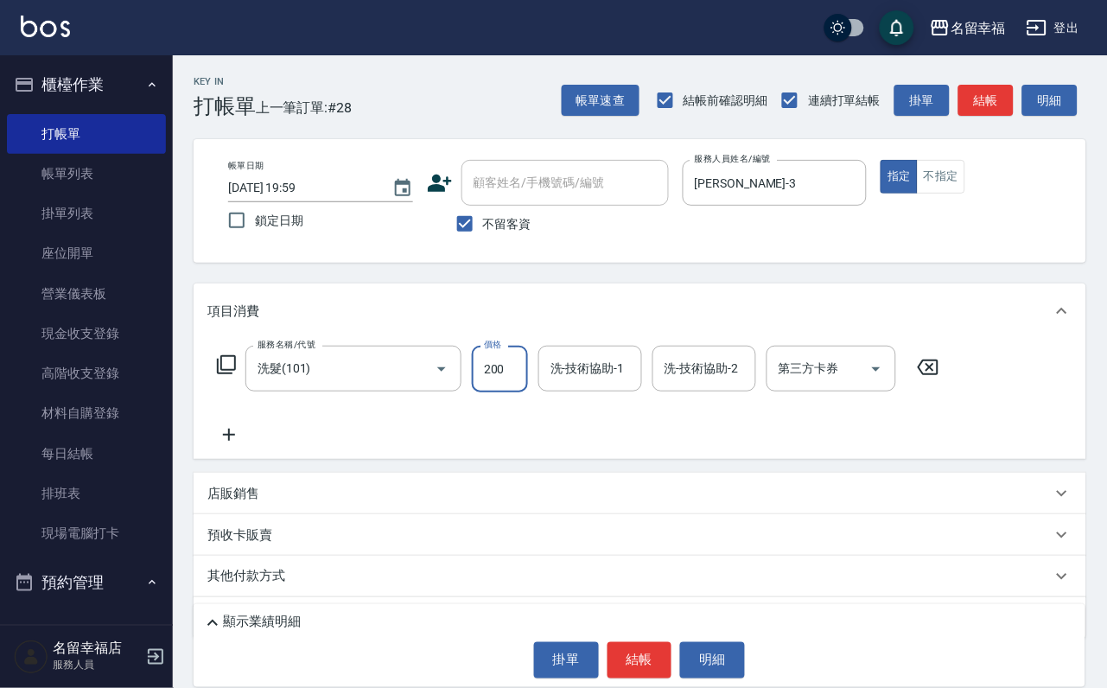
type input "200"
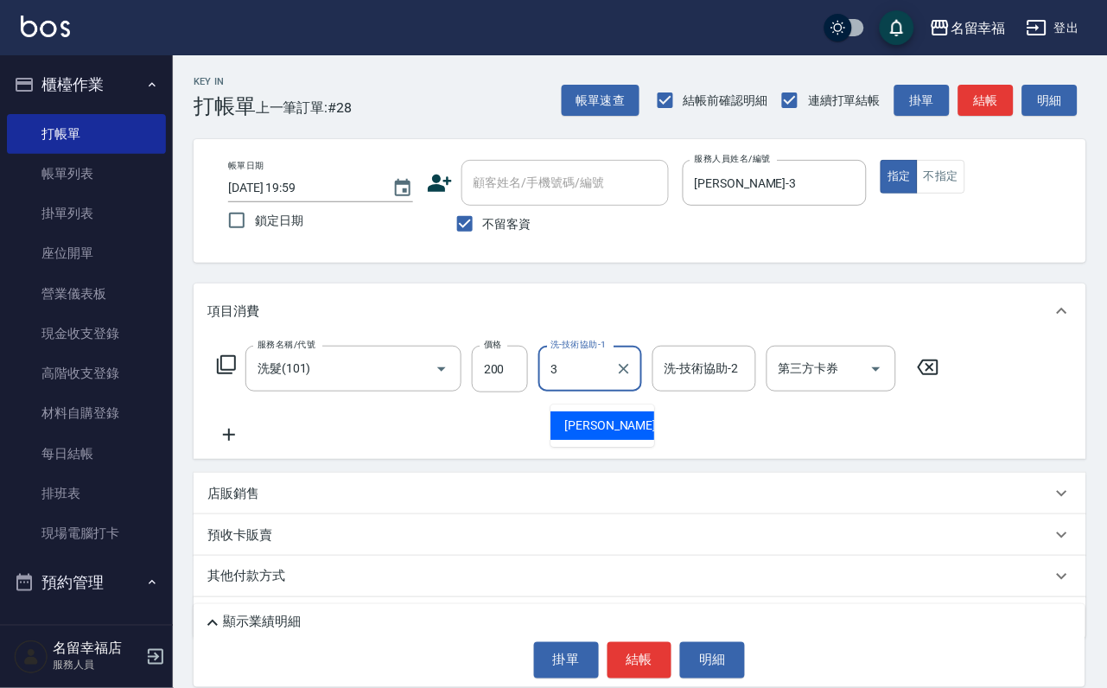
type input "[PERSON_NAME]-3"
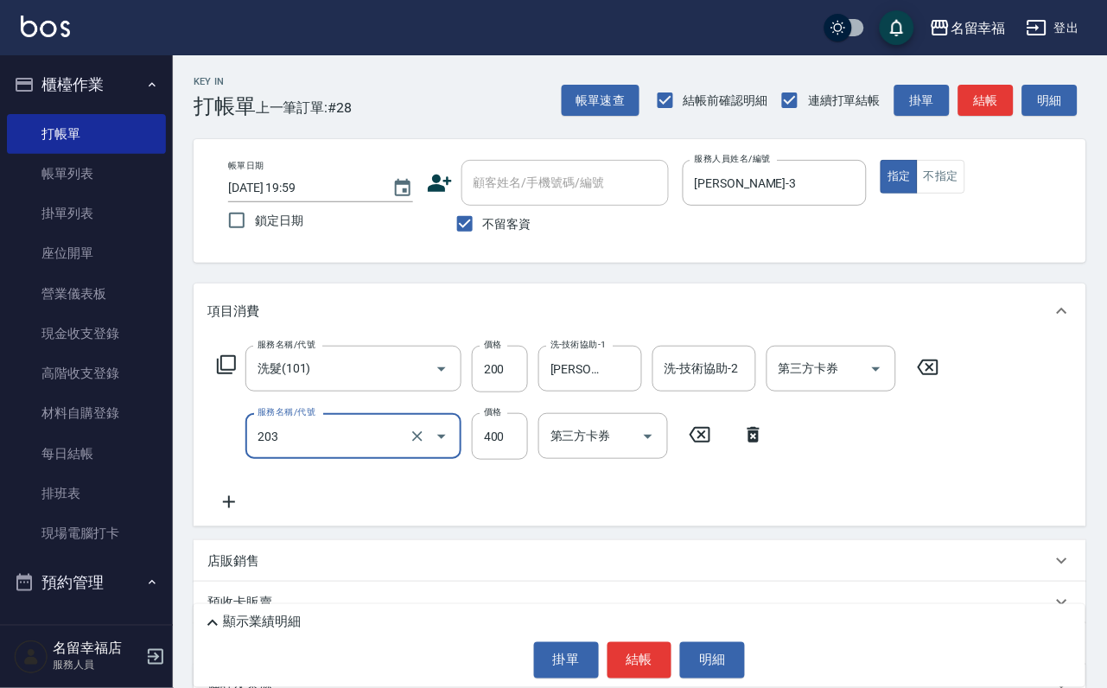
type input "指定單剪(203)"
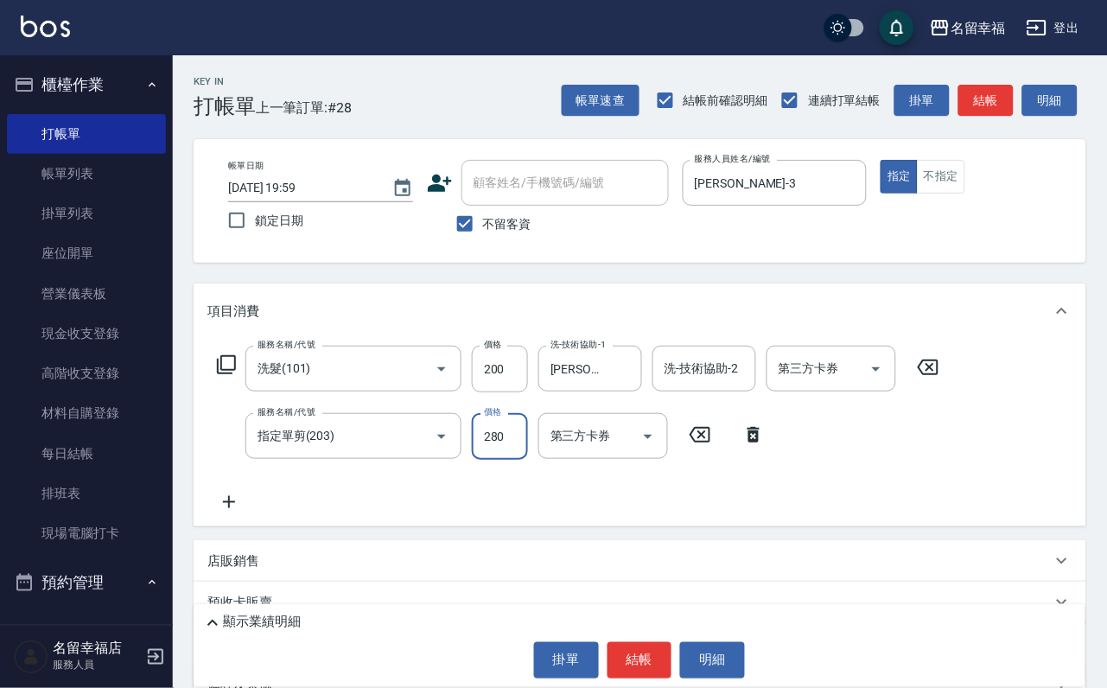
type input "280"
click at [624, 660] on button "結帳" at bounding box center [640, 660] width 65 height 36
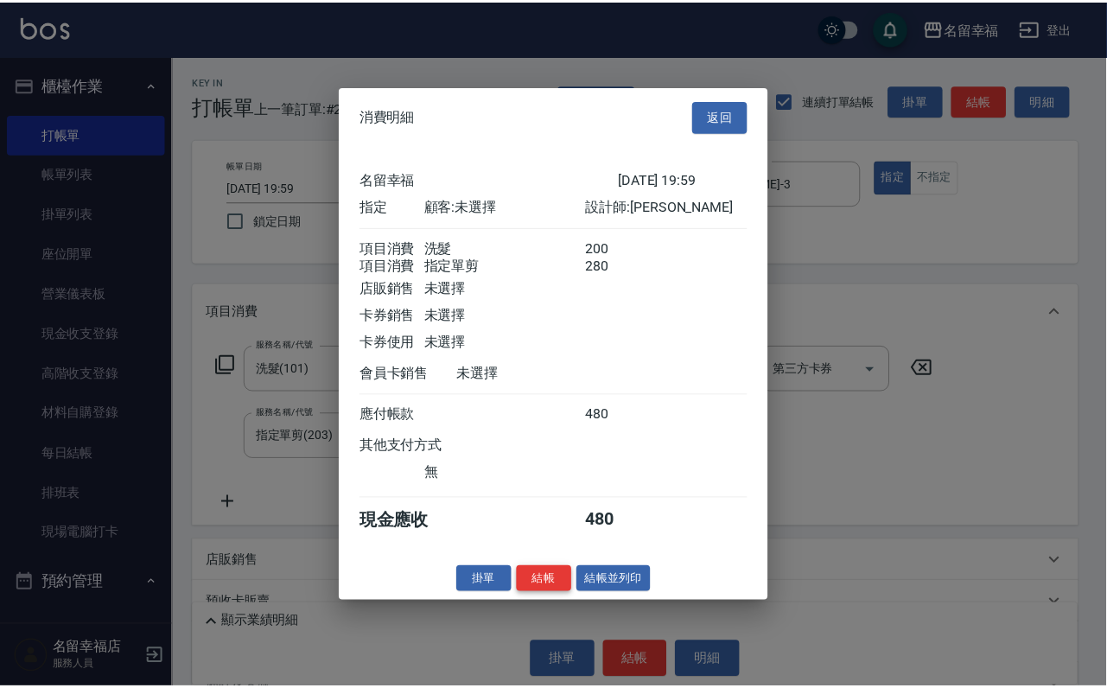
scroll to position [278, 0]
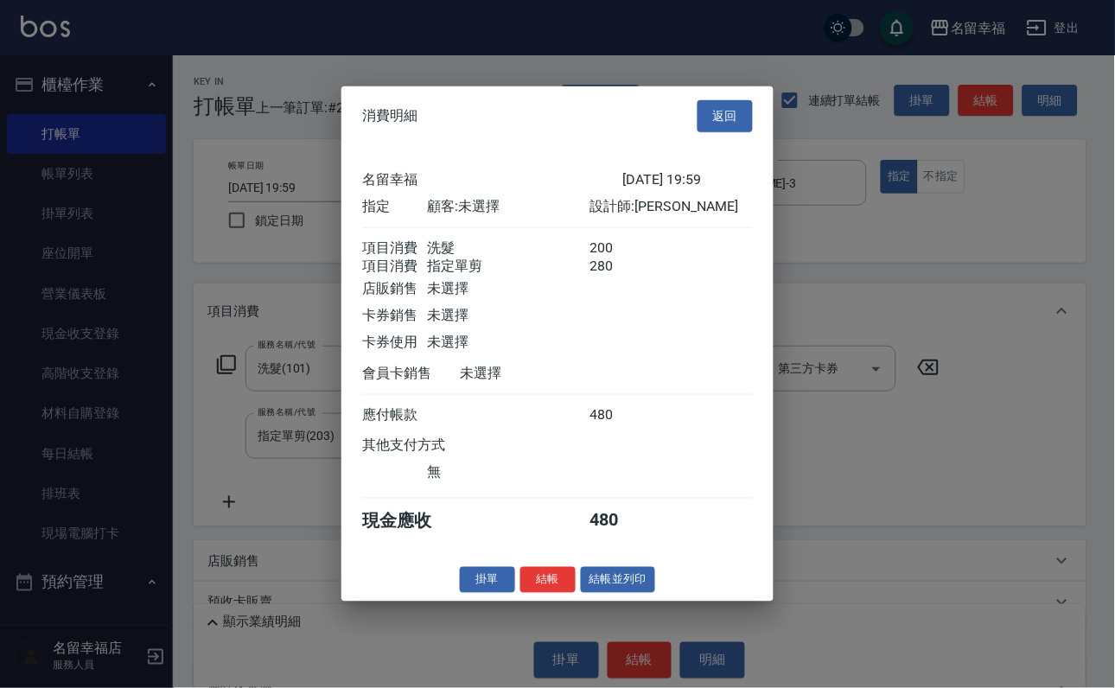
click at [537, 593] on button "結帳" at bounding box center [547, 579] width 55 height 27
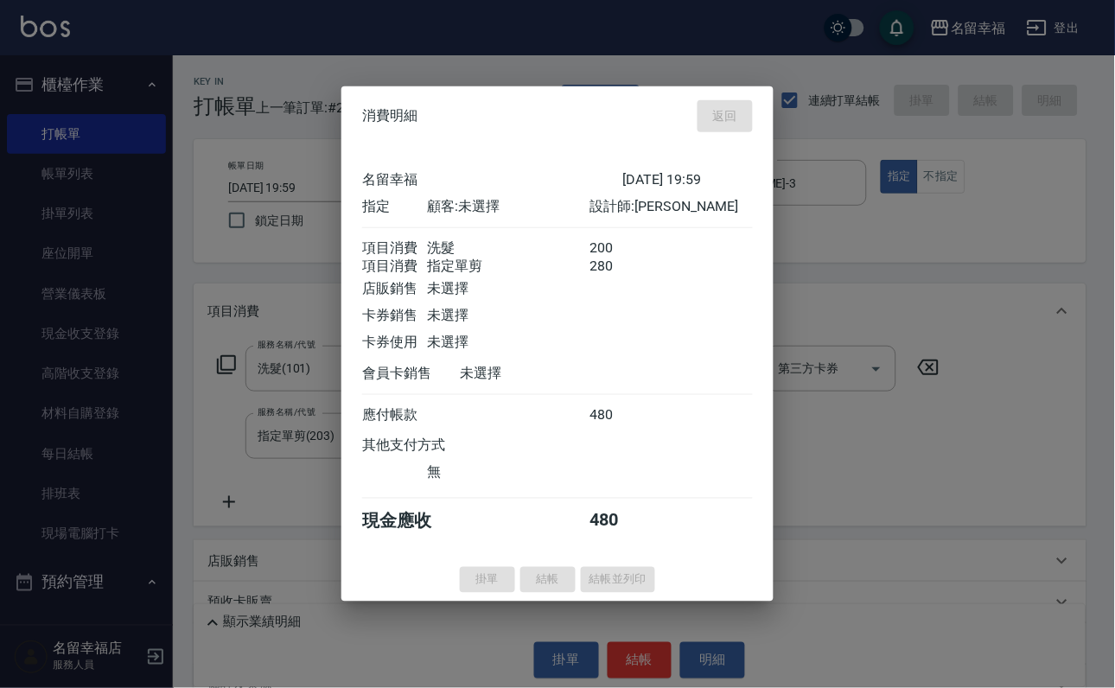
type input "[DATE] 20:03"
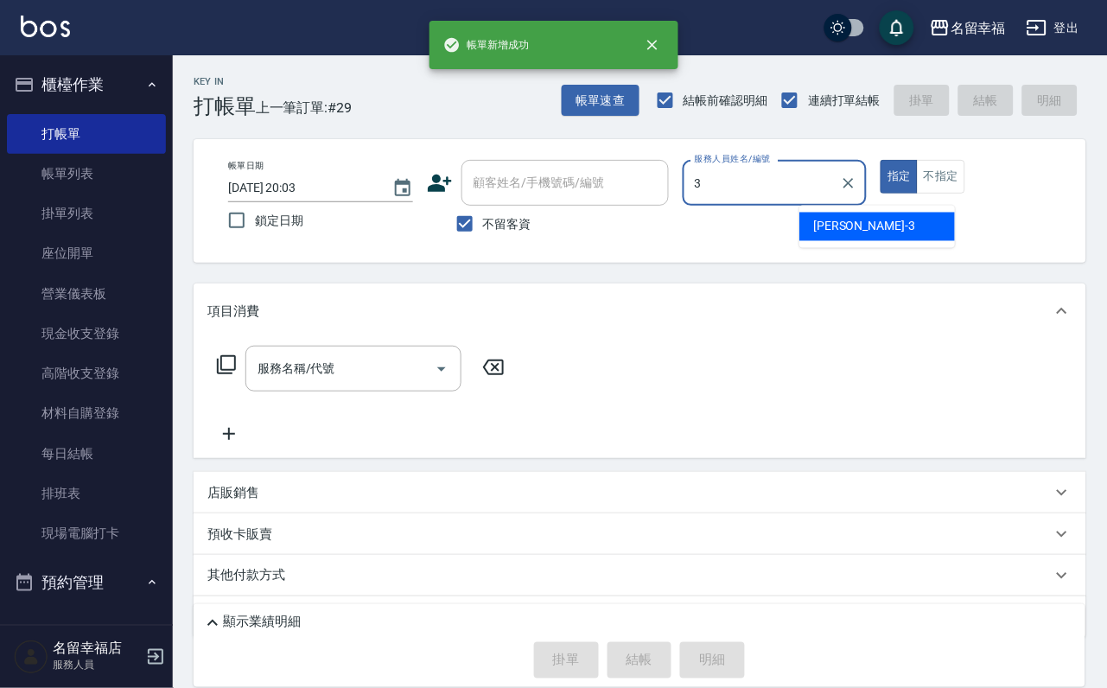
type input "[PERSON_NAME]-3"
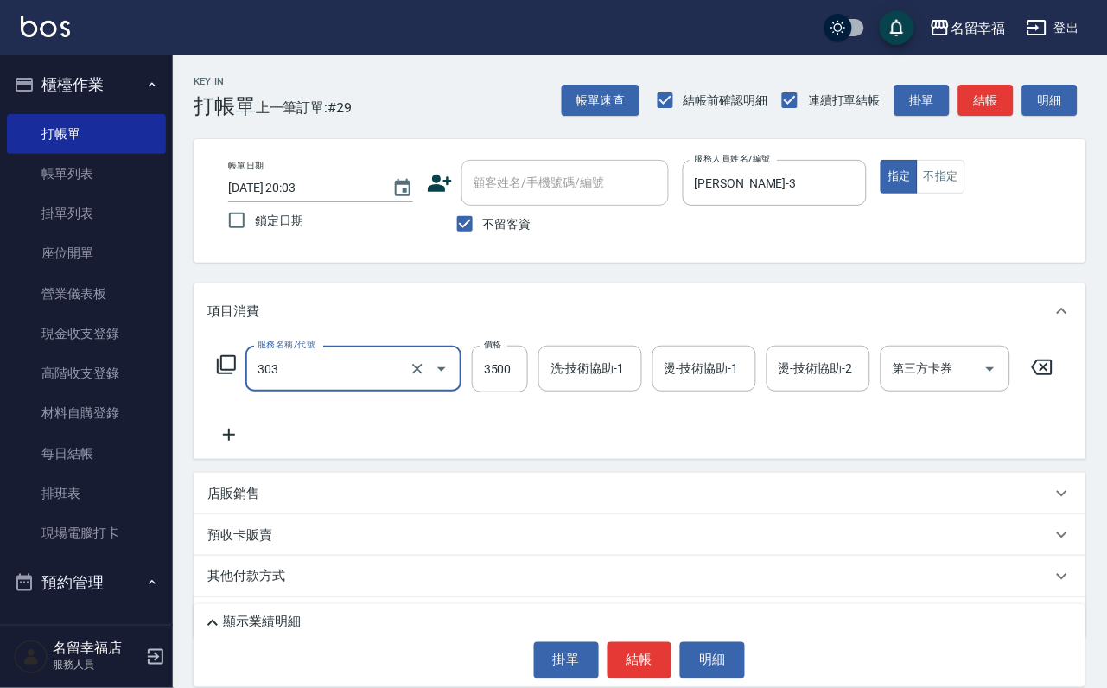
type input "[PERSON_NAME]燙髮(303)"
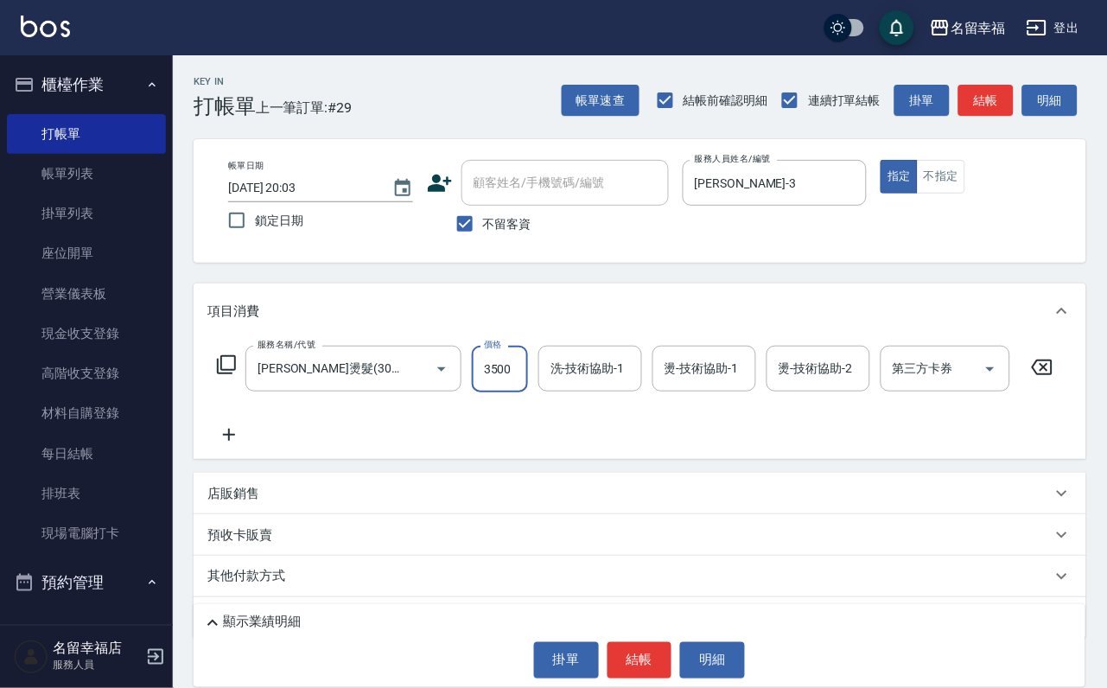
scroll to position [0, 0]
click at [220, 374] on icon at bounding box center [226, 364] width 19 height 19
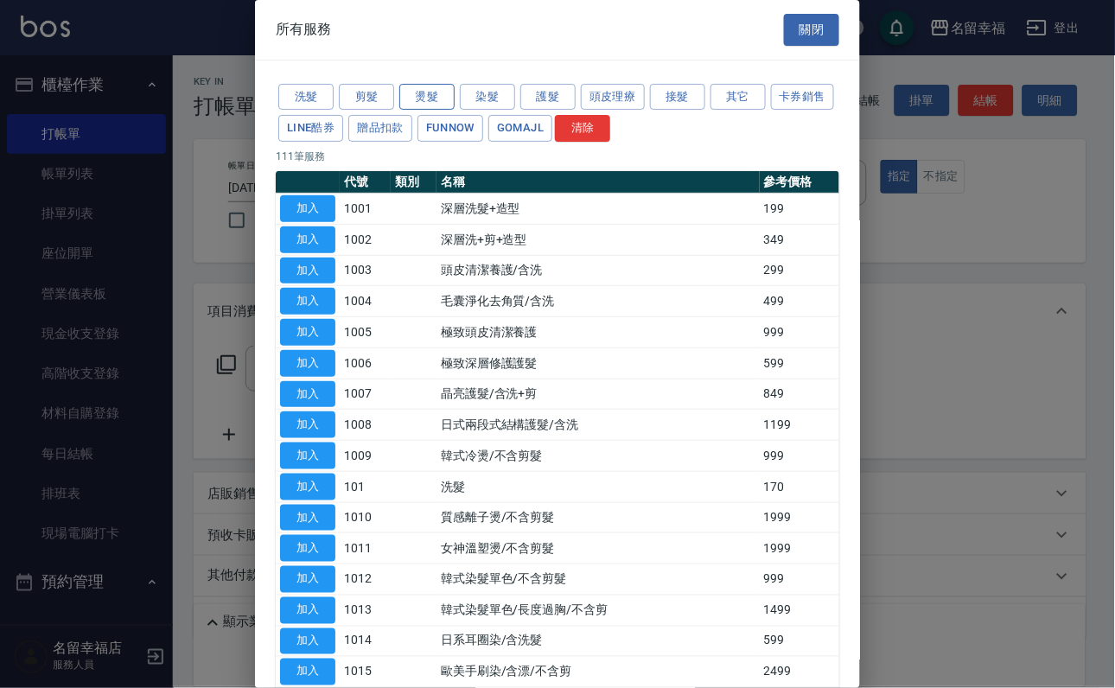
click at [438, 111] on button "燙髮" at bounding box center [426, 97] width 55 height 27
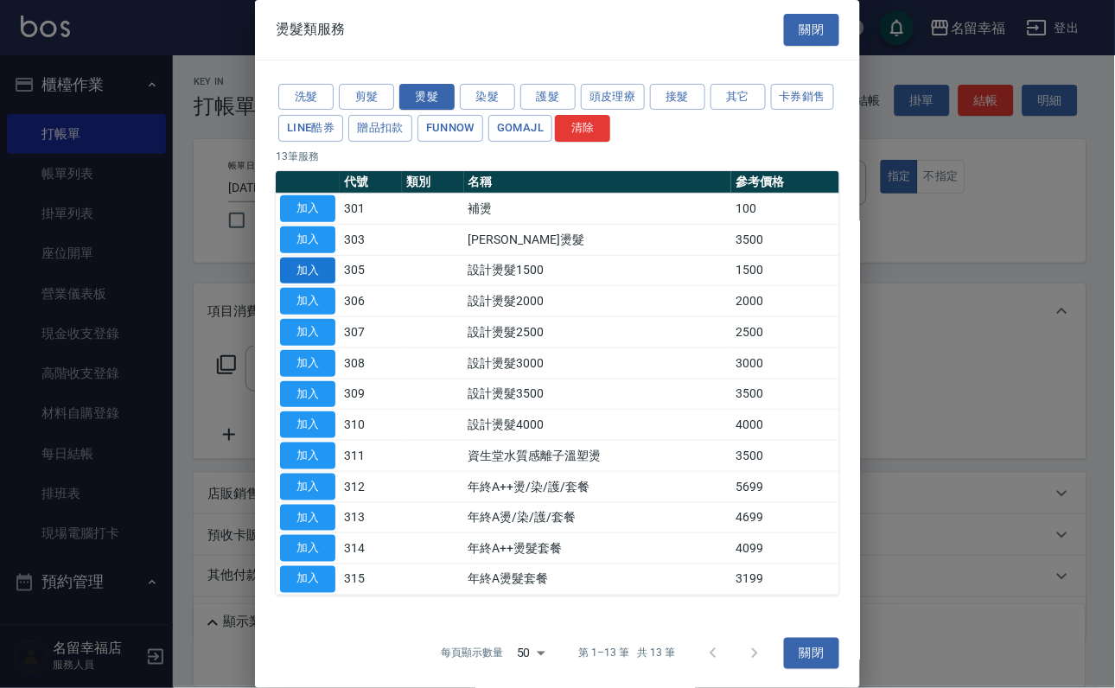
click at [322, 284] on button "加入" at bounding box center [307, 271] width 55 height 27
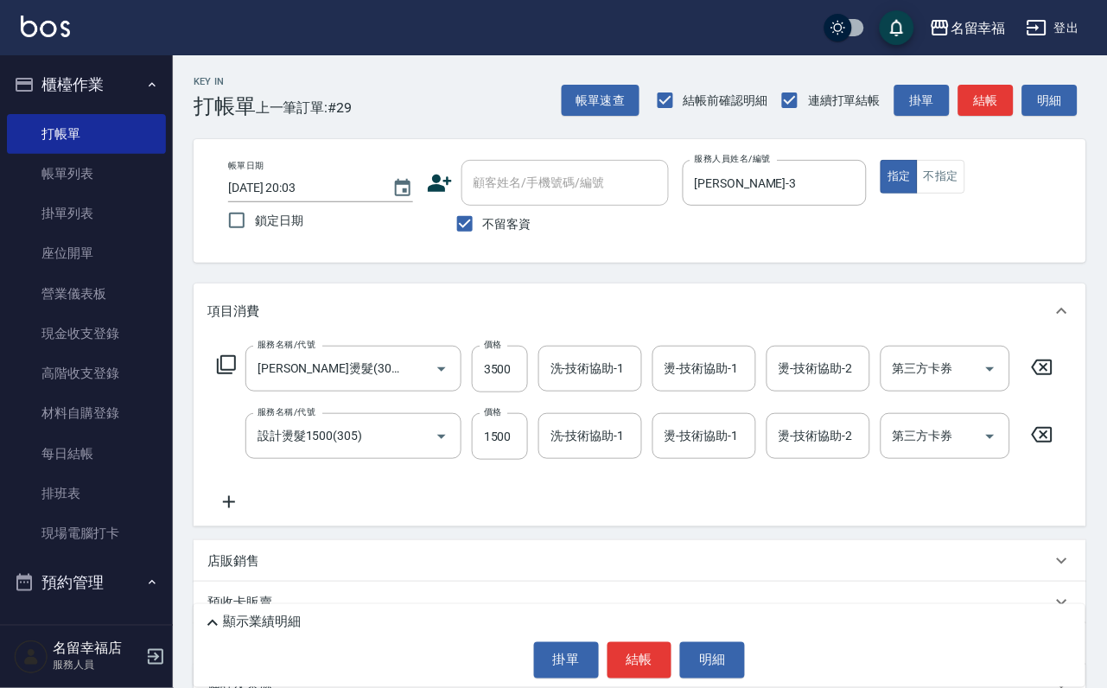
click at [1055, 378] on icon at bounding box center [1042, 367] width 43 height 21
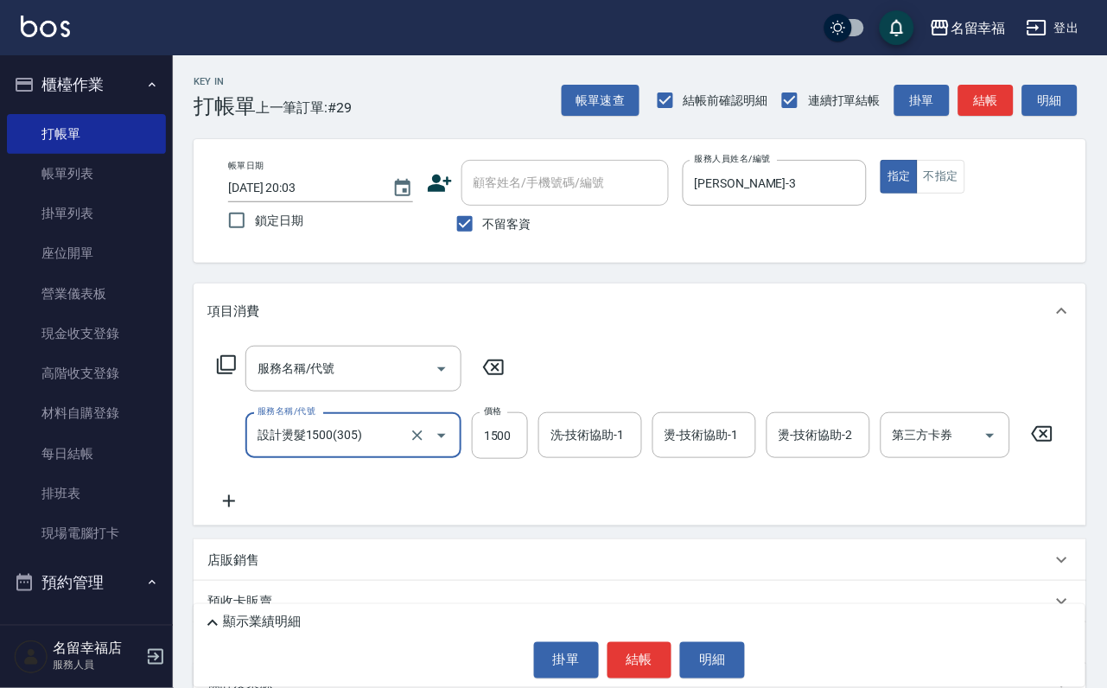
drag, startPoint x: 544, startPoint y: 468, endPoint x: 533, endPoint y: 465, distance: 11.5
click at [541, 458] on div "洗-技術協助-1" at bounding box center [591, 435] width 104 height 46
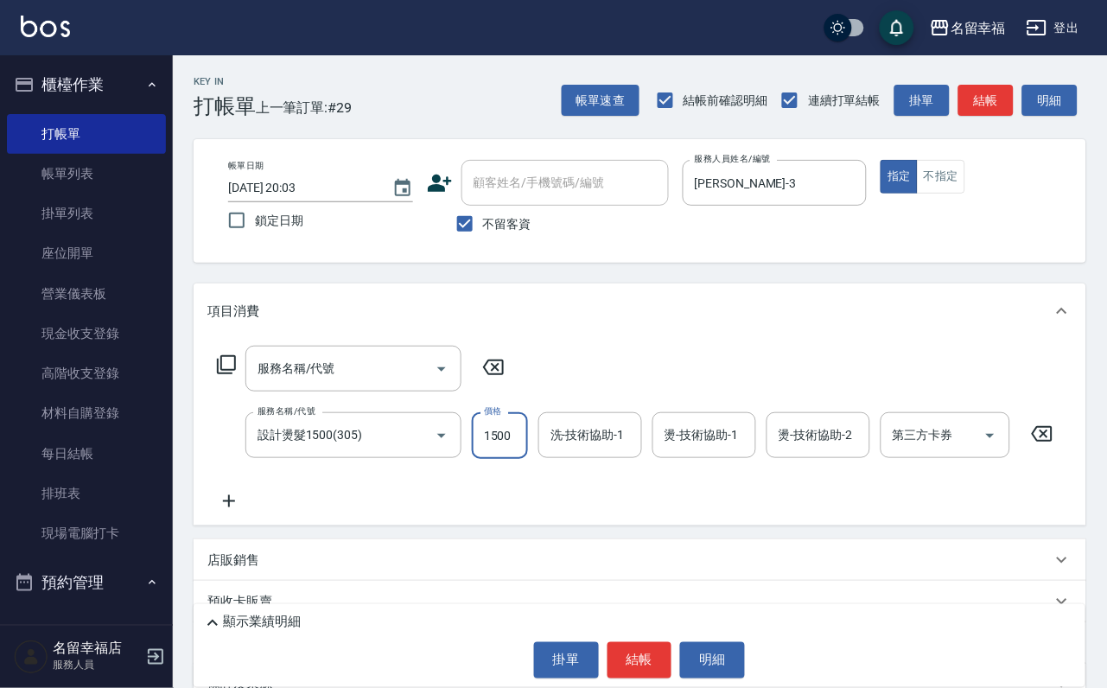
click at [518, 459] on input "1500" at bounding box center [500, 435] width 56 height 47
type input "1199"
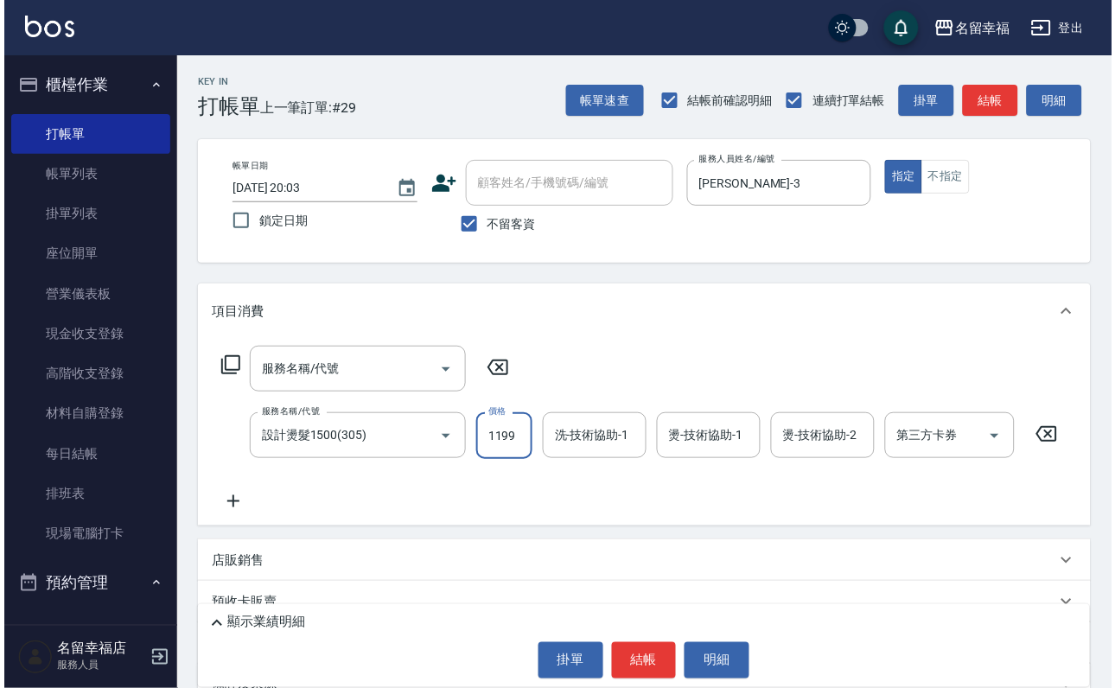
scroll to position [0, 0]
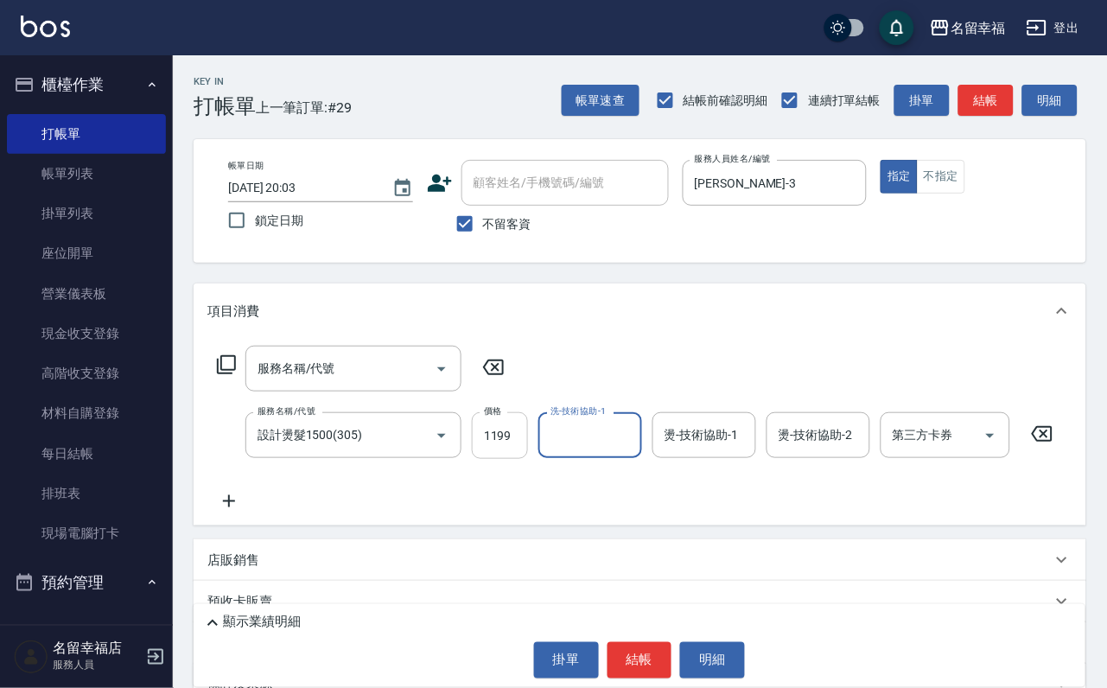
type input "1"
type input "[PERSON_NAME]-3"
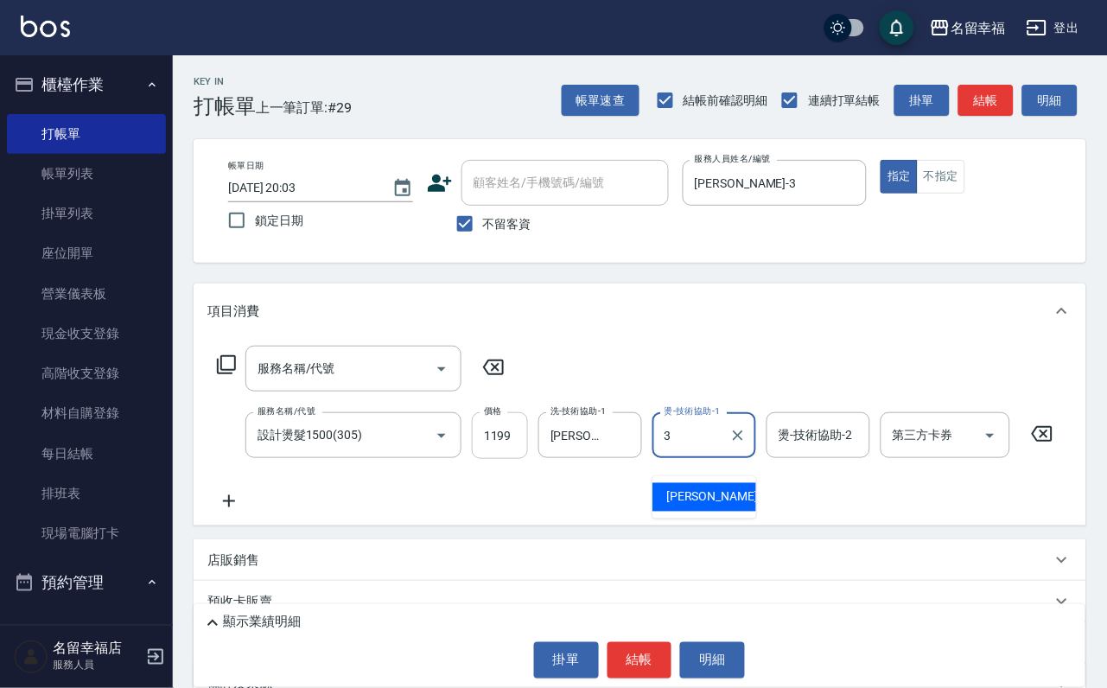
type input "[PERSON_NAME]-3"
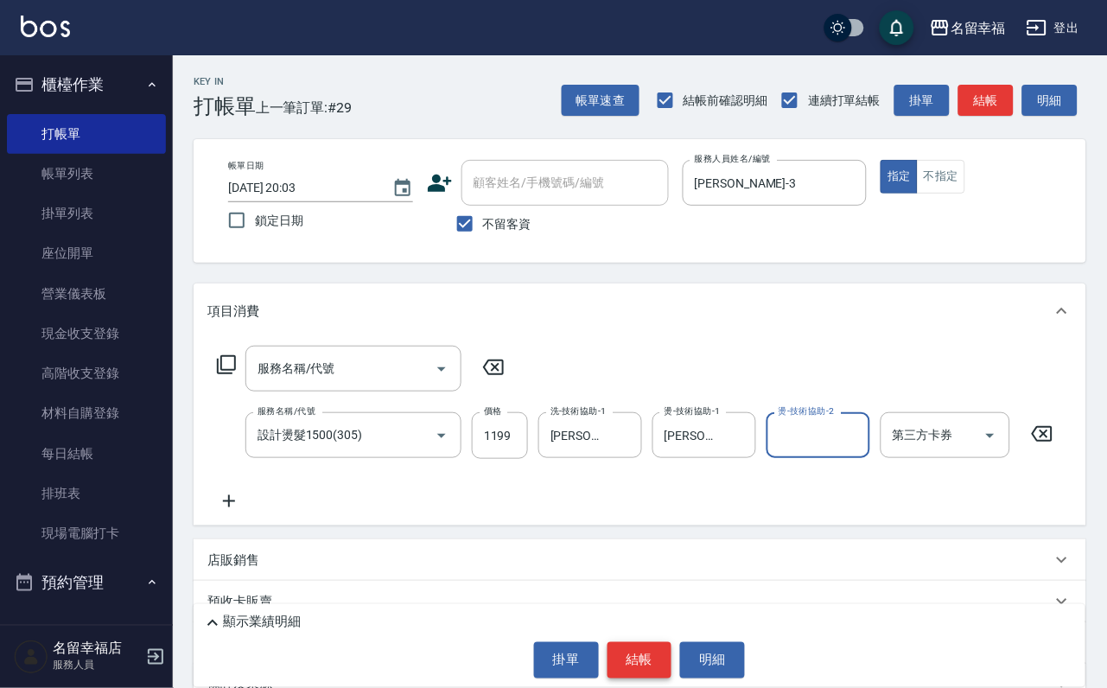
click at [668, 642] on button "結帳" at bounding box center [640, 660] width 65 height 36
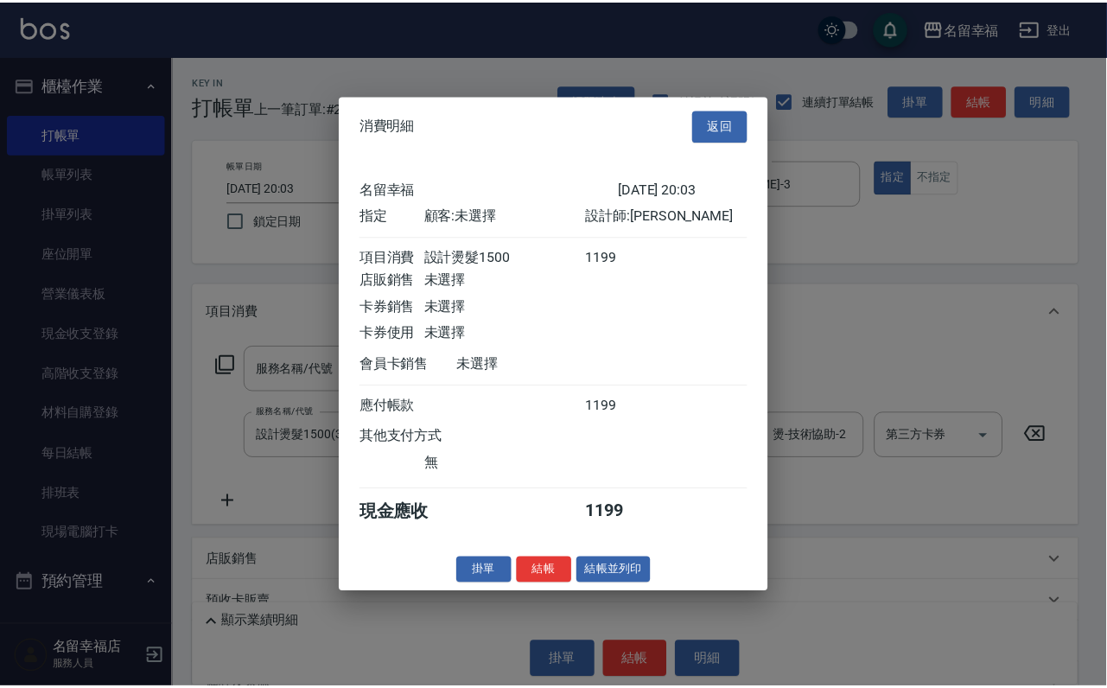
scroll to position [214, 0]
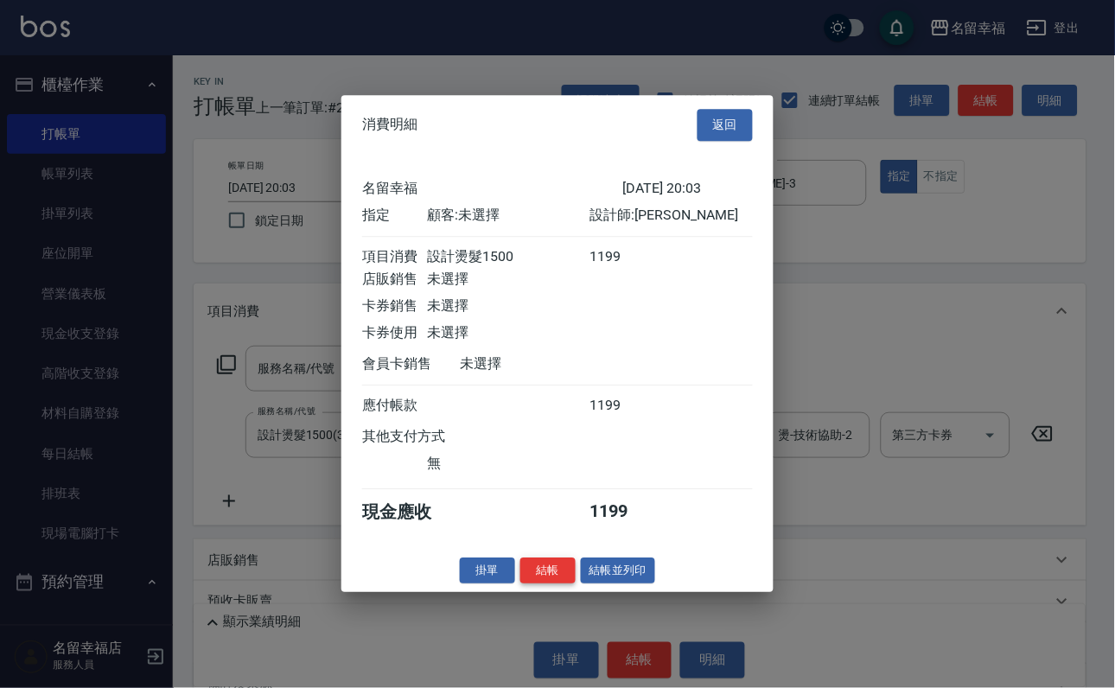
click at [521, 584] on button "結帳" at bounding box center [547, 571] width 55 height 27
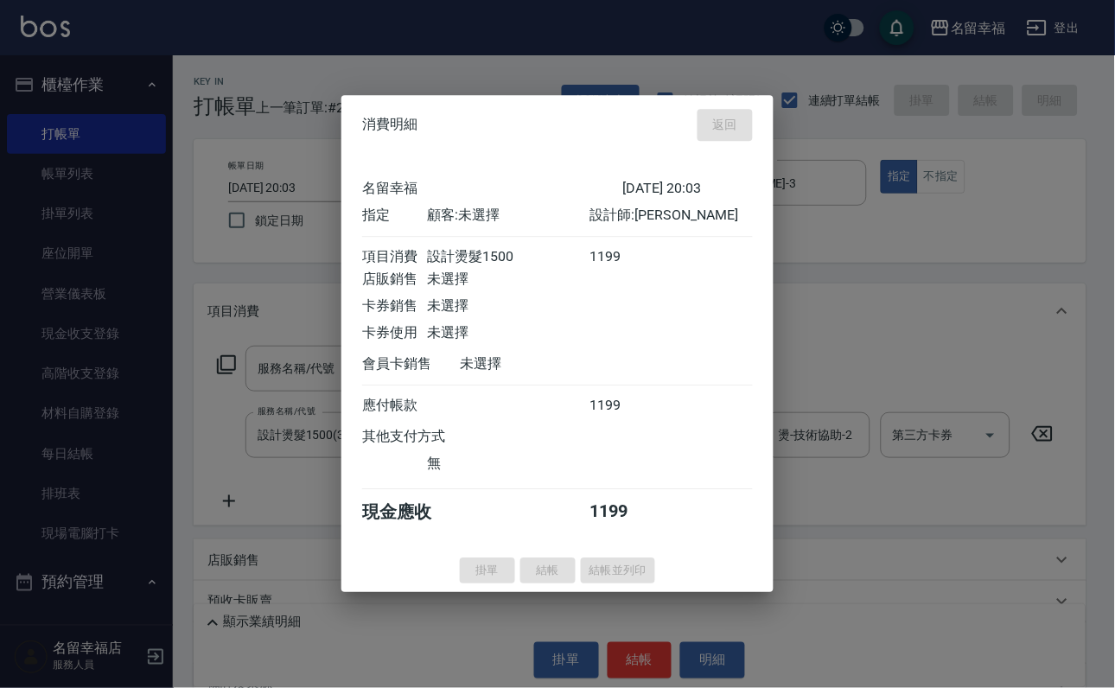
type input "[DATE] 20:04"
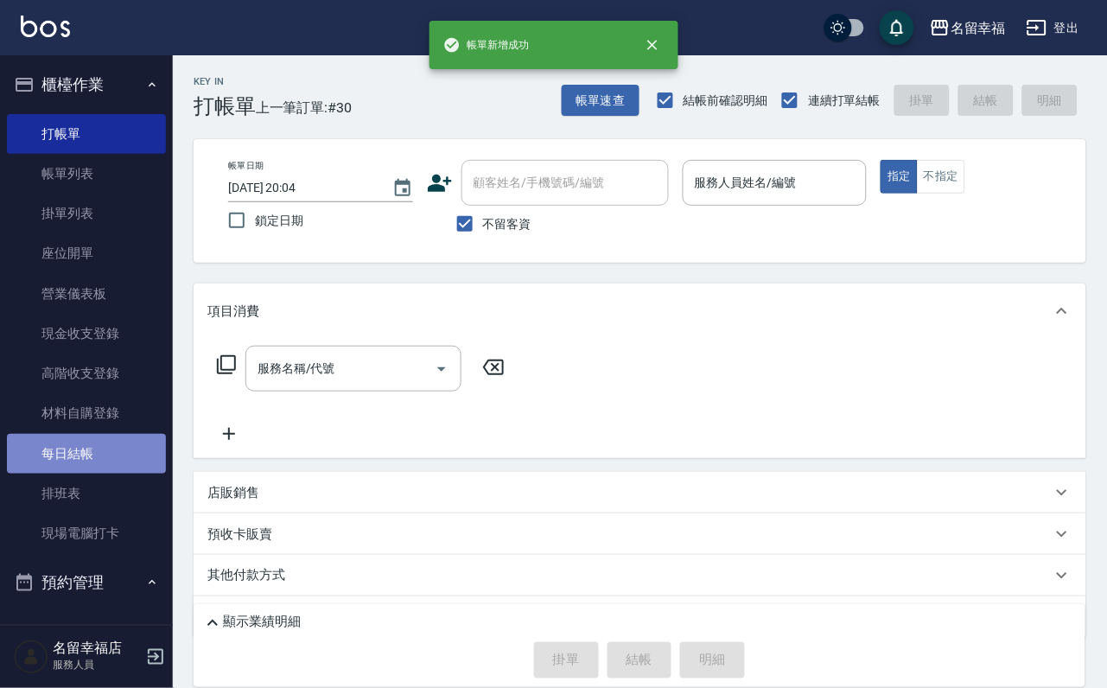
click at [98, 474] on link "每日結帳" at bounding box center [86, 454] width 159 height 40
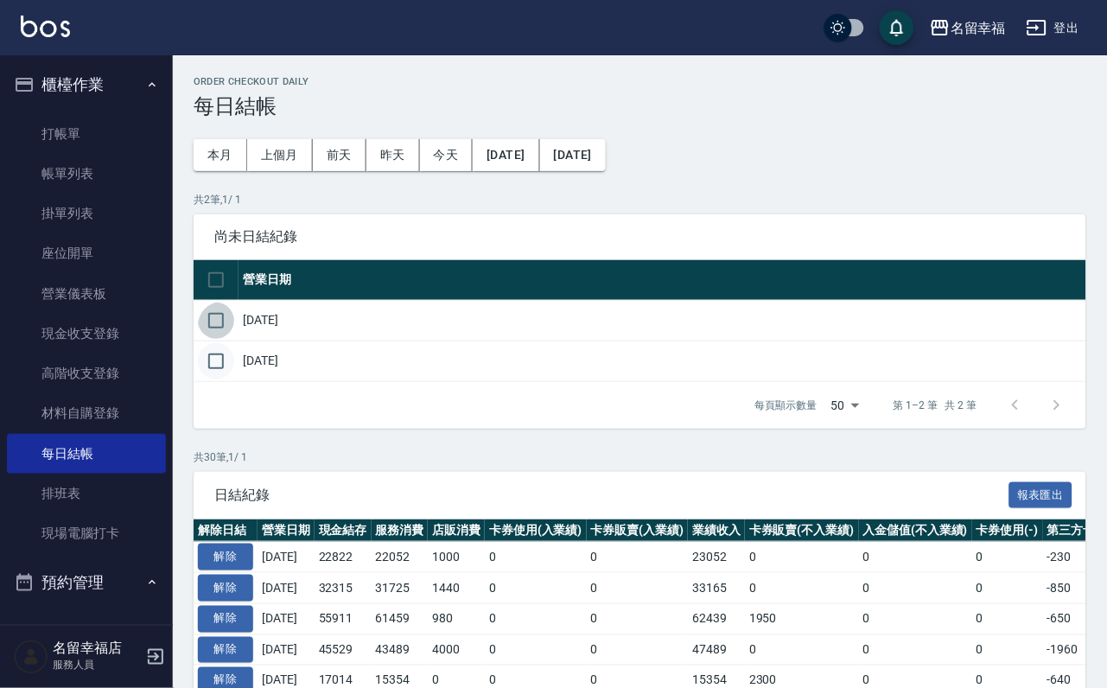
drag, startPoint x: 218, startPoint y: 351, endPoint x: 227, endPoint y: 393, distance: 43.4
click at [220, 339] on input "checkbox" at bounding box center [216, 321] width 36 height 36
checkbox input "true"
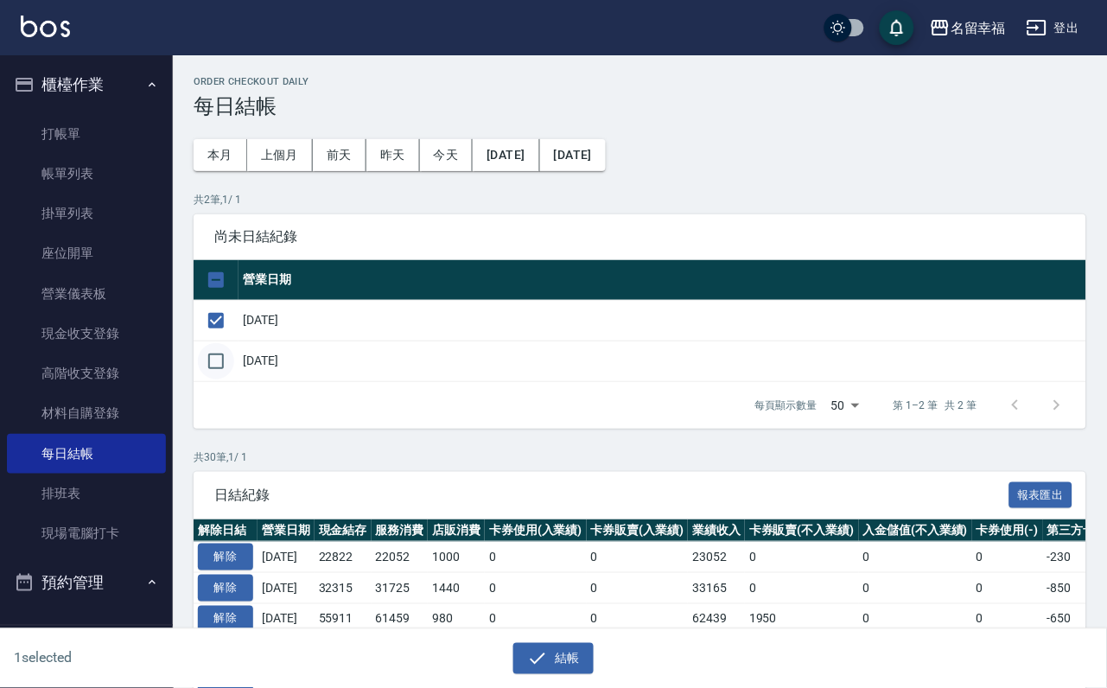
click at [227, 380] on input "checkbox" at bounding box center [216, 361] width 36 height 36
checkbox input "true"
click at [553, 643] on button "結帳" at bounding box center [553, 659] width 80 height 32
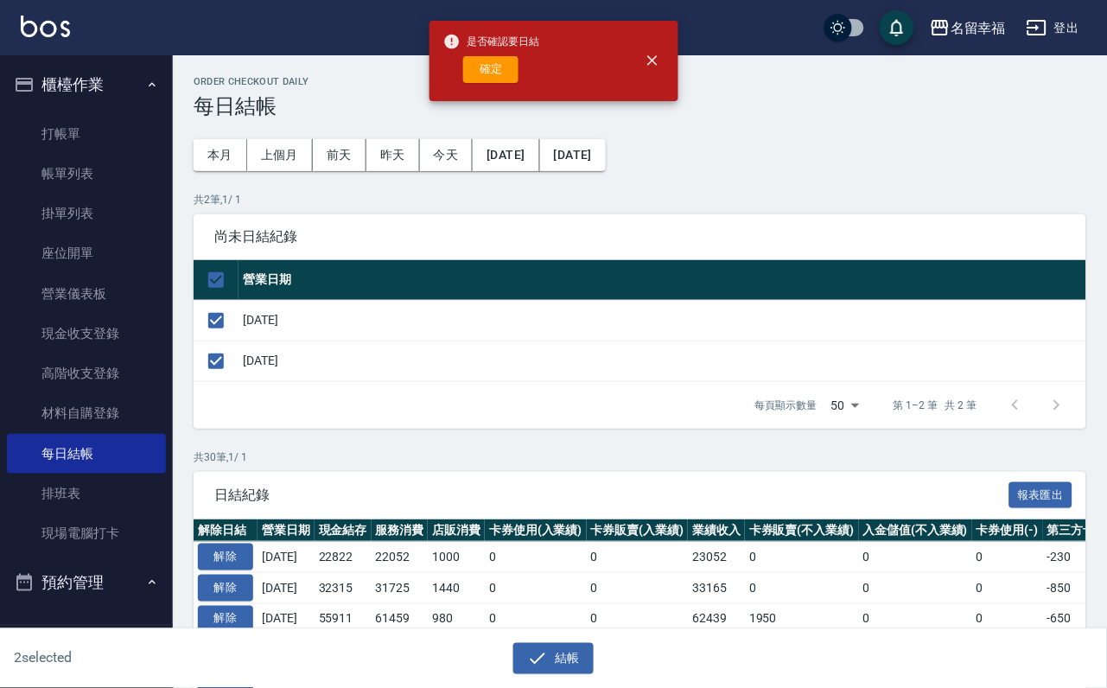
click at [501, 95] on div "是否確認要日結 確定" at bounding box center [491, 61] width 97 height 70
click at [505, 80] on button "確定" at bounding box center [490, 69] width 55 height 27
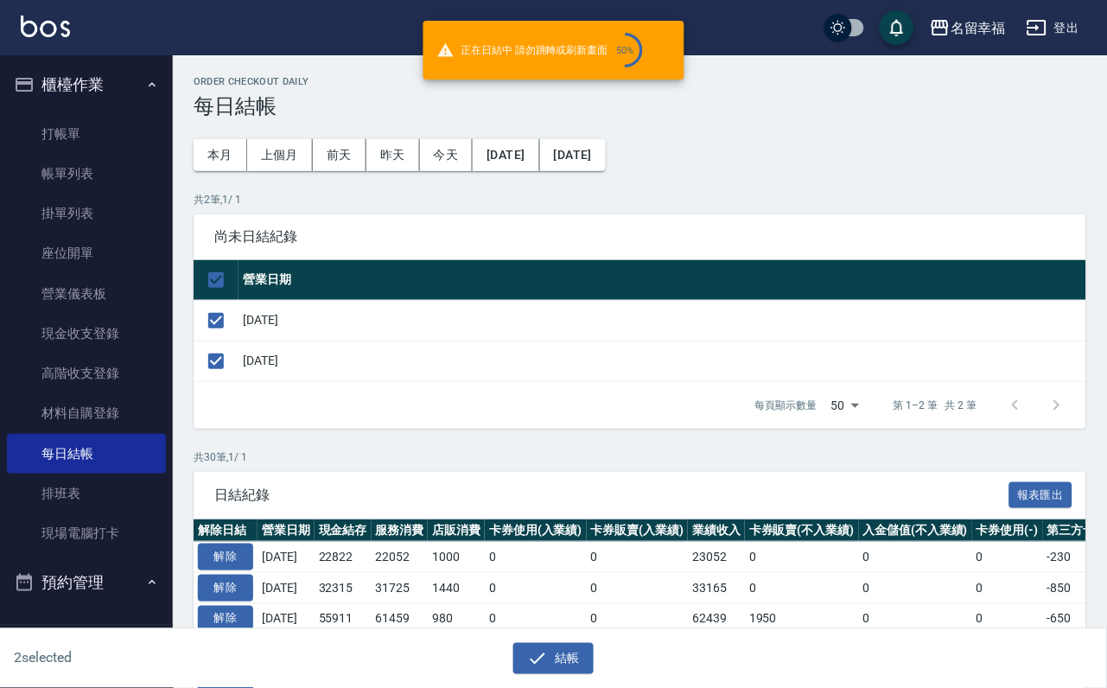
checkbox input "false"
